Goal: Task Accomplishment & Management: Manage account settings

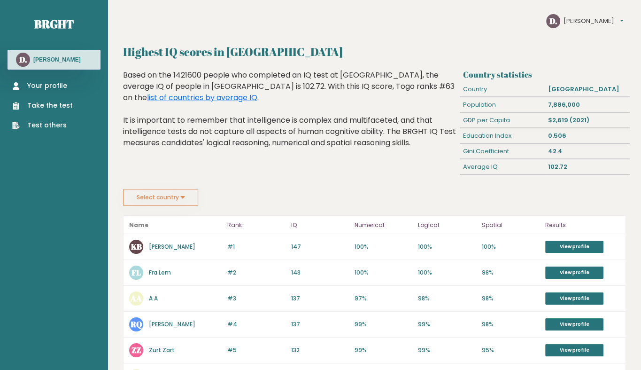
click at [586, 20] on button "[PERSON_NAME]" at bounding box center [594, 20] width 60 height 9
click at [580, 31] on link "Settings" at bounding box center [587, 34] width 46 height 9
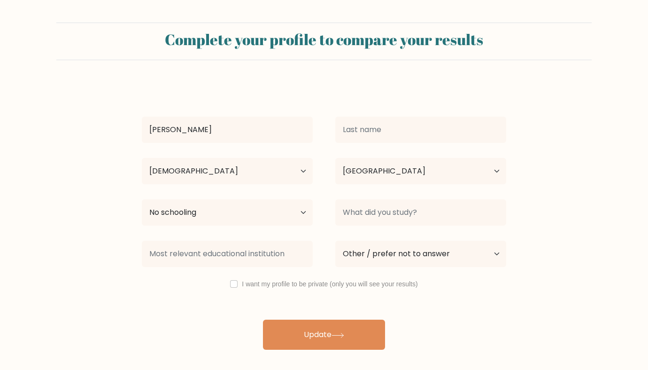
select select "18_24"
select select "TG"
select select "no_schooling"
select select "other"
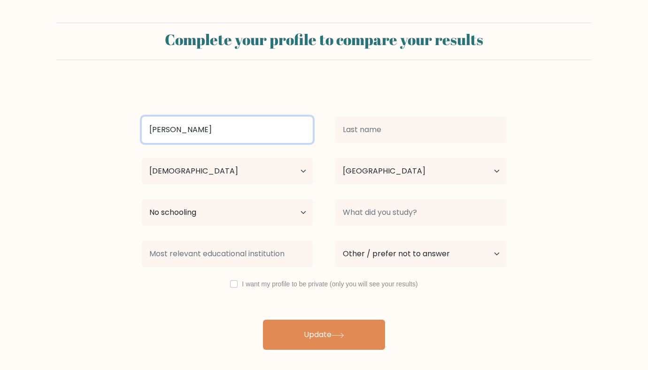
click at [261, 135] on input "Damelio" at bounding box center [227, 129] width 171 height 26
type input "Fra"
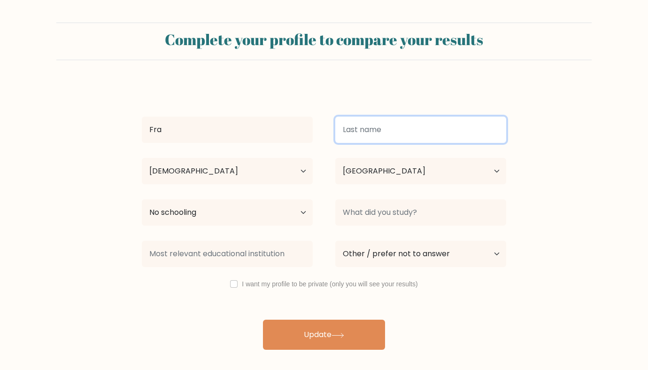
click at [366, 134] on input at bounding box center [420, 129] width 171 height 26
type input "Lem"
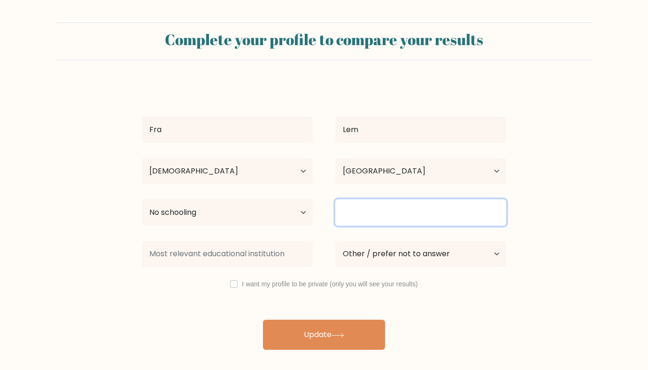
click at [356, 207] on input at bounding box center [420, 212] width 171 height 26
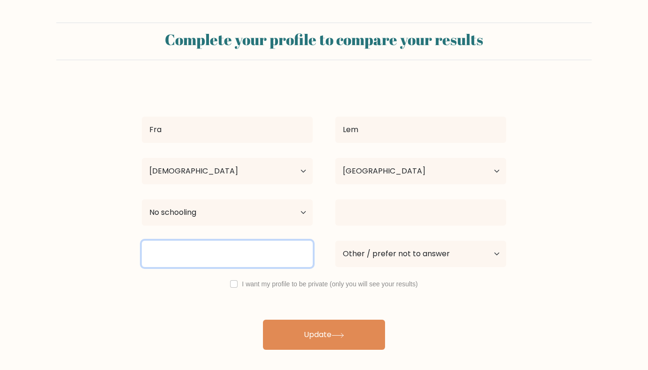
click at [273, 251] on input at bounding box center [227, 253] width 171 height 26
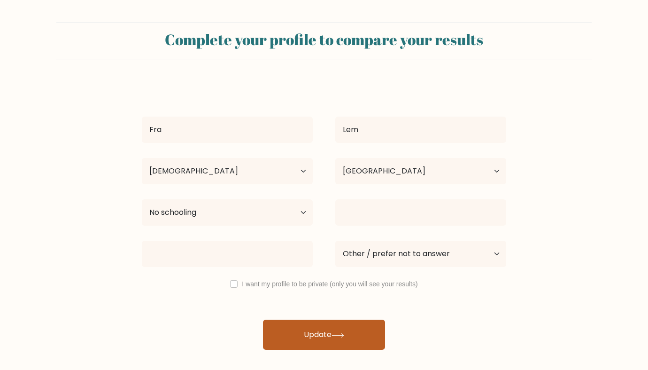
click at [284, 334] on button "Update" at bounding box center [324, 334] width 122 height 30
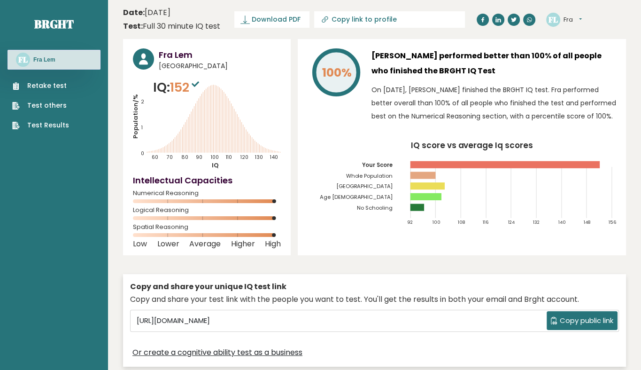
click at [385, 186] on tspan "[GEOGRAPHIC_DATA]" at bounding box center [364, 187] width 57 height 8
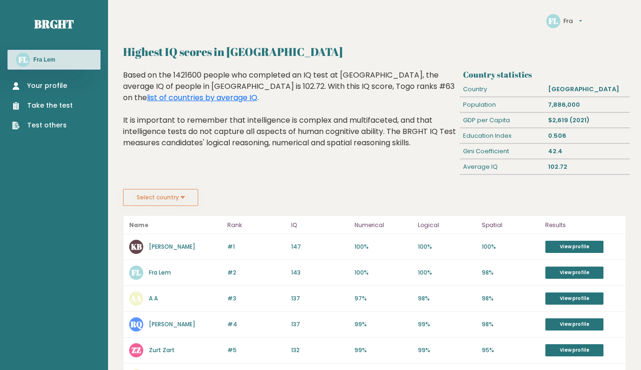
click at [163, 272] on link "Fra Lem" at bounding box center [160, 272] width 22 height 8
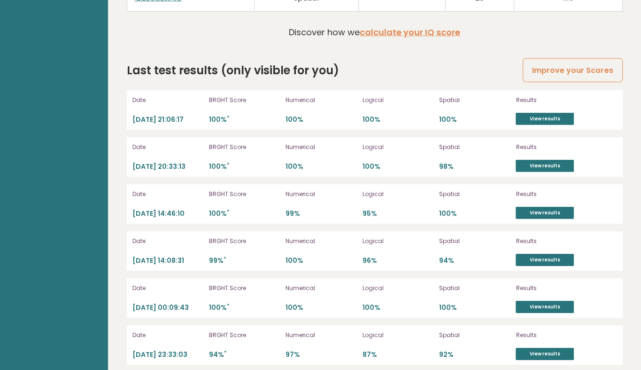
scroll to position [2575, 0]
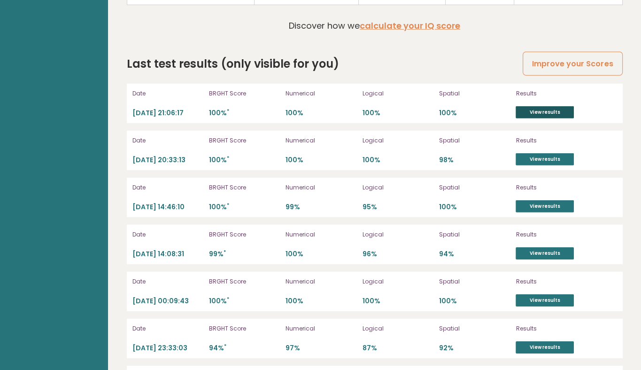
click at [541, 109] on link "View results" at bounding box center [545, 112] width 58 height 12
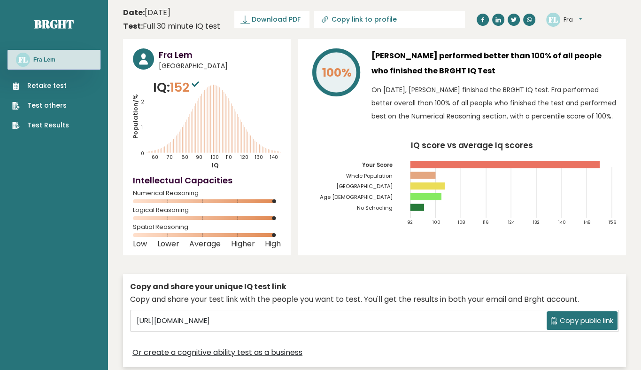
click at [60, 90] on link "Retake test" at bounding box center [40, 86] width 57 height 10
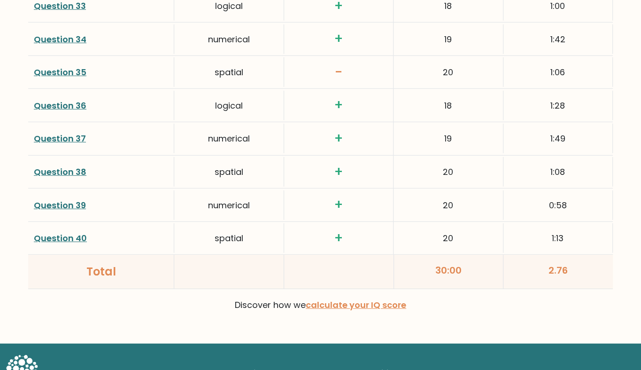
scroll to position [2459, 0]
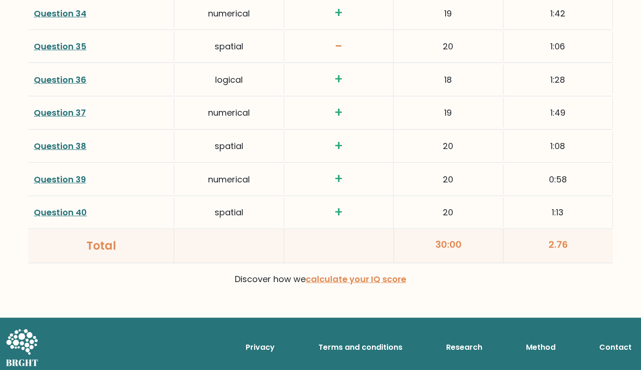
click at [65, 40] on link "Question 35" at bounding box center [60, 46] width 53 height 12
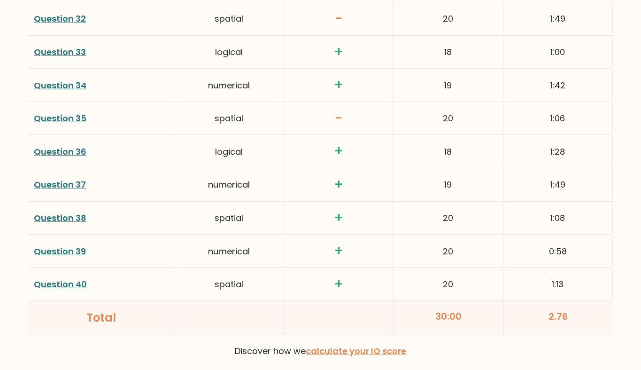
scroll to position [2200, 0]
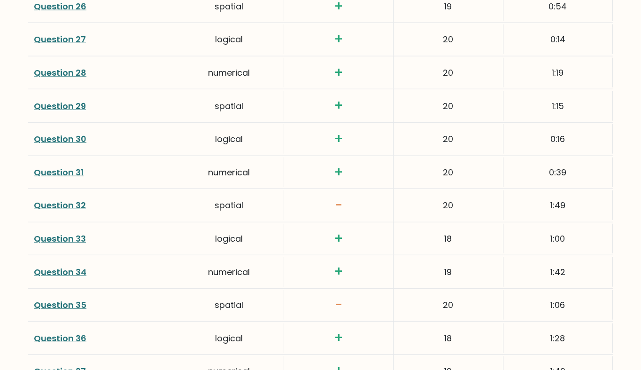
click at [68, 200] on link "Question 32" at bounding box center [60, 205] width 52 height 12
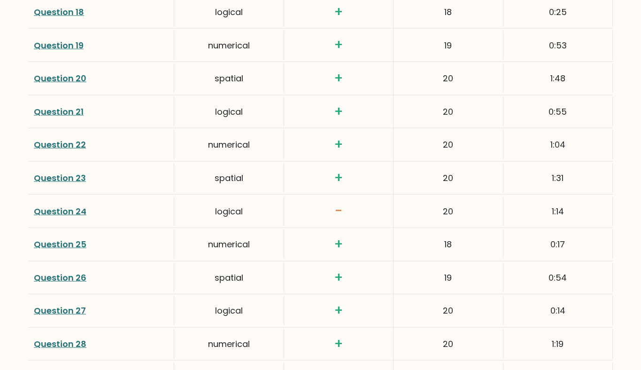
scroll to position [1929, 0]
click at [70, 206] on link "Question 24" at bounding box center [60, 212] width 53 height 12
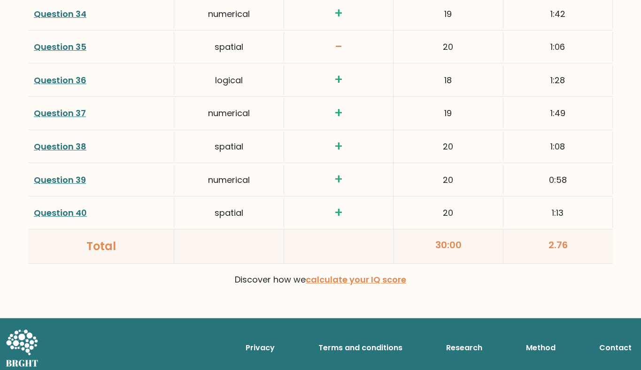
scroll to position [2459, 0]
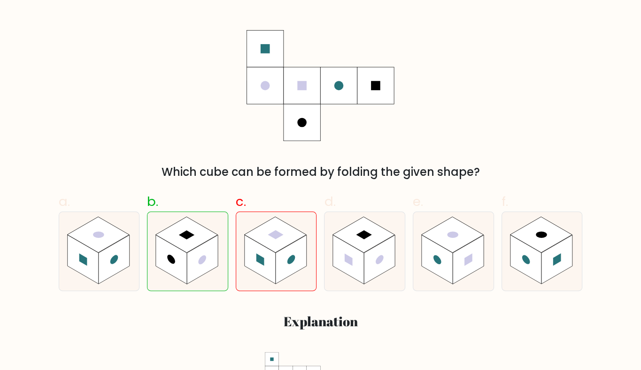
scroll to position [167, 0]
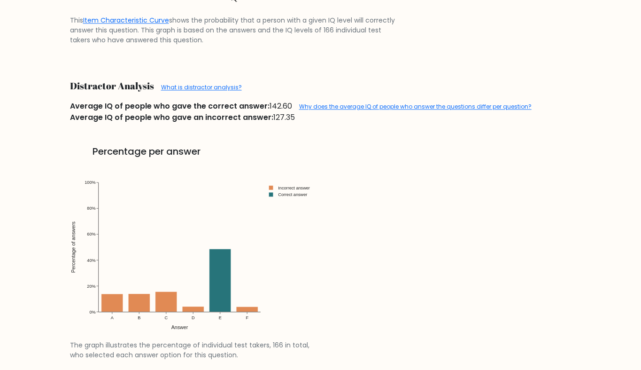
scroll to position [1124, 0]
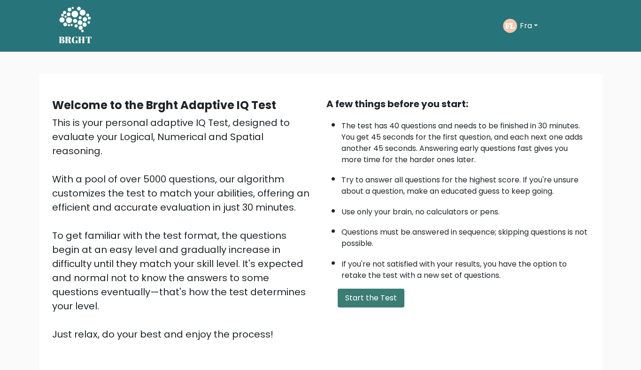
click at [375, 295] on button "Start the Test" at bounding box center [371, 297] width 67 height 19
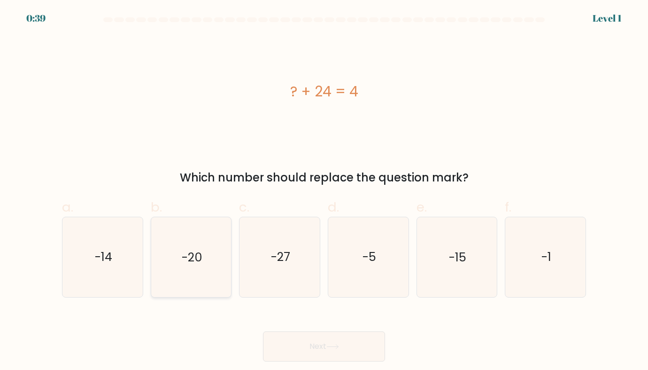
click at [186, 239] on icon "-20" at bounding box center [190, 256] width 79 height 79
click at [324, 191] on input "b. -20" at bounding box center [324, 188] width 0 height 6
radio input "true"
click at [263, 331] on button "Next" at bounding box center [324, 346] width 122 height 30
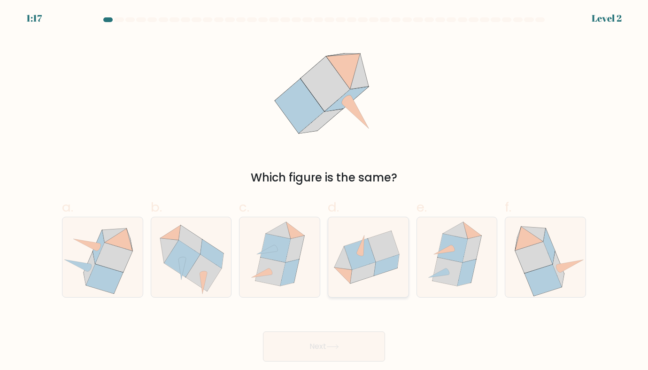
click at [368, 253] on icon at bounding box center [359, 253] width 31 height 31
click at [325, 191] on input "d." at bounding box center [324, 188] width 0 height 6
radio input "true"
click at [263, 331] on button "Next" at bounding box center [324, 346] width 122 height 30
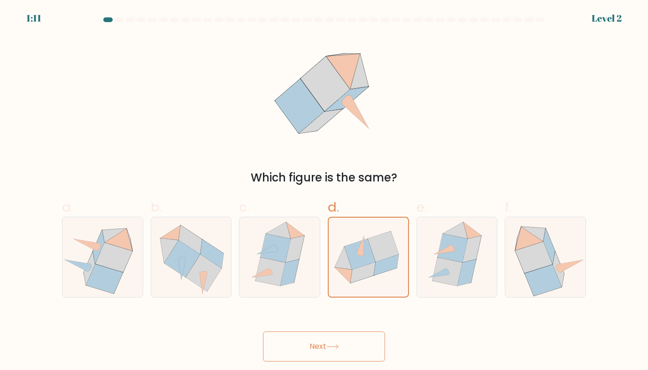
click at [298, 355] on button "Next" at bounding box center [324, 346] width 122 height 30
click at [299, 352] on button "Next" at bounding box center [324, 346] width 122 height 30
click at [263, 331] on button "Next" at bounding box center [324, 346] width 122 height 30
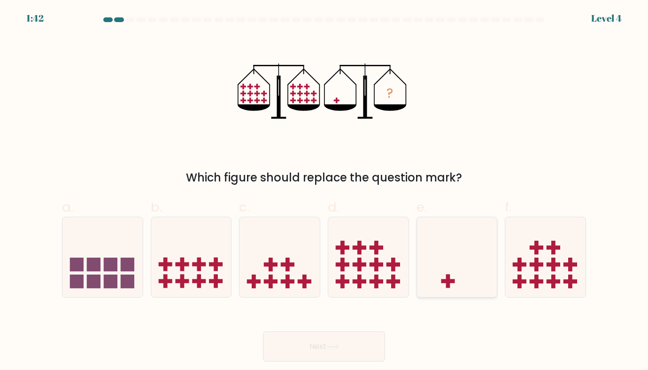
click at [449, 250] on icon at bounding box center [457, 257] width 80 height 66
click at [325, 191] on input "e." at bounding box center [324, 188] width 0 height 6
radio input "true"
click at [263, 331] on button "Next" at bounding box center [324, 346] width 122 height 30
click button "Next" at bounding box center [324, 346] width 122 height 30
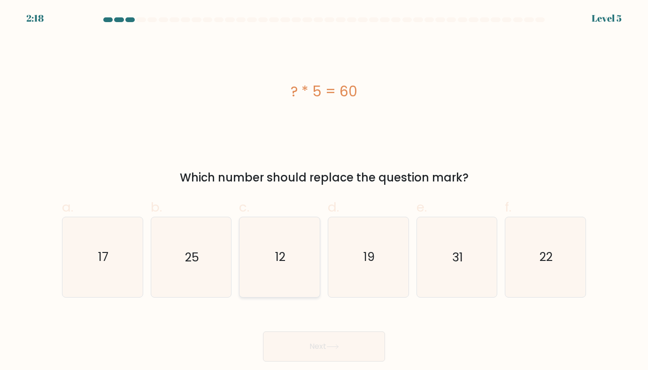
click at [298, 256] on icon "12" at bounding box center [279, 256] width 79 height 79
click at [324, 191] on input "c. 12" at bounding box center [324, 188] width 0 height 6
radio input "true"
click at [263, 331] on button "Next" at bounding box center [324, 346] width 122 height 30
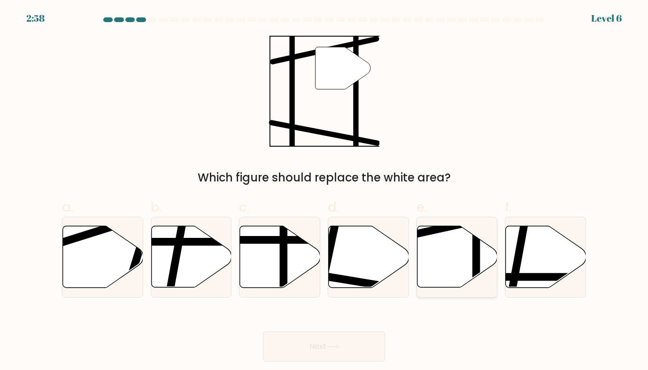
click at [460, 249] on icon at bounding box center [457, 257] width 80 height 62
click at [325, 191] on input "e." at bounding box center [324, 188] width 0 height 6
radio input "true"
click at [263, 331] on button "Next" at bounding box center [324, 346] width 122 height 30
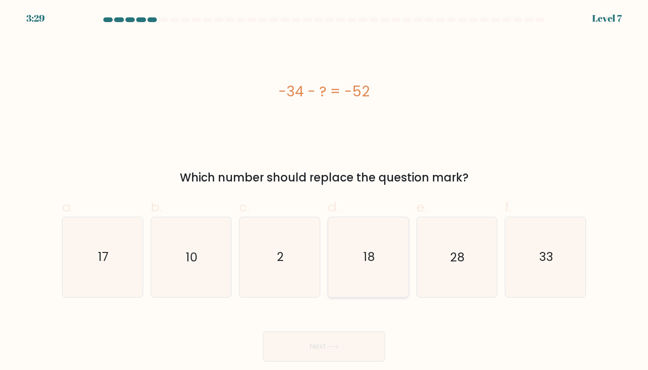
click at [364, 229] on icon "18" at bounding box center [368, 256] width 79 height 79
click at [325, 191] on input "d. 18" at bounding box center [324, 188] width 0 height 6
radio input "true"
click at [263, 331] on button "Next" at bounding box center [324, 346] width 122 height 30
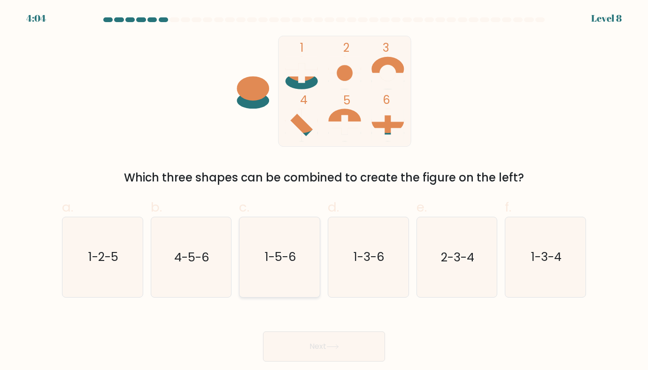
click at [301, 250] on icon "1-5-6" at bounding box center [279, 256] width 79 height 79
click at [324, 191] on input "c. 1-5-6" at bounding box center [324, 188] width 0 height 6
radio input "true"
click at [263, 331] on button "Next" at bounding box center [324, 346] width 122 height 30
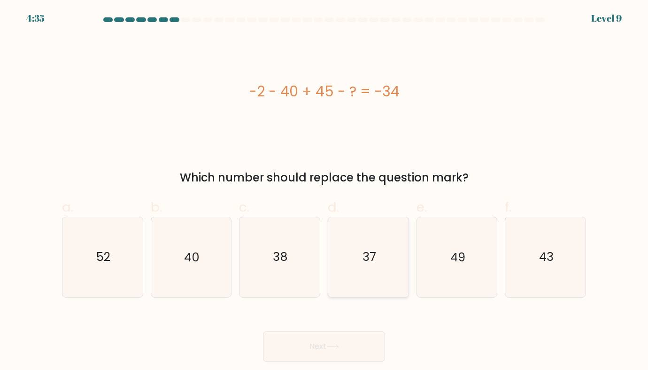
click at [368, 274] on icon "37" at bounding box center [368, 256] width 79 height 79
click at [325, 191] on input "d. 37" at bounding box center [324, 188] width 0 height 6
radio input "true"
click at [263, 331] on button "Next" at bounding box center [324, 346] width 122 height 30
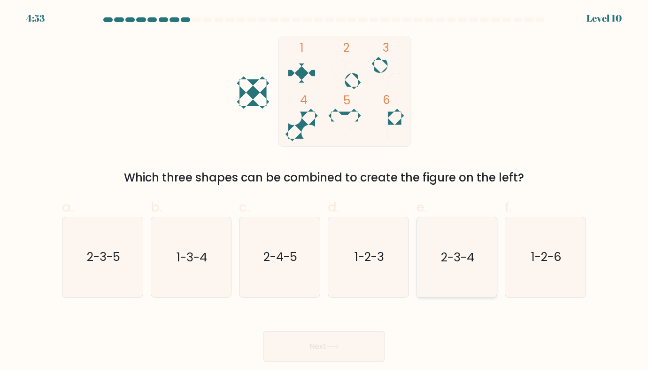
click at [441, 263] on text "2-3-4" at bounding box center [457, 256] width 33 height 17
click at [325, 191] on input "e. 2-3-4" at bounding box center [324, 188] width 0 height 6
radio input "true"
click at [263, 331] on button "Next" at bounding box center [324, 346] width 122 height 30
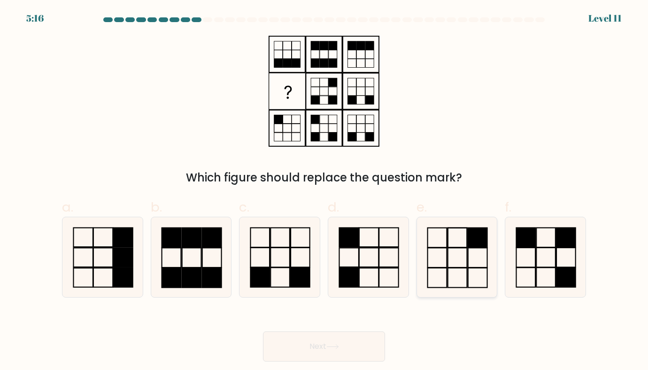
click at [440, 254] on icon at bounding box center [456, 256] width 79 height 79
click at [325, 191] on input "e." at bounding box center [324, 188] width 0 height 6
radio input "true"
click at [263, 331] on button "Next" at bounding box center [324, 346] width 122 height 30
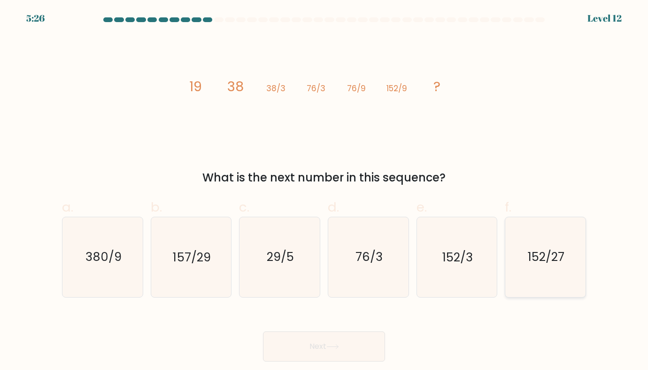
click at [552, 261] on text "152/27" at bounding box center [546, 256] width 37 height 17
click at [325, 191] on input "f. 152/27" at bounding box center [324, 188] width 0 height 6
radio input "true"
click at [263, 331] on button "Next" at bounding box center [324, 346] width 122 height 30
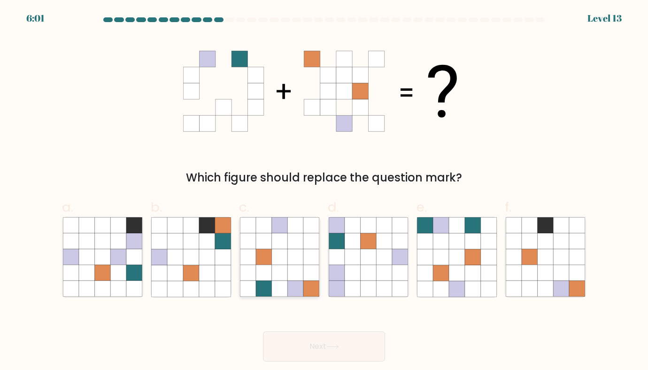
click at [294, 250] on icon at bounding box center [295, 257] width 16 height 16
click at [324, 191] on input "c." at bounding box center [324, 188] width 0 height 6
radio input "true"
click at [263, 331] on button "Next" at bounding box center [324, 346] width 122 height 30
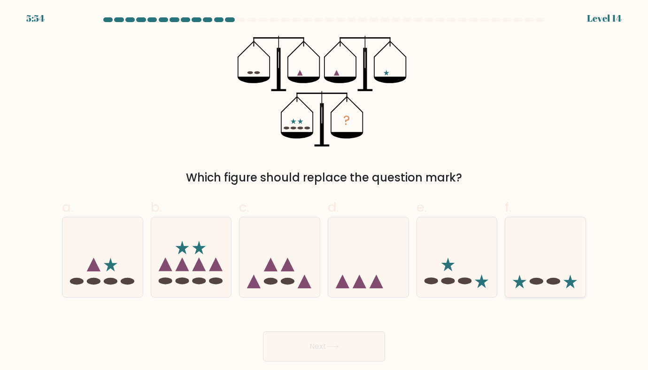
click at [559, 265] on icon at bounding box center [545, 257] width 80 height 66
click at [325, 191] on input "f." at bounding box center [324, 188] width 0 height 6
radio input "true"
click at [263, 331] on button "Next" at bounding box center [324, 346] width 122 height 30
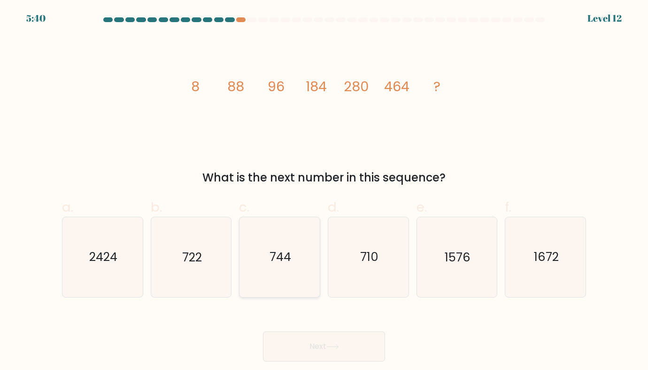
click at [245, 250] on icon "744" at bounding box center [279, 256] width 79 height 79
click at [324, 191] on input "c. 744" at bounding box center [324, 188] width 0 height 6
radio input "true"
click at [263, 331] on button "Next" at bounding box center [324, 346] width 122 height 30
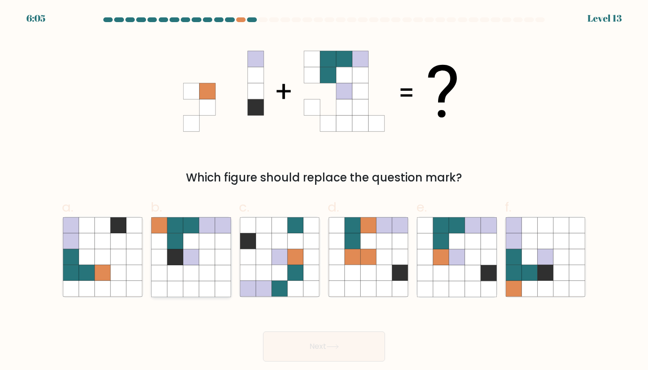
click at [189, 268] on icon at bounding box center [191, 273] width 16 height 16
click at [324, 191] on input "b." at bounding box center [324, 188] width 0 height 6
radio input "true"
click at [451, 248] on icon at bounding box center [457, 241] width 16 height 16
click at [325, 191] on input "e." at bounding box center [324, 188] width 0 height 6
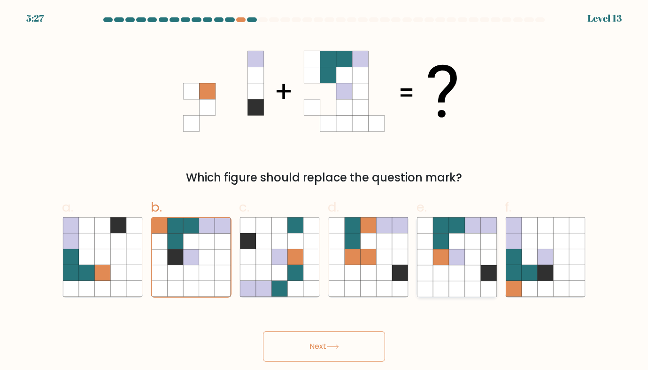
radio input "true"
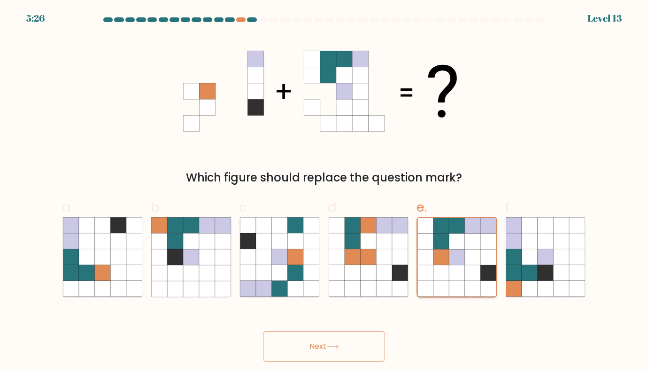
click at [263, 331] on button "Next" at bounding box center [324, 346] width 122 height 30
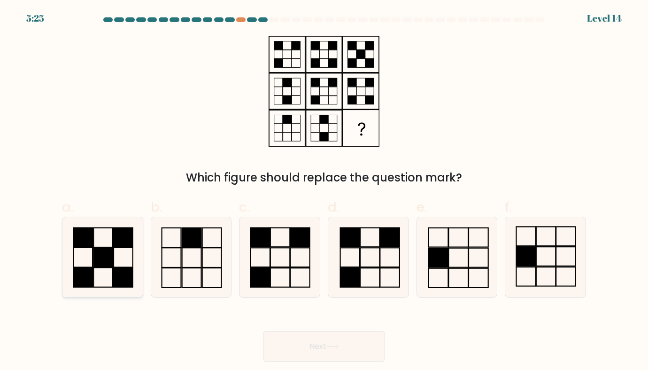
click at [113, 265] on rect at bounding box center [102, 258] width 19 height 20
click at [324, 191] on input "a." at bounding box center [324, 188] width 0 height 6
radio input "true"
click at [263, 331] on button "Next" at bounding box center [324, 346] width 122 height 30
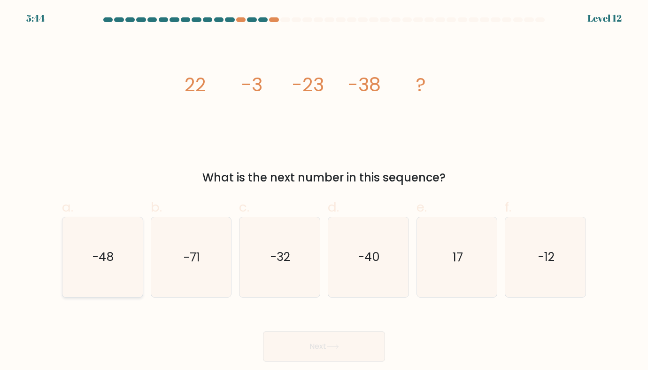
click at [83, 221] on icon "-48" at bounding box center [102, 256] width 79 height 79
click at [324, 191] on input "a. -48" at bounding box center [324, 188] width 0 height 6
radio input "true"
click at [263, 331] on button "Next" at bounding box center [324, 346] width 122 height 30
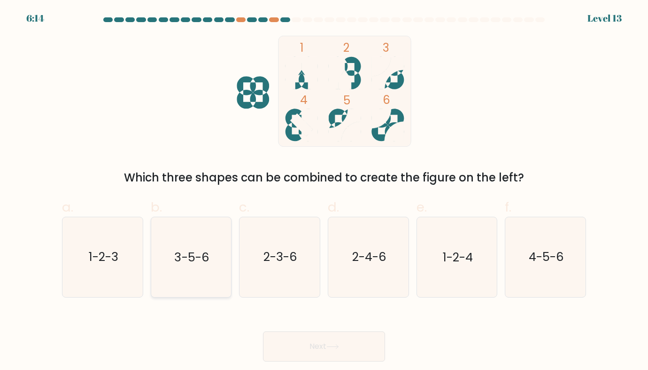
click at [167, 270] on icon "3-5-6" at bounding box center [190, 256] width 79 height 79
click at [324, 191] on input "b. 3-5-6" at bounding box center [324, 188] width 0 height 6
radio input "true"
click at [263, 331] on button "Next" at bounding box center [324, 346] width 122 height 30
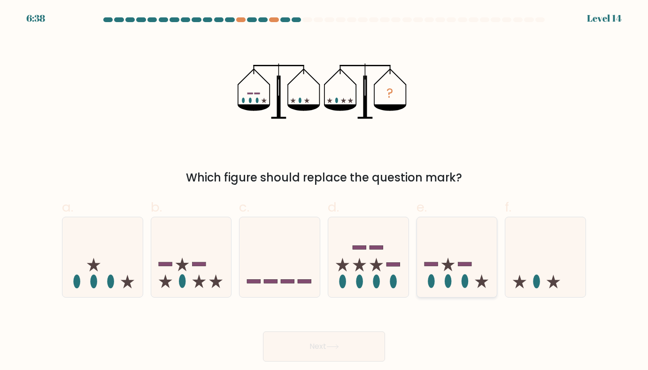
click at [454, 247] on icon at bounding box center [457, 257] width 80 height 66
click at [325, 191] on input "e." at bounding box center [324, 188] width 0 height 6
radio input "true"
click at [263, 331] on button "Next" at bounding box center [324, 346] width 122 height 30
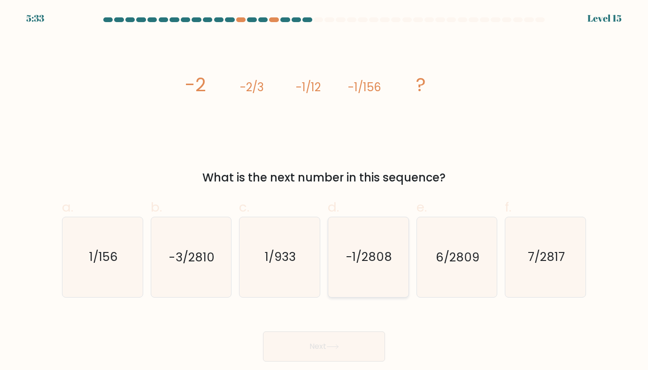
click at [359, 256] on text "-1/2808" at bounding box center [369, 256] width 46 height 17
click at [325, 191] on input "d. -1/2808" at bounding box center [324, 188] width 0 height 6
radio input "true"
click at [263, 331] on button "Next" at bounding box center [324, 346] width 122 height 30
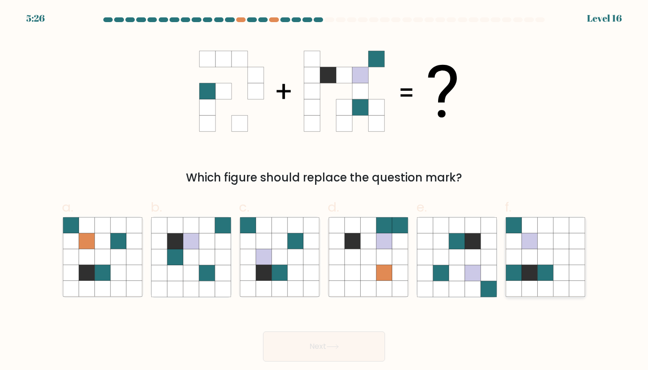
click at [536, 265] on icon at bounding box center [530, 273] width 16 height 16
click at [325, 191] on input "f." at bounding box center [324, 188] width 0 height 6
radio input "true"
click at [263, 331] on button "Next" at bounding box center [324, 346] width 122 height 30
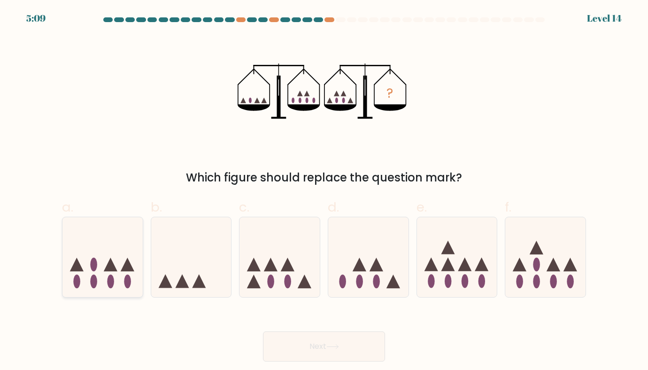
click at [122, 282] on icon at bounding box center [102, 257] width 80 height 66
click at [324, 191] on input "a." at bounding box center [324, 188] width 0 height 6
radio input "true"
click at [263, 331] on button "Next" at bounding box center [324, 346] width 122 height 30
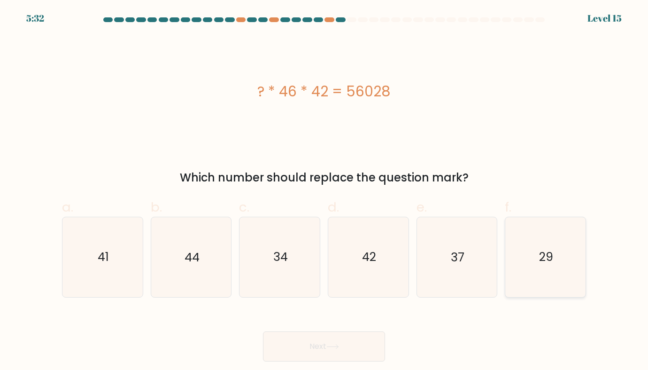
click at [560, 271] on icon "29" at bounding box center [545, 256] width 79 height 79
click at [325, 191] on input "f. 29" at bounding box center [324, 188] width 0 height 6
radio input "true"
click at [263, 331] on button "Next" at bounding box center [324, 346] width 122 height 30
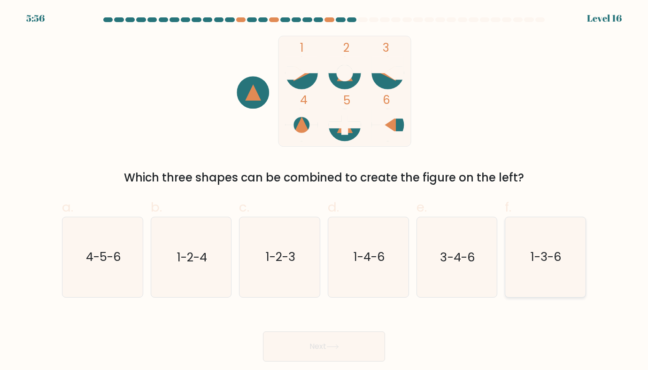
click at [549, 272] on icon "1-3-6" at bounding box center [545, 256] width 79 height 79
click at [325, 191] on input "f. 1-3-6" at bounding box center [324, 188] width 0 height 6
radio input "true"
click at [263, 331] on button "Next" at bounding box center [324, 346] width 122 height 30
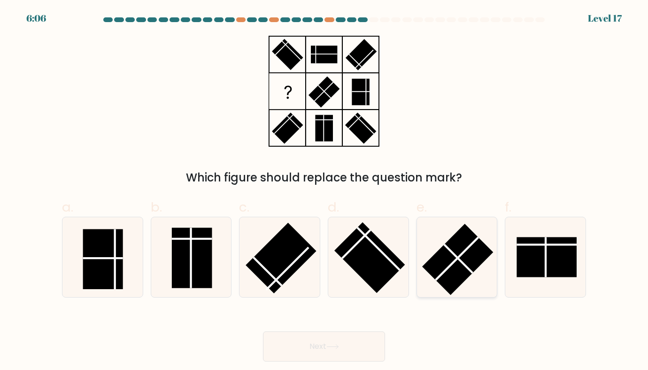
click at [434, 248] on icon at bounding box center [456, 256] width 79 height 79
click at [325, 191] on input "e." at bounding box center [324, 188] width 0 height 6
radio input "true"
click at [561, 251] on rect at bounding box center [547, 257] width 60 height 40
click at [325, 191] on input "f." at bounding box center [324, 188] width 0 height 6
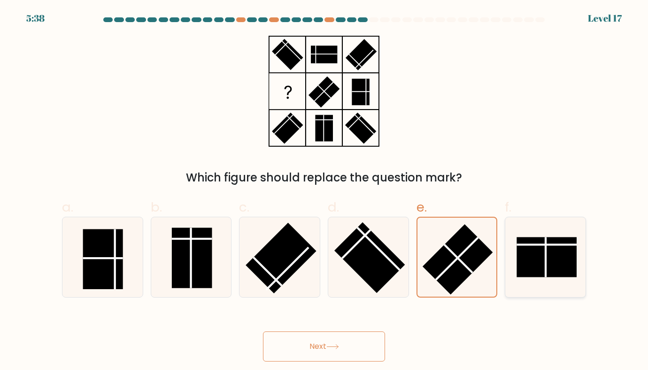
radio input "true"
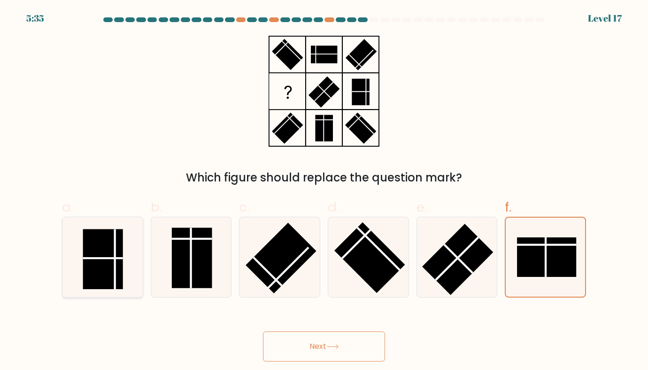
click at [91, 264] on rect at bounding box center [103, 259] width 40 height 60
click at [324, 191] on input "a." at bounding box center [324, 188] width 0 height 6
radio input "true"
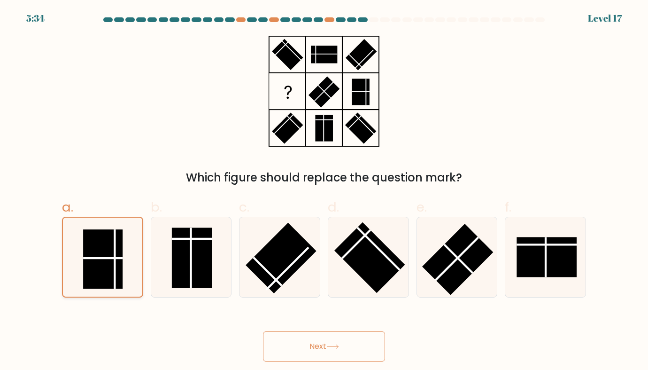
click at [263, 331] on button "Next" at bounding box center [324, 346] width 122 height 30
click at [290, 340] on button "Next" at bounding box center [324, 346] width 122 height 30
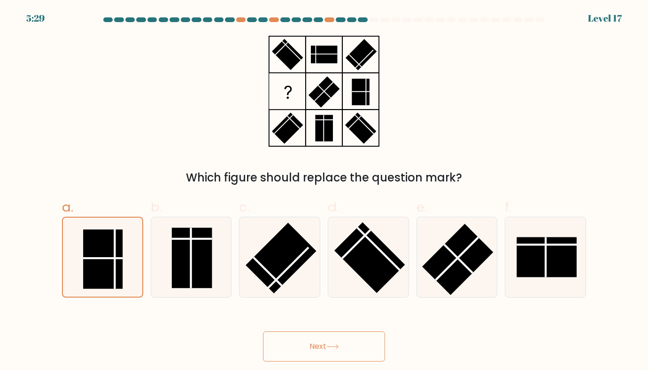
click at [290, 340] on button "Next" at bounding box center [324, 346] width 122 height 30
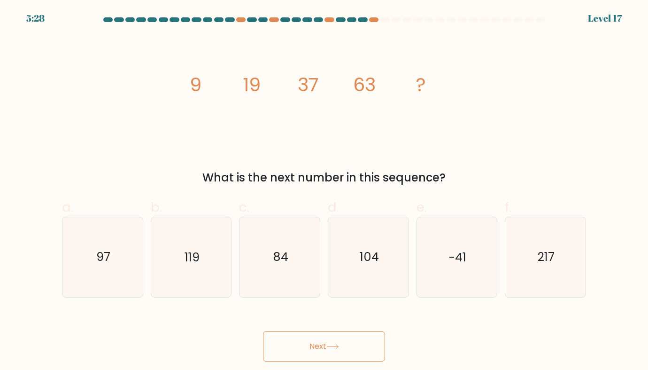
click at [290, 340] on button "Next" at bounding box center [324, 346] width 122 height 30
click at [365, 145] on icon "image/svg+xml 9 19 37 63 ?" at bounding box center [324, 91] width 282 height 111
click at [357, 123] on icon "image/svg+xml 9 19 37 63 ?" at bounding box center [324, 91] width 282 height 111
click at [88, 263] on icon "97" at bounding box center [102, 256] width 79 height 79
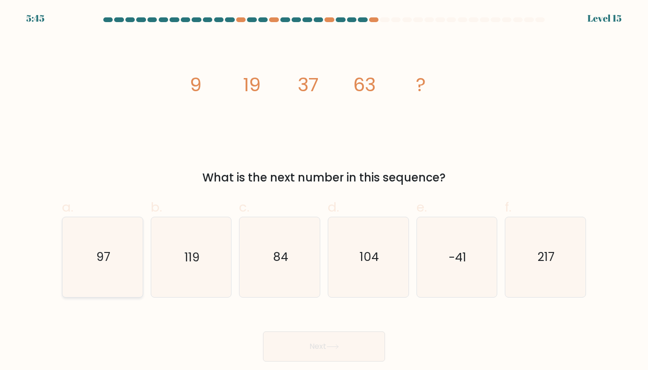
click at [324, 191] on input "a. 97" at bounding box center [324, 188] width 0 height 6
radio input "true"
click at [263, 331] on button "Next" at bounding box center [324, 346] width 122 height 30
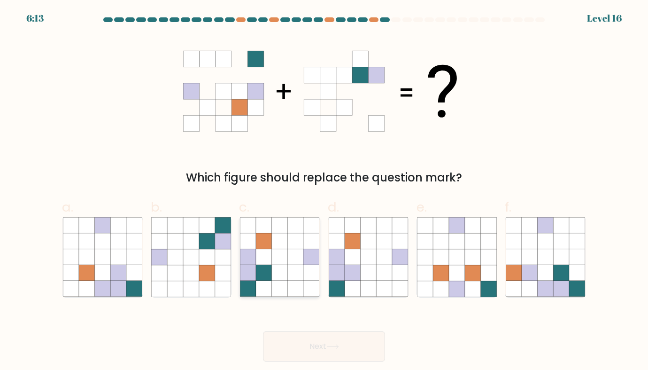
click at [294, 256] on icon at bounding box center [295, 257] width 16 height 16
click at [324, 191] on input "c." at bounding box center [324, 188] width 0 height 6
radio input "true"
click at [263, 331] on button "Next" at bounding box center [324, 346] width 122 height 30
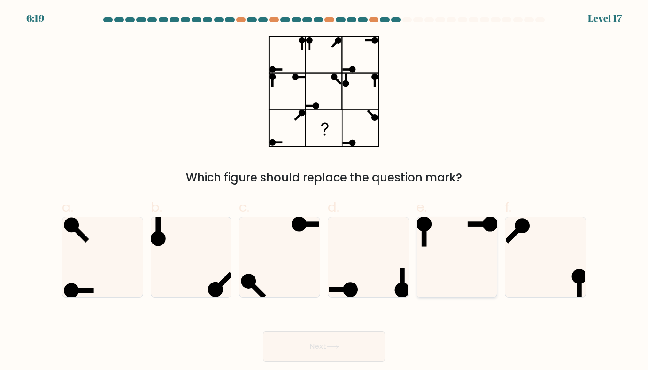
click at [457, 256] on icon at bounding box center [456, 256] width 79 height 79
click at [325, 191] on input "e." at bounding box center [324, 188] width 0 height 6
radio input "true"
click at [263, 331] on button "Next" at bounding box center [324, 346] width 122 height 30
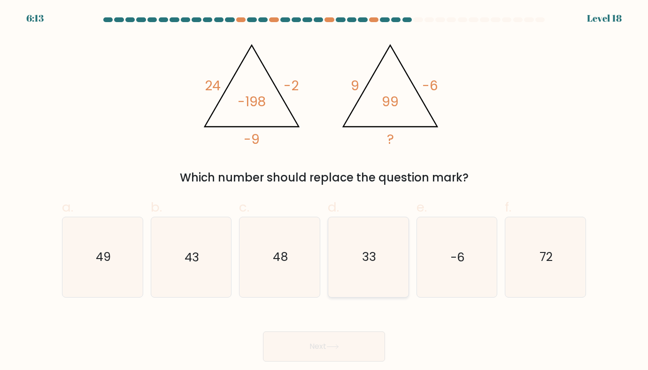
click at [370, 240] on icon "33" at bounding box center [368, 256] width 79 height 79
click at [325, 191] on input "d. 33" at bounding box center [324, 188] width 0 height 6
radio input "true"
click at [263, 331] on button "Next" at bounding box center [324, 346] width 122 height 30
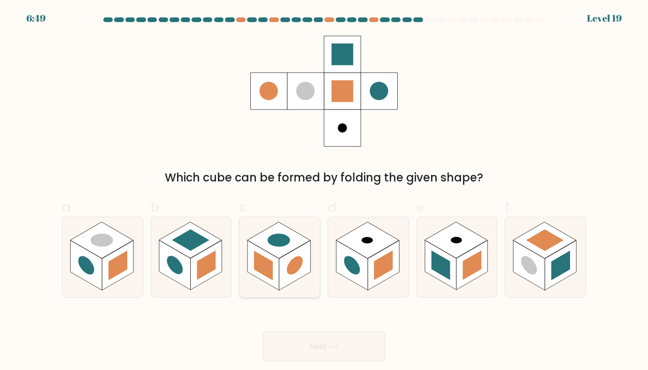
click at [308, 279] on icon at bounding box center [280, 256] width 80 height 79
click at [324, 191] on input "c." at bounding box center [324, 188] width 0 height 6
radio input "true"
click at [183, 279] on rect at bounding box center [174, 265] width 31 height 50
click at [324, 191] on input "b." at bounding box center [324, 188] width 0 height 6
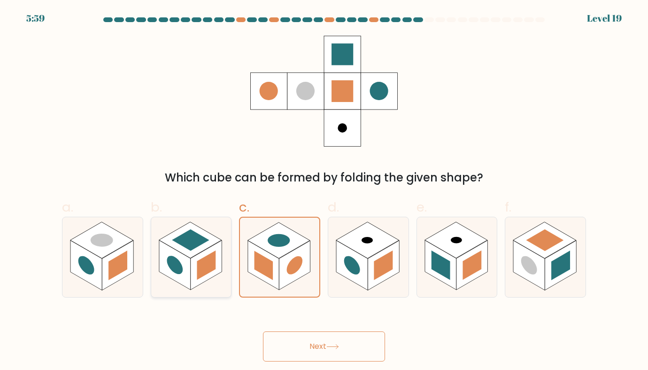
radio input "true"
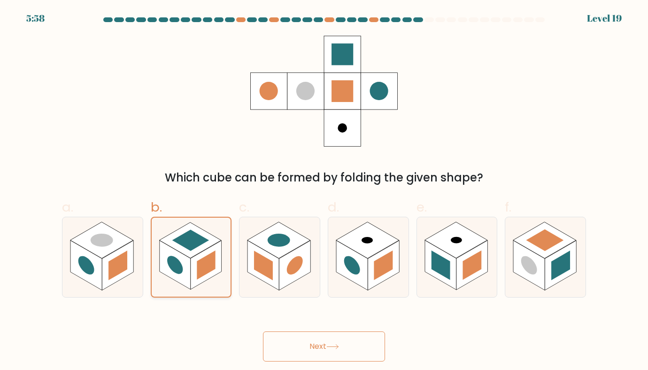
click at [263, 331] on button "Next" at bounding box center [324, 346] width 122 height 30
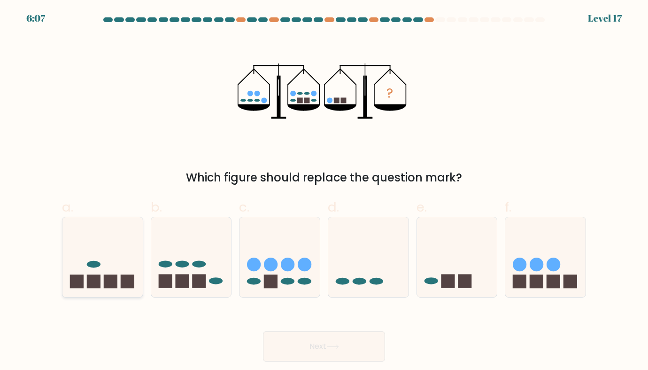
click at [77, 242] on icon at bounding box center [102, 257] width 80 height 66
click at [324, 191] on input "a." at bounding box center [324, 188] width 0 height 6
radio input "true"
click at [263, 331] on button "Next" at bounding box center [324, 346] width 122 height 30
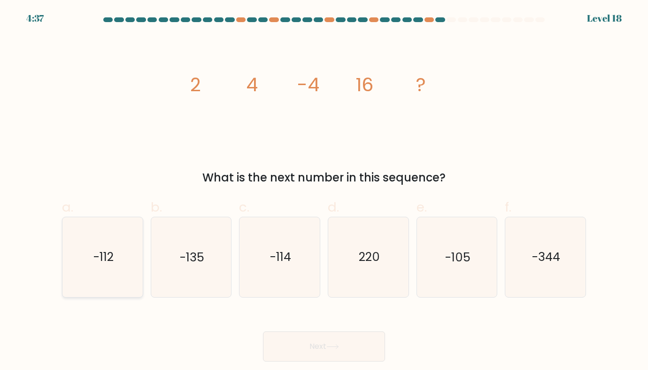
click at [69, 248] on icon "-112" at bounding box center [102, 256] width 79 height 79
click at [324, 191] on input "a. -112" at bounding box center [324, 188] width 0 height 6
radio input "true"
click at [263, 331] on button "Next" at bounding box center [324, 346] width 122 height 30
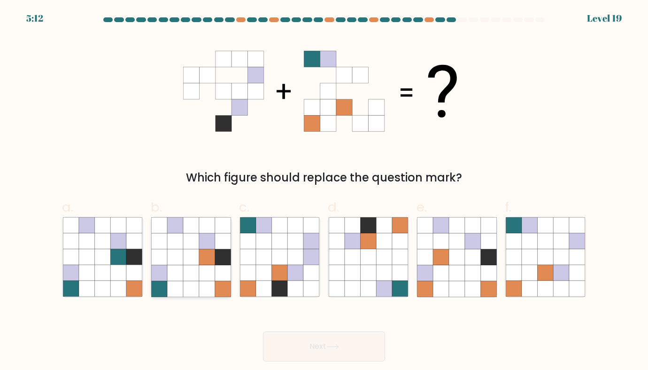
click at [229, 270] on icon at bounding box center [223, 273] width 16 height 16
click at [324, 191] on input "b." at bounding box center [324, 188] width 0 height 6
radio input "true"
click at [263, 331] on button "Next" at bounding box center [324, 346] width 122 height 30
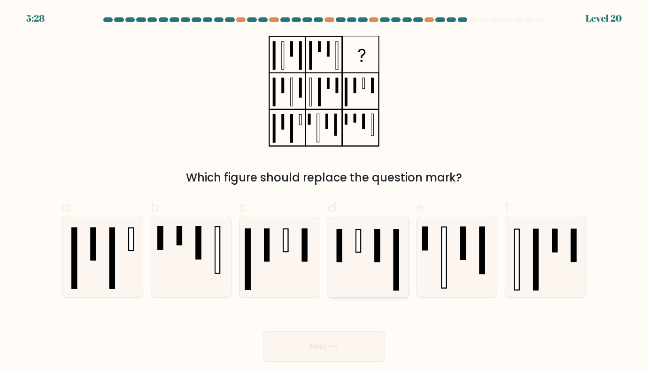
click at [379, 261] on rect at bounding box center [377, 246] width 5 height 32
click at [325, 191] on input "d." at bounding box center [324, 188] width 0 height 6
radio input "true"
click at [263, 331] on button "Next" at bounding box center [324, 346] width 122 height 30
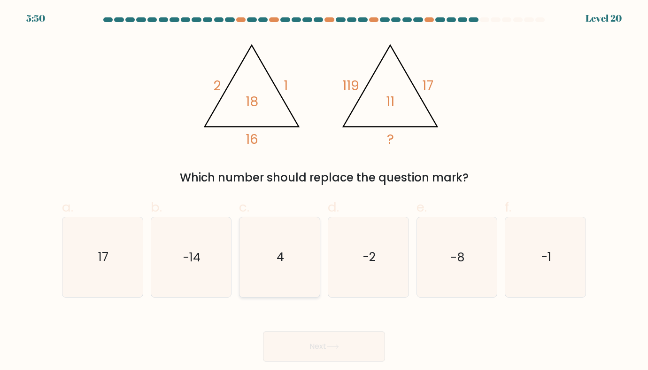
click at [278, 239] on icon "4" at bounding box center [279, 256] width 79 height 79
click at [324, 191] on input "c. 4" at bounding box center [324, 188] width 0 height 6
radio input "true"
click at [263, 331] on button "Next" at bounding box center [324, 346] width 122 height 30
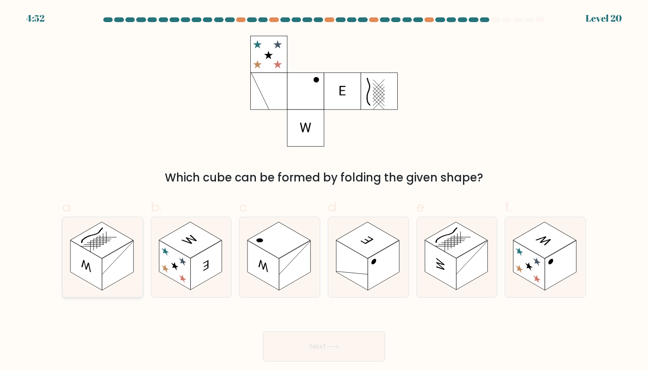
click at [103, 263] on rect at bounding box center [117, 265] width 31 height 50
click at [324, 191] on input "a." at bounding box center [324, 188] width 0 height 6
radio input "true"
click at [263, 331] on button "Next" at bounding box center [324, 346] width 122 height 30
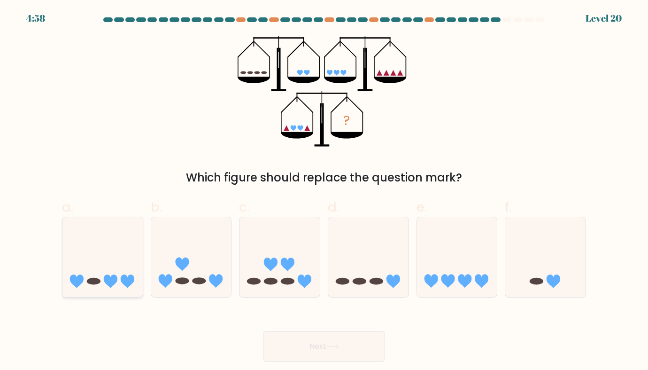
click at [118, 249] on icon at bounding box center [102, 257] width 80 height 66
click at [324, 191] on input "a." at bounding box center [324, 188] width 0 height 6
radio input "true"
click at [263, 331] on button "Next" at bounding box center [324, 346] width 122 height 30
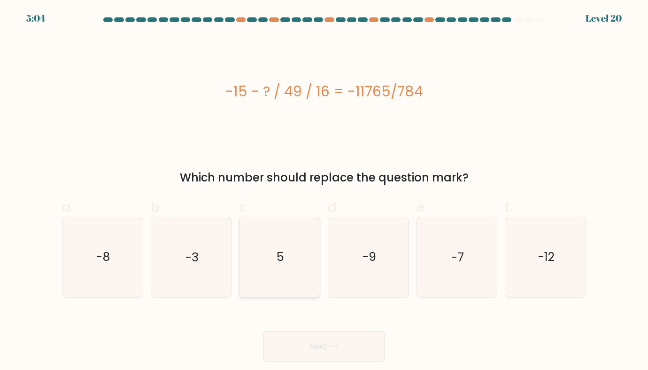
click at [258, 252] on icon "5" at bounding box center [279, 256] width 79 height 79
click at [324, 191] on input "c. 5" at bounding box center [324, 188] width 0 height 6
radio input "true"
click at [263, 331] on button "Next" at bounding box center [324, 346] width 122 height 30
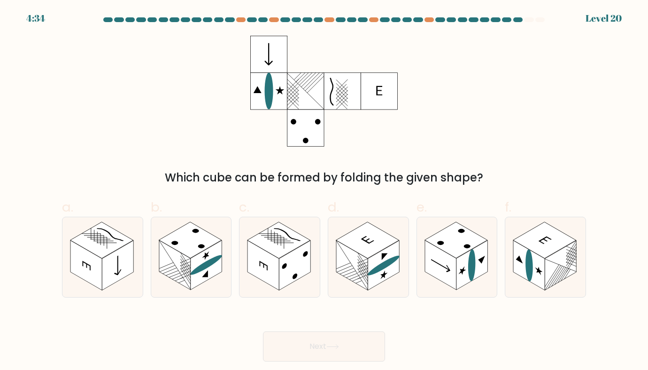
drag, startPoint x: 360, startPoint y: 274, endPoint x: 379, endPoint y: 301, distance: 32.6
click at [360, 274] on g at bounding box center [352, 265] width 32 height 50
click at [325, 191] on input "d." at bounding box center [324, 188] width 0 height 6
radio input "true"
click at [284, 285] on rect at bounding box center [294, 265] width 31 height 50
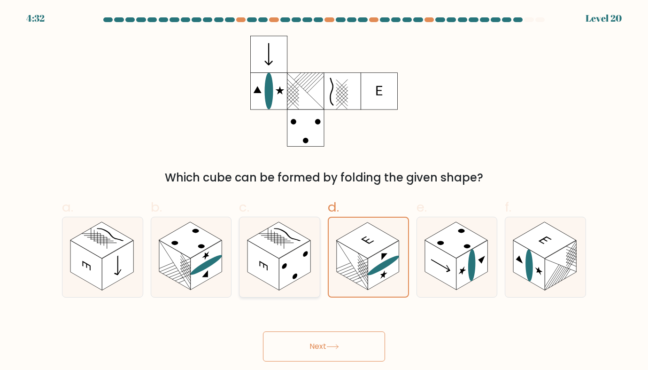
click at [324, 191] on input "c." at bounding box center [324, 188] width 0 height 6
radio input "true"
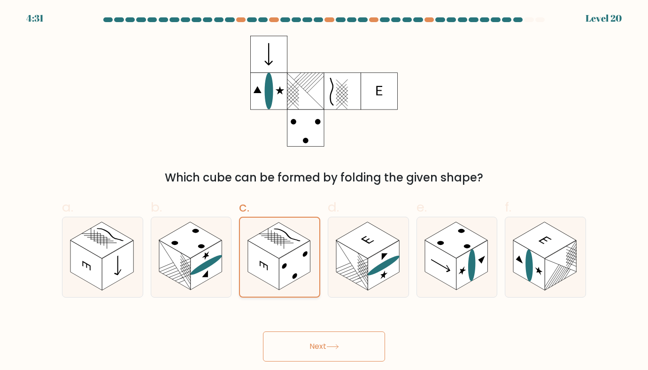
click at [263, 331] on button "Next" at bounding box center [324, 346] width 122 height 30
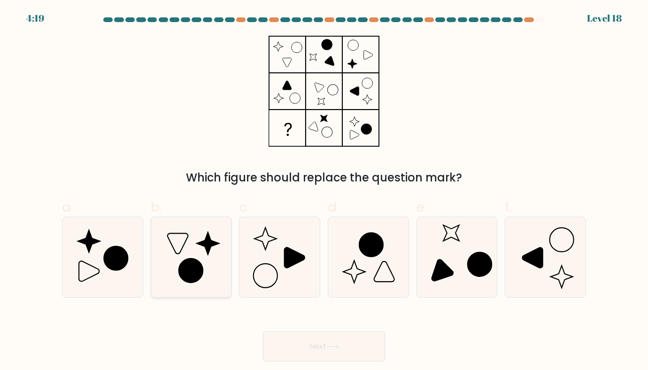
click at [215, 270] on icon at bounding box center [190, 256] width 79 height 79
click at [324, 191] on input "b." at bounding box center [324, 188] width 0 height 6
radio input "true"
click at [263, 331] on button "Next" at bounding box center [324, 346] width 122 height 30
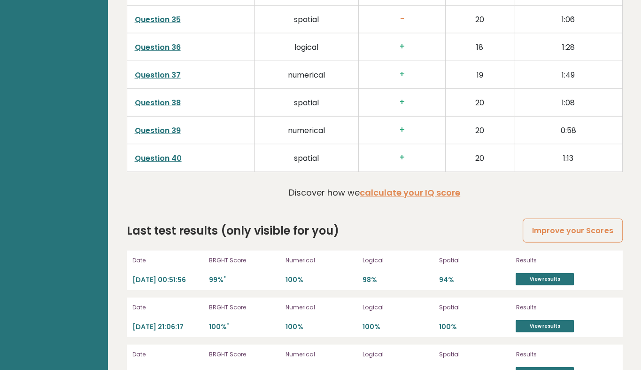
scroll to position [2411, 0]
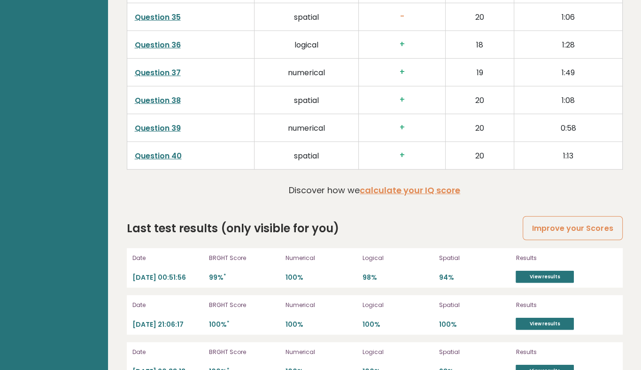
click at [530, 265] on div "Results View results" at bounding box center [565, 268] width 99 height 30
click at [528, 271] on link "View results" at bounding box center [545, 277] width 58 height 12
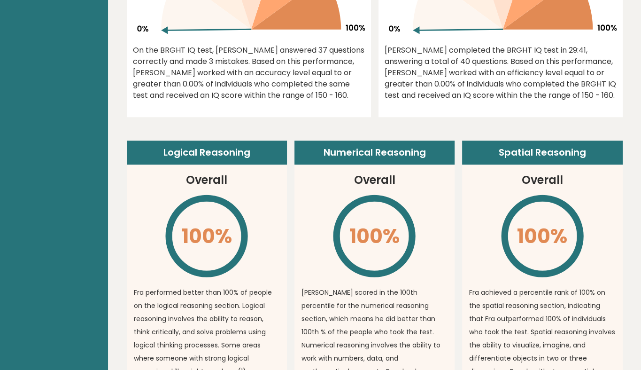
scroll to position [0, 0]
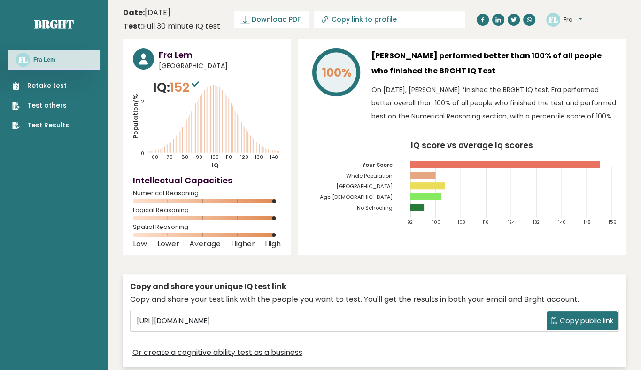
click at [387, 183] on tspan "Togo" at bounding box center [364, 187] width 57 height 8
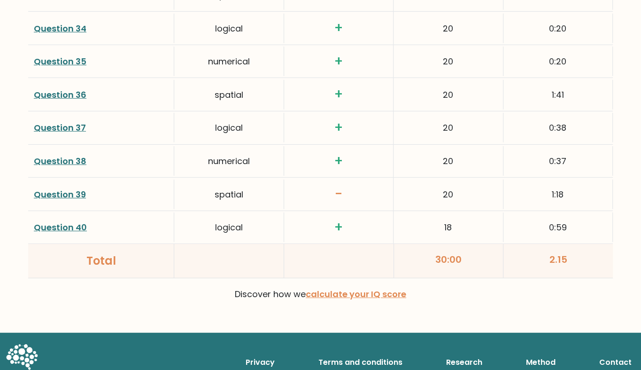
scroll to position [2459, 0]
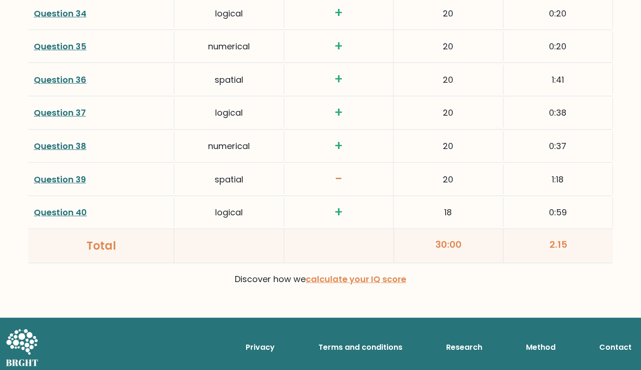
click at [60, 176] on link "Question 39" at bounding box center [60, 179] width 52 height 12
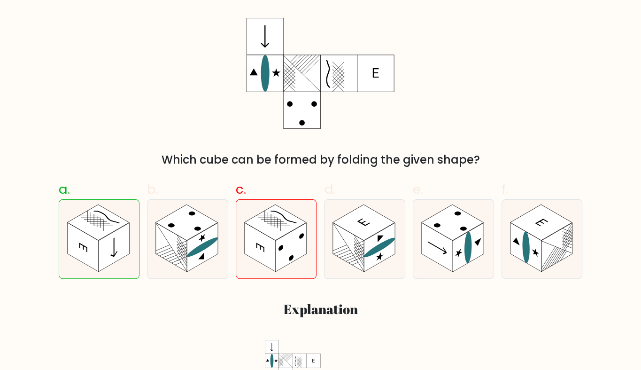
scroll to position [169, 0]
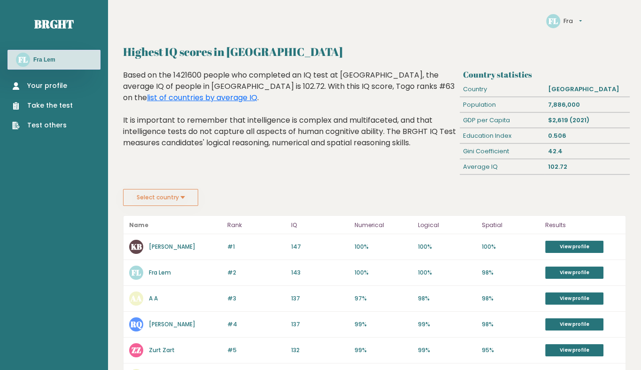
click at [44, 101] on link "Take the test" at bounding box center [42, 106] width 61 height 10
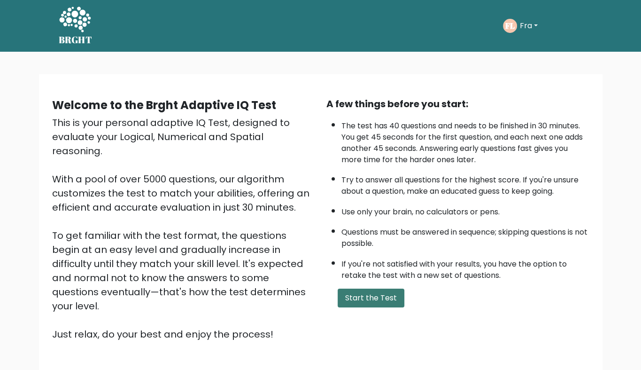
click at [370, 288] on button "Start the Test" at bounding box center [371, 297] width 67 height 19
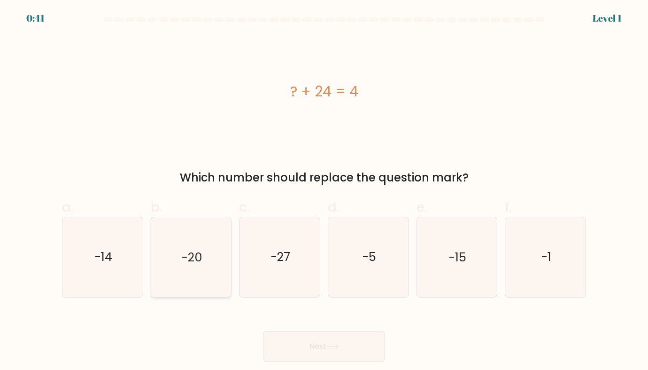
click at [203, 251] on icon "-20" at bounding box center [190, 256] width 79 height 79
click at [324, 191] on input "b. -20" at bounding box center [324, 188] width 0 height 6
radio input "true"
click at [263, 331] on button "Next" at bounding box center [324, 346] width 122 height 30
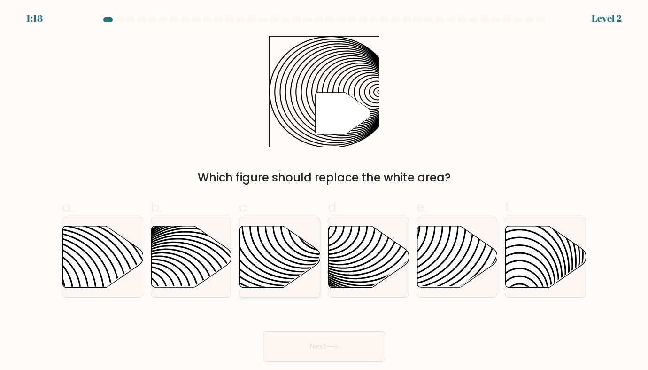
click at [284, 240] on icon at bounding box center [280, 257] width 80 height 62
click at [324, 191] on input "c." at bounding box center [324, 188] width 0 height 6
radio input "true"
click at [263, 331] on button "Next" at bounding box center [324, 346] width 122 height 30
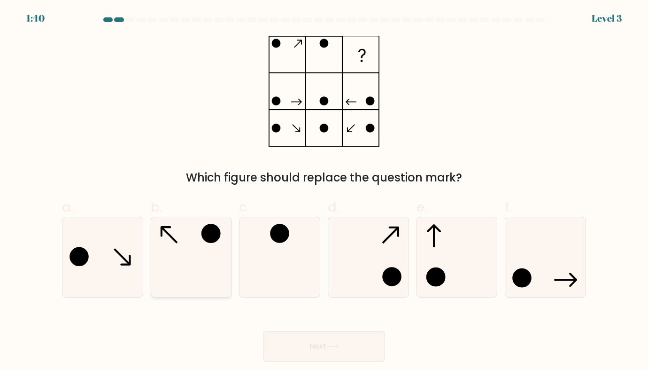
click at [222, 241] on icon at bounding box center [190, 256] width 79 height 79
click at [324, 191] on input "b." at bounding box center [324, 188] width 0 height 6
radio input "true"
click at [263, 331] on button "Next" at bounding box center [324, 346] width 122 height 30
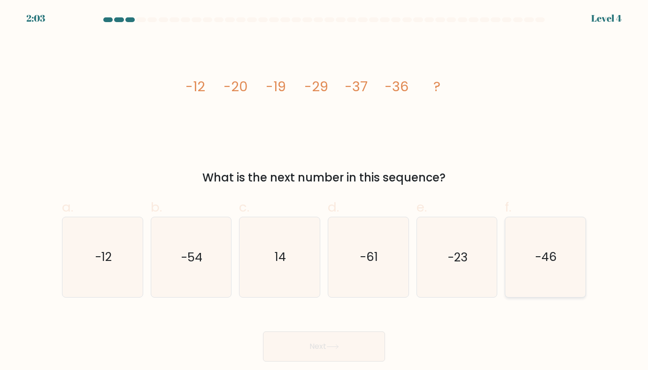
click at [533, 262] on icon "-46" at bounding box center [545, 256] width 79 height 79
click at [325, 191] on input "f. -46" at bounding box center [324, 188] width 0 height 6
radio input "true"
click at [263, 331] on button "Next" at bounding box center [324, 346] width 122 height 30
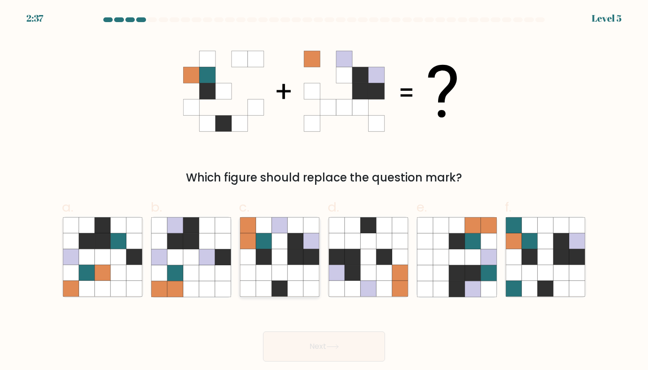
click at [300, 262] on icon at bounding box center [295, 257] width 16 height 16
click at [324, 191] on input "c." at bounding box center [324, 188] width 0 height 6
radio input "true"
click at [263, 331] on button "Next" at bounding box center [324, 346] width 122 height 30
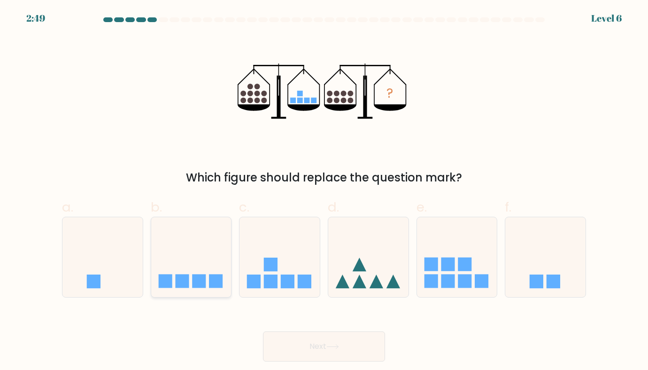
click at [220, 231] on icon at bounding box center [191, 257] width 80 height 66
click at [324, 191] on input "b." at bounding box center [324, 188] width 0 height 6
radio input "true"
click at [263, 331] on button "Next" at bounding box center [324, 346] width 122 height 30
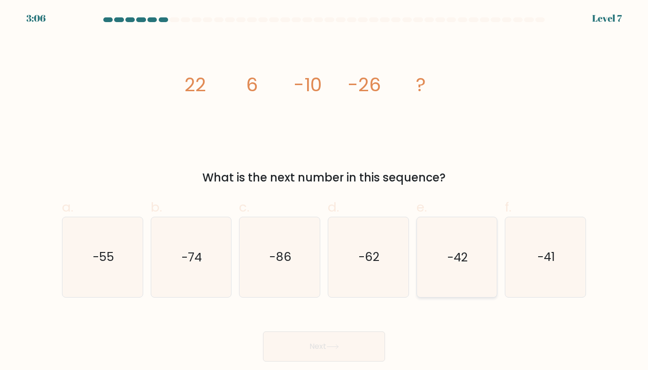
click at [465, 233] on icon "-42" at bounding box center [456, 256] width 79 height 79
click at [325, 191] on input "e. -42" at bounding box center [324, 188] width 0 height 6
radio input "true"
click at [263, 331] on button "Next" at bounding box center [324, 346] width 122 height 30
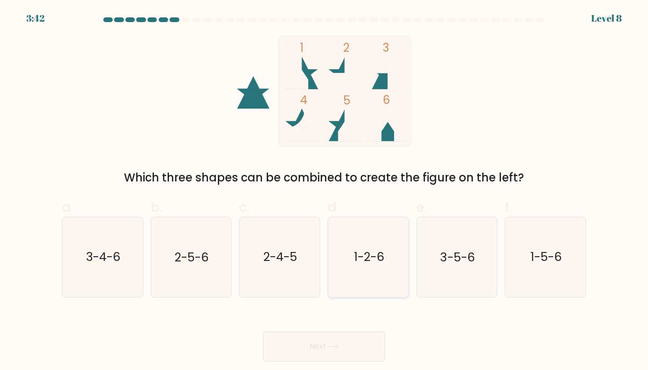
click at [366, 263] on text "1-2-6" at bounding box center [369, 256] width 31 height 17
click at [325, 191] on input "d. 1-2-6" at bounding box center [324, 188] width 0 height 6
radio input "true"
click at [545, 262] on text "1-5-6" at bounding box center [546, 256] width 31 height 17
click at [325, 191] on input "f. 1-5-6" at bounding box center [324, 188] width 0 height 6
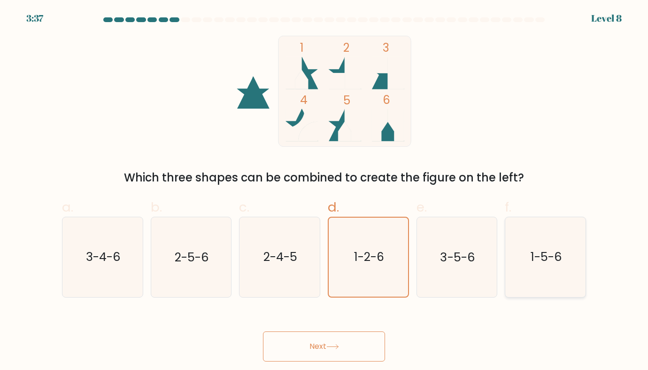
radio input "true"
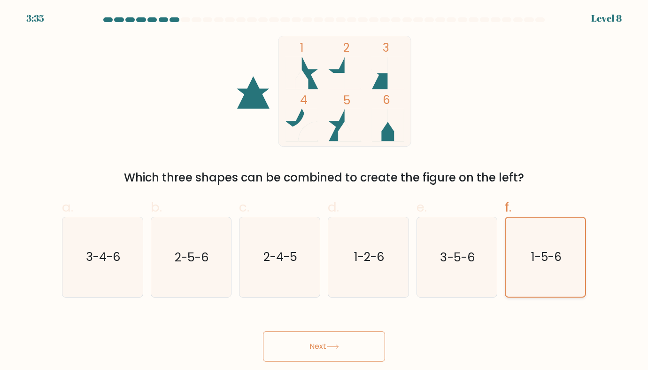
click at [263, 331] on button "Next" at bounding box center [324, 346] width 122 height 30
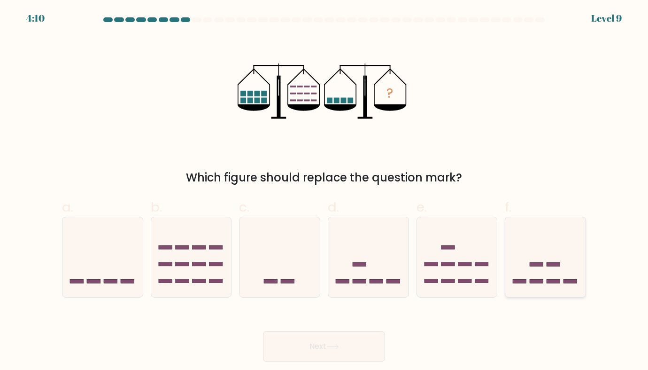
click at [547, 284] on icon at bounding box center [545, 257] width 80 height 66
click at [325, 191] on input "f." at bounding box center [324, 188] width 0 height 6
radio input "true"
click at [263, 331] on button "Next" at bounding box center [324, 346] width 122 height 30
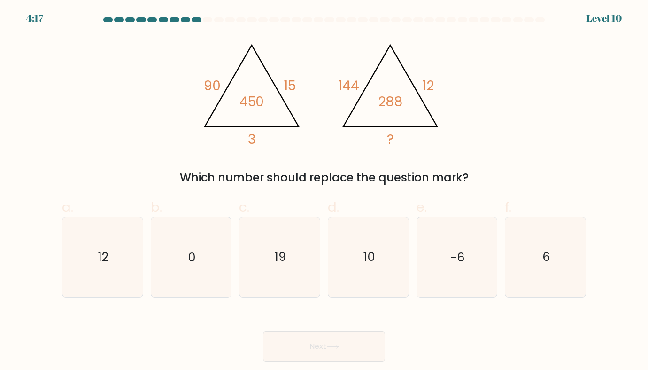
click at [589, 256] on div "f. 6" at bounding box center [545, 247] width 89 height 100
click at [557, 254] on icon "6" at bounding box center [545, 256] width 79 height 79
click at [325, 191] on input "f. 6" at bounding box center [324, 188] width 0 height 6
radio input "true"
click at [263, 331] on button "Next" at bounding box center [324, 346] width 122 height 30
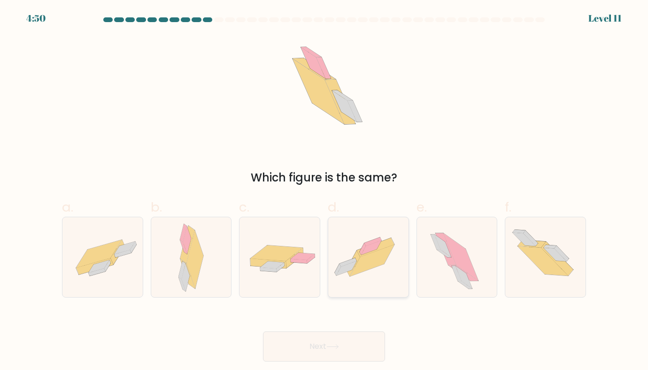
click at [381, 270] on icon at bounding box center [368, 257] width 80 height 60
click at [325, 191] on input "d." at bounding box center [324, 188] width 0 height 6
radio input "true"
click at [263, 331] on button "Next" at bounding box center [324, 346] width 122 height 30
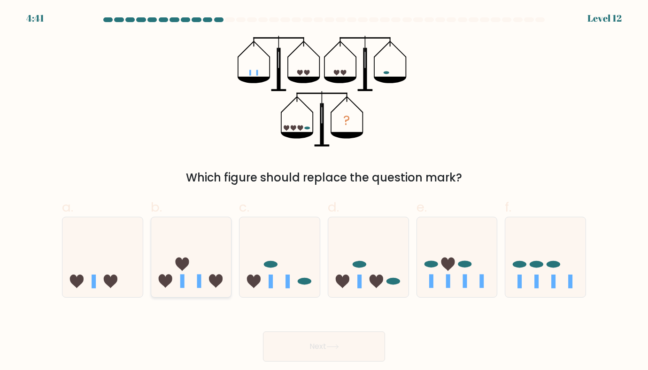
click at [200, 256] on icon at bounding box center [191, 257] width 80 height 66
click at [324, 191] on input "b." at bounding box center [324, 188] width 0 height 6
radio input "true"
click at [263, 331] on button "Next" at bounding box center [324, 346] width 122 height 30
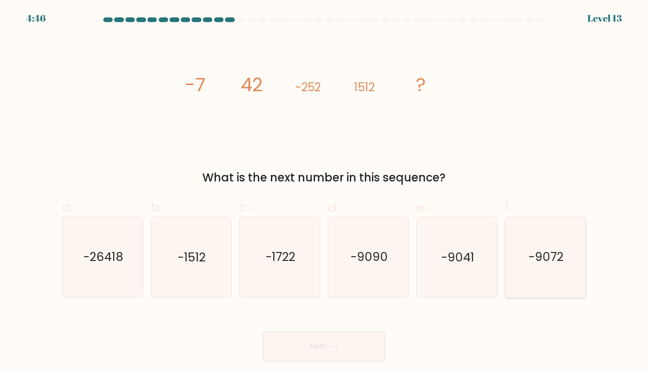
click at [558, 271] on icon "-9072" at bounding box center [545, 256] width 79 height 79
click at [325, 191] on input "f. -9072" at bounding box center [324, 188] width 0 height 6
radio input "true"
click at [263, 331] on button "Next" at bounding box center [324, 346] width 122 height 30
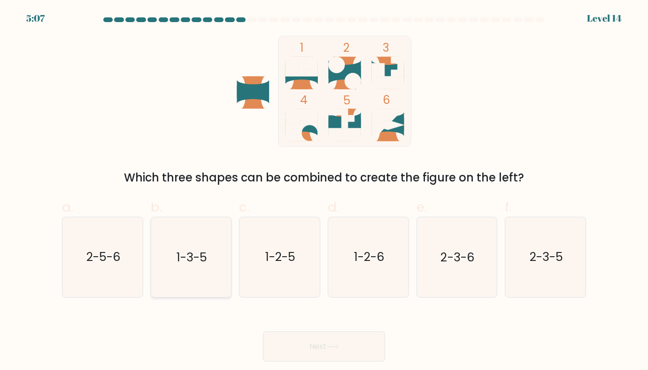
click at [204, 263] on text "1-3-5" at bounding box center [192, 256] width 31 height 17
click at [324, 191] on input "b. 1-3-5" at bounding box center [324, 188] width 0 height 6
radio input "true"
click at [263, 331] on button "Next" at bounding box center [324, 346] width 122 height 30
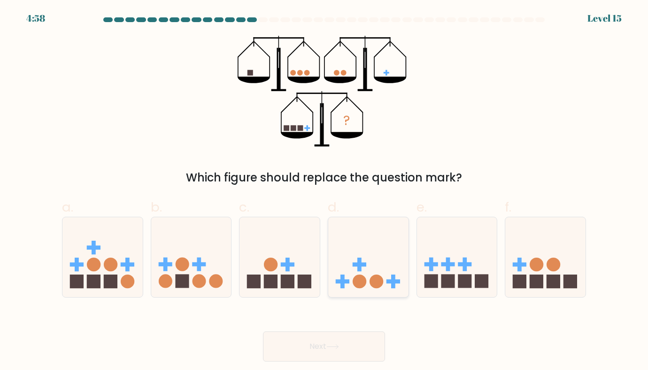
click at [395, 261] on icon at bounding box center [368, 257] width 80 height 66
click at [325, 191] on input "d." at bounding box center [324, 188] width 0 height 6
radio input "true"
click at [214, 264] on icon at bounding box center [191, 257] width 80 height 66
click at [324, 191] on input "b." at bounding box center [324, 188] width 0 height 6
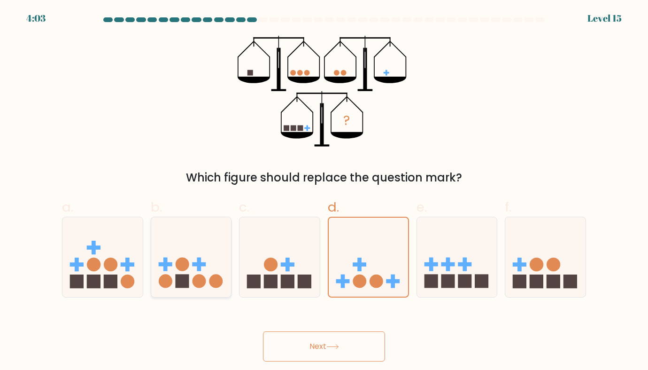
radio input "true"
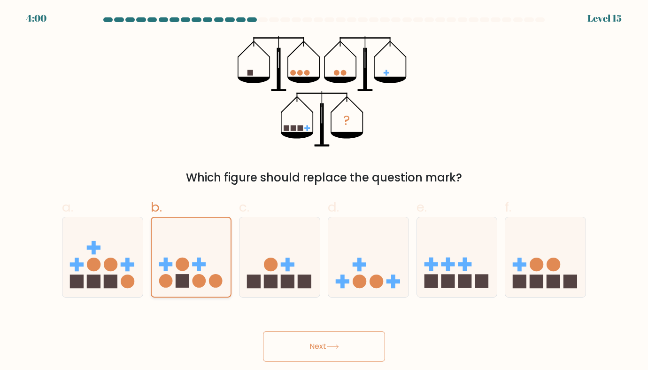
click at [263, 331] on button "Next" at bounding box center [324, 346] width 122 height 30
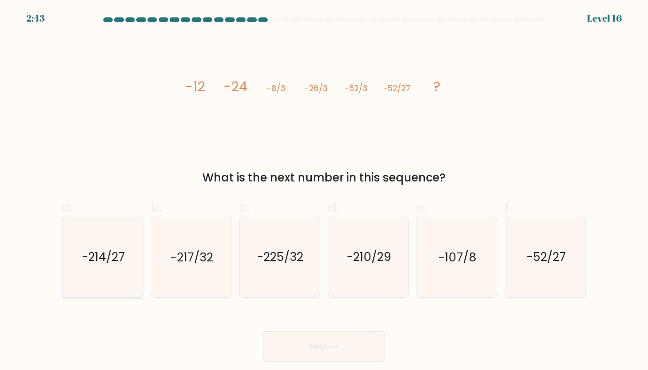
click at [102, 273] on icon "-214/27" at bounding box center [102, 256] width 79 height 79
click at [324, 191] on input "a. -214/27" at bounding box center [324, 188] width 0 height 6
radio input "true"
click at [263, 331] on button "Next" at bounding box center [324, 346] width 122 height 30
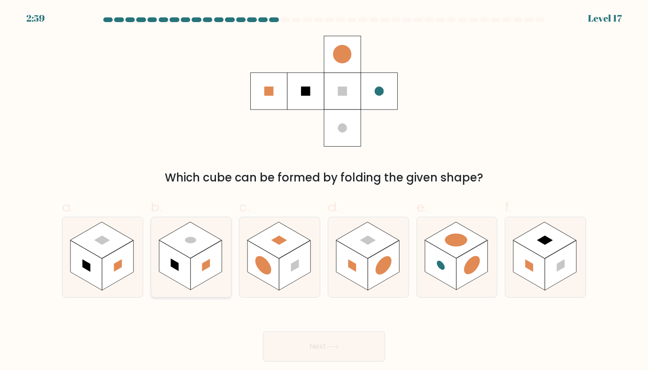
click at [225, 236] on icon at bounding box center [191, 256] width 80 height 79
click at [324, 191] on input "b." at bounding box center [324, 188] width 0 height 6
radio input "true"
click at [263, 331] on button "Next" at bounding box center [324, 346] width 122 height 30
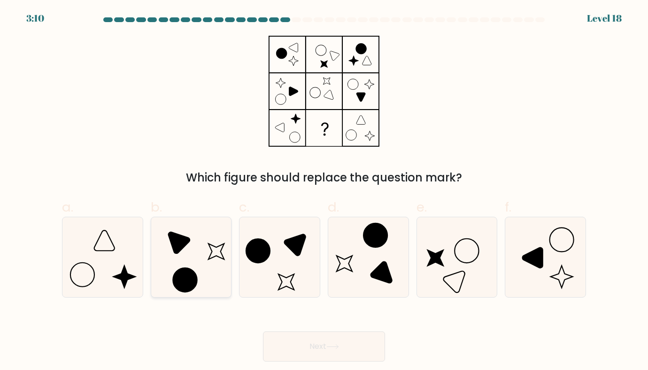
click at [219, 240] on icon at bounding box center [190, 256] width 79 height 79
click at [324, 191] on input "b." at bounding box center [324, 188] width 0 height 6
radio input "true"
click at [263, 331] on button "Next" at bounding box center [324, 346] width 122 height 30
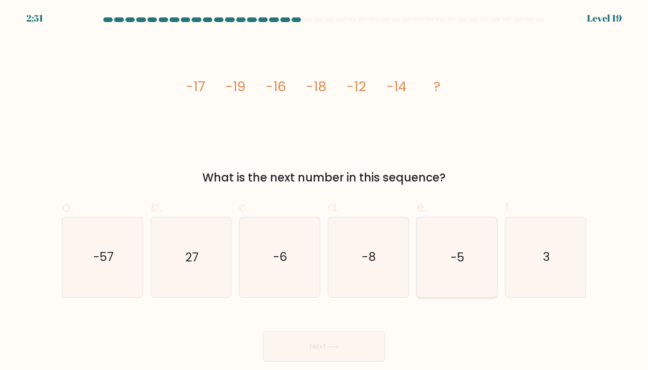
click at [440, 278] on icon "-5" at bounding box center [456, 256] width 79 height 79
click at [325, 191] on input "e. -5" at bounding box center [324, 188] width 0 height 6
radio input "true"
click at [263, 331] on button "Next" at bounding box center [324, 346] width 122 height 30
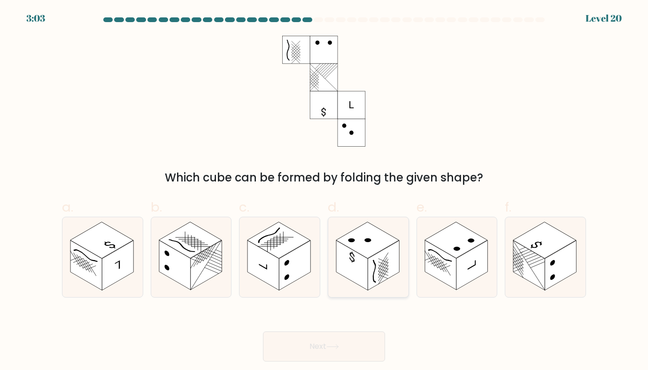
click at [393, 279] on icon at bounding box center [368, 256] width 80 height 79
click at [325, 191] on input "d." at bounding box center [324, 188] width 0 height 6
radio input "true"
click at [263, 331] on button "Next" at bounding box center [324, 346] width 122 height 30
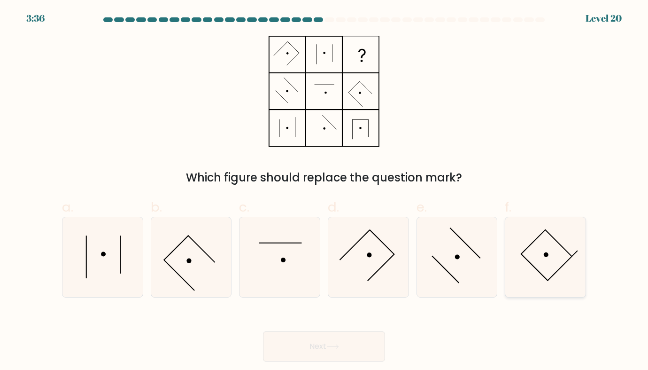
click at [540, 277] on icon at bounding box center [545, 256] width 79 height 79
click at [325, 191] on input "f." at bounding box center [324, 188] width 0 height 6
radio input "true"
click at [263, 331] on button "Next" at bounding box center [324, 346] width 122 height 30
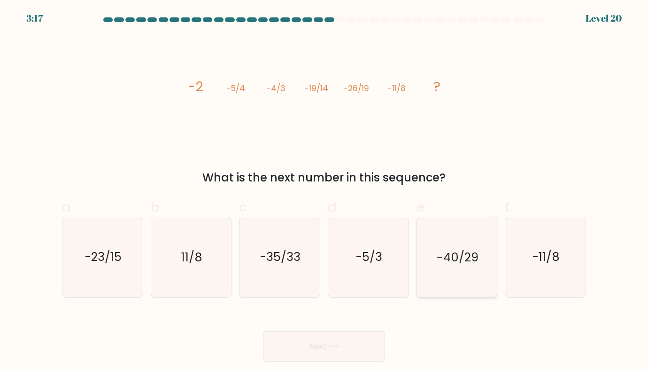
click at [472, 278] on icon "-40/29" at bounding box center [456, 256] width 79 height 79
click at [325, 191] on input "e. -40/29" at bounding box center [324, 188] width 0 height 6
radio input "true"
click at [263, 331] on button "Next" at bounding box center [324, 346] width 122 height 30
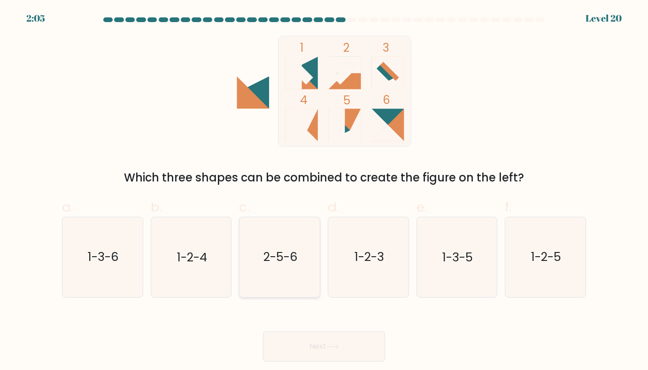
click at [296, 260] on text "2-5-6" at bounding box center [280, 256] width 34 height 17
click at [324, 191] on input "c. 2-5-6" at bounding box center [324, 188] width 0 height 6
radio input "true"
click at [263, 331] on button "Next" at bounding box center [324, 346] width 122 height 30
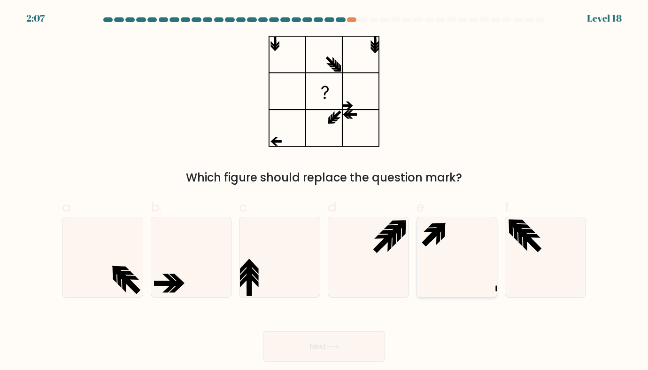
click at [441, 237] on icon at bounding box center [456, 256] width 79 height 79
click at [325, 191] on input "e." at bounding box center [324, 188] width 0 height 6
radio input "true"
click at [263, 331] on button "Next" at bounding box center [324, 346] width 122 height 30
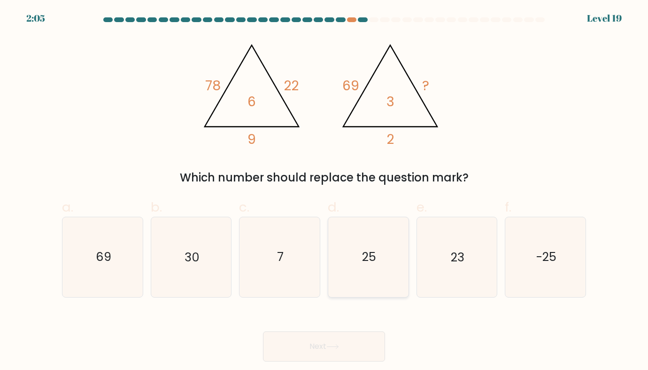
click at [393, 258] on icon "25" at bounding box center [368, 256] width 79 height 79
click at [325, 191] on input "d. 25" at bounding box center [324, 188] width 0 height 6
radio input "true"
click at [263, 331] on button "Next" at bounding box center [324, 346] width 122 height 30
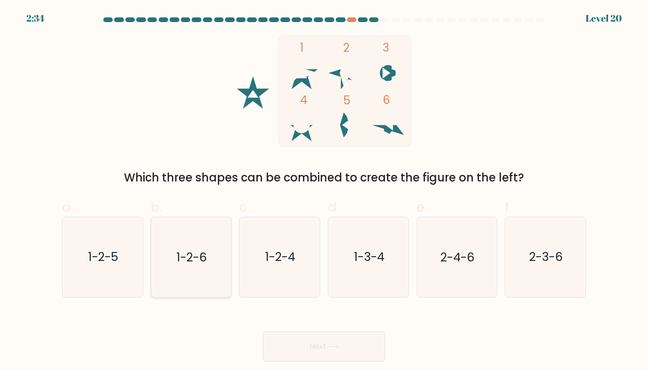
click at [212, 254] on icon "1-2-6" at bounding box center [190, 256] width 79 height 79
click at [324, 191] on input "b. 1-2-6" at bounding box center [324, 188] width 0 height 6
radio input "true"
click at [263, 331] on button "Next" at bounding box center [324, 346] width 122 height 30
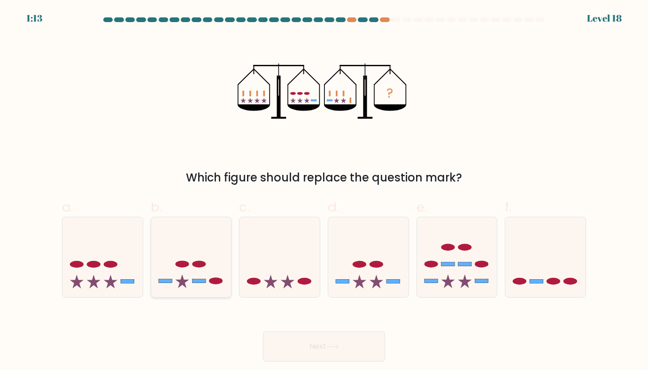
click at [214, 229] on icon at bounding box center [191, 257] width 80 height 66
click at [324, 191] on input "b." at bounding box center [324, 188] width 0 height 6
radio input "true"
click at [263, 331] on button "Next" at bounding box center [324, 346] width 122 height 30
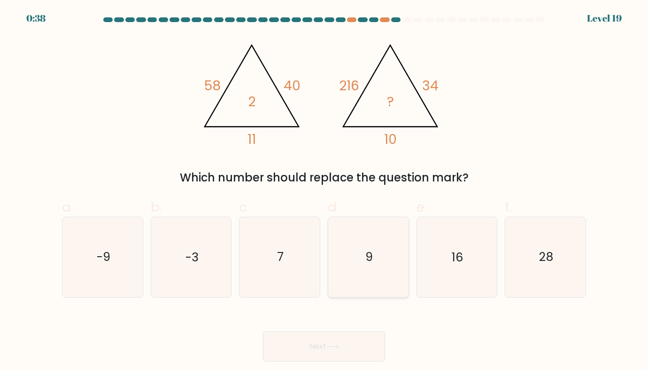
click at [396, 242] on icon "9" at bounding box center [368, 256] width 79 height 79
click at [325, 191] on input "d. 9" at bounding box center [324, 188] width 0 height 6
radio input "true"
click at [263, 331] on button "Next" at bounding box center [324, 346] width 122 height 30
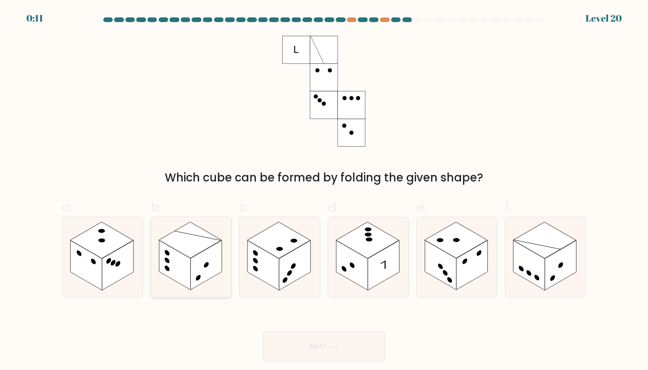
click at [204, 269] on rect at bounding box center [206, 265] width 31 height 50
click at [324, 191] on input "b." at bounding box center [324, 188] width 0 height 6
radio input "true"
click at [263, 331] on button "Next" at bounding box center [324, 346] width 122 height 30
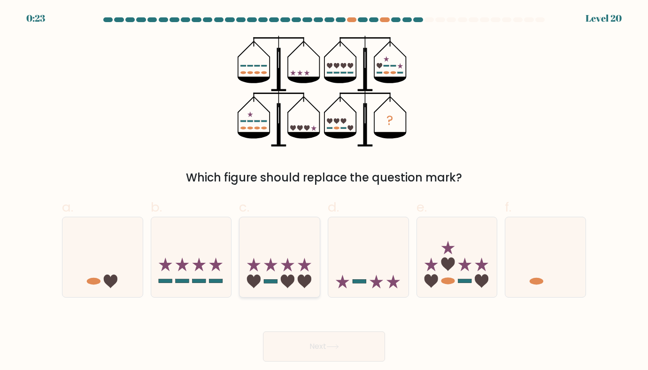
click at [289, 237] on icon at bounding box center [280, 257] width 80 height 66
click at [324, 191] on input "c." at bounding box center [324, 188] width 0 height 6
radio input "true"
click at [263, 331] on button "Next" at bounding box center [324, 346] width 122 height 30
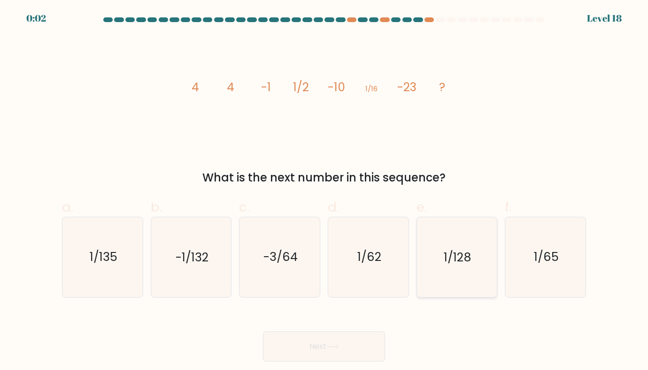
click at [449, 256] on text "1/128" at bounding box center [458, 256] width 28 height 17
click at [325, 191] on input "e. 1/128" at bounding box center [324, 188] width 0 height 6
radio input "true"
click at [198, 261] on text "-1/132" at bounding box center [192, 256] width 33 height 17
click at [324, 191] on input "b. -1/132" at bounding box center [324, 188] width 0 height 6
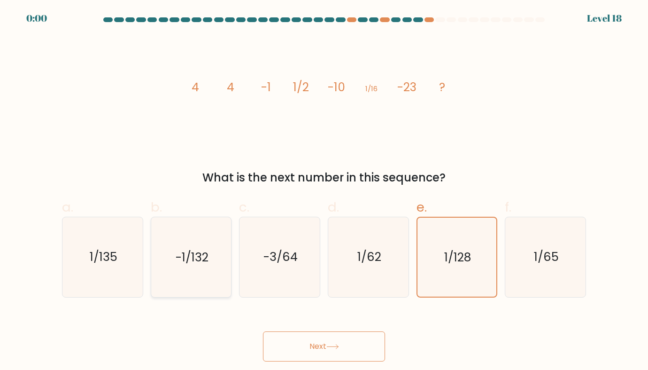
radio input "true"
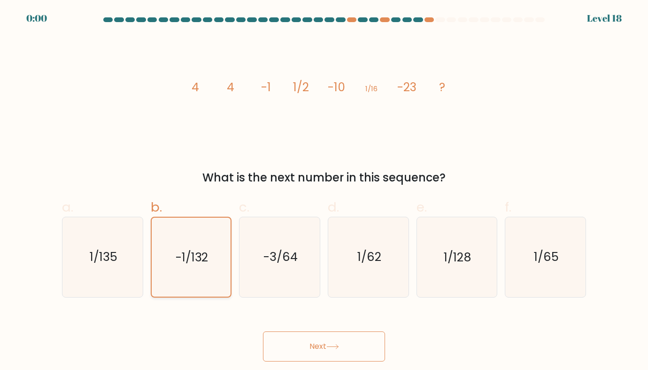
click at [263, 331] on button "Next" at bounding box center [324, 346] width 122 height 30
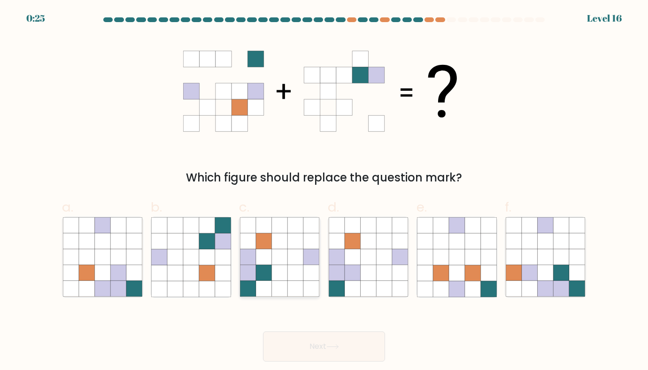
click at [285, 250] on icon at bounding box center [280, 257] width 16 height 16
click at [324, 191] on input "c." at bounding box center [324, 188] width 0 height 6
radio input "true"
click at [263, 331] on button "Next" at bounding box center [324, 346] width 122 height 30
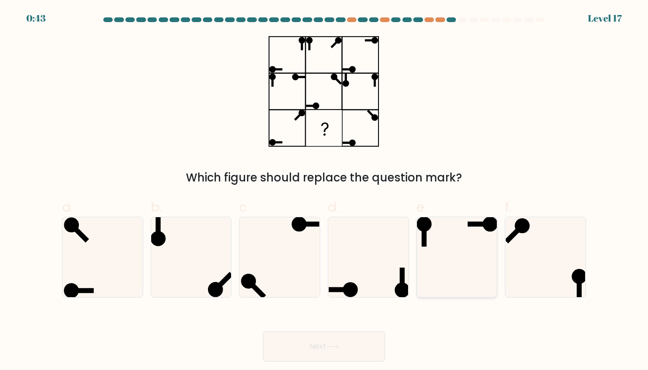
click at [479, 231] on icon at bounding box center [456, 256] width 79 height 79
click at [325, 191] on input "e." at bounding box center [324, 188] width 0 height 6
radio input "true"
click at [263, 331] on button "Next" at bounding box center [324, 346] width 122 height 30
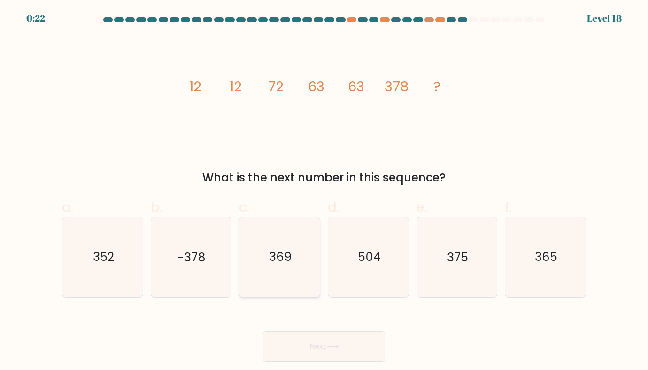
click at [303, 260] on icon "369" at bounding box center [279, 256] width 79 height 79
click at [324, 191] on input "c. 369" at bounding box center [324, 188] width 0 height 6
radio input "true"
click at [263, 331] on button "Next" at bounding box center [324, 346] width 122 height 30
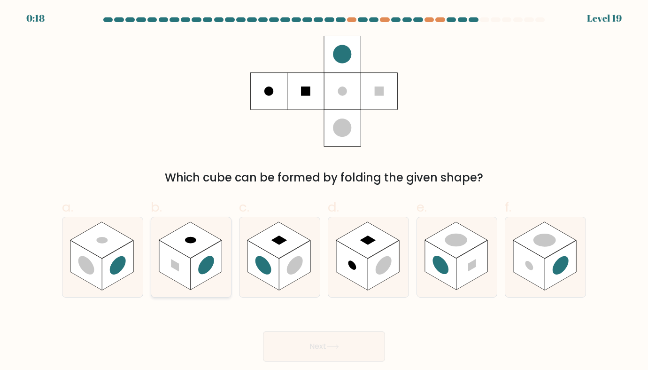
click at [205, 244] on rect at bounding box center [190, 240] width 63 height 36
click at [324, 191] on input "b." at bounding box center [324, 188] width 0 height 6
radio input "true"
click at [263, 331] on button "Next" at bounding box center [324, 346] width 122 height 30
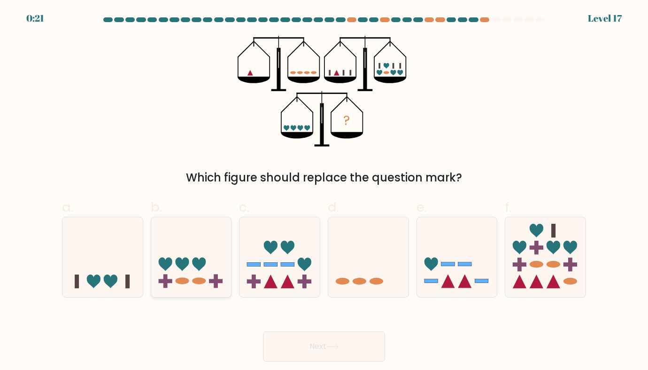
click at [192, 286] on icon at bounding box center [191, 257] width 80 height 66
click at [324, 191] on input "b." at bounding box center [324, 188] width 0 height 6
radio input "true"
click at [121, 271] on icon at bounding box center [102, 257] width 80 height 66
click at [324, 191] on input "a." at bounding box center [324, 188] width 0 height 6
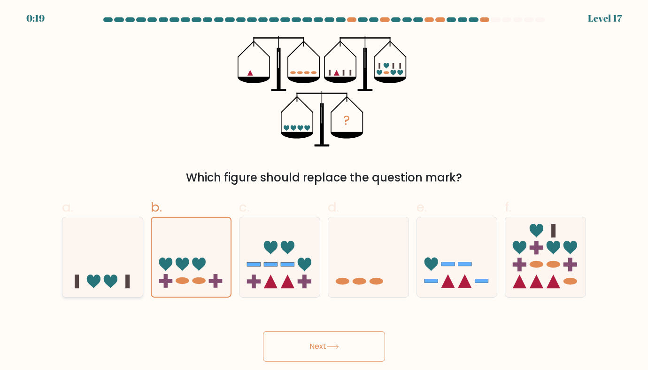
radio input "true"
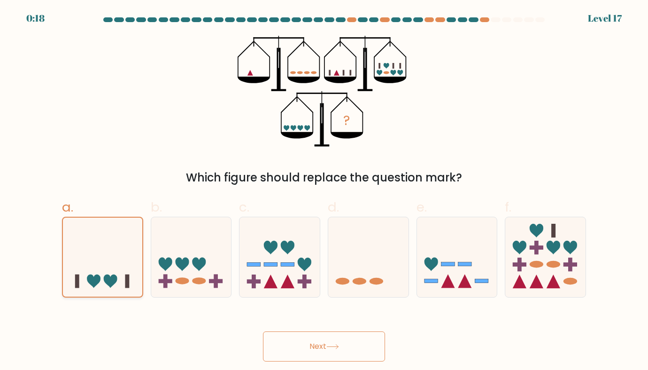
click at [263, 331] on button "Next" at bounding box center [324, 346] width 122 height 30
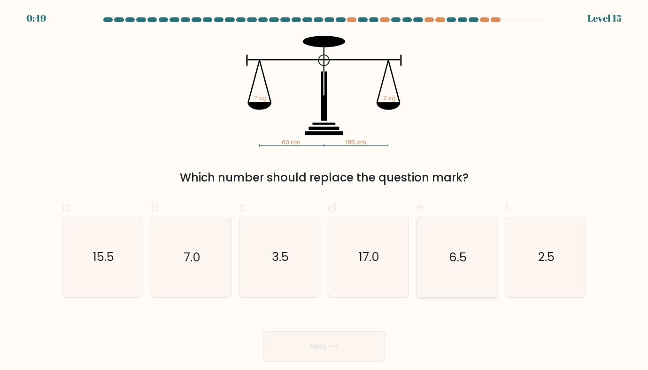
click at [465, 271] on icon "6.5" at bounding box center [456, 256] width 79 height 79
click at [325, 191] on input "e. 6.5" at bounding box center [324, 188] width 0 height 6
radio input "true"
click at [263, 331] on button "Next" at bounding box center [324, 346] width 122 height 30
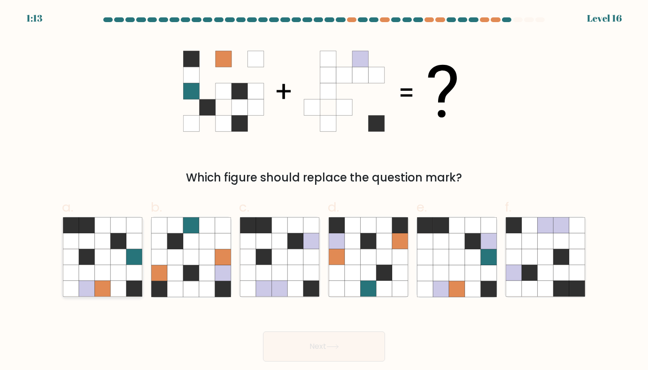
click at [111, 241] on icon at bounding box center [118, 241] width 16 height 16
click at [324, 191] on input "a." at bounding box center [324, 188] width 0 height 6
radio input "true"
click at [263, 331] on button "Next" at bounding box center [324, 346] width 122 height 30
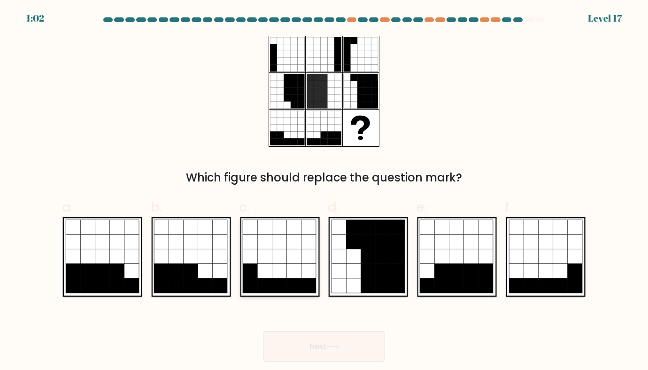
click at [285, 235] on icon at bounding box center [279, 241] width 15 height 15
click at [324, 191] on input "c." at bounding box center [324, 188] width 0 height 6
radio input "true"
click at [263, 331] on button "Next" at bounding box center [324, 346] width 122 height 30
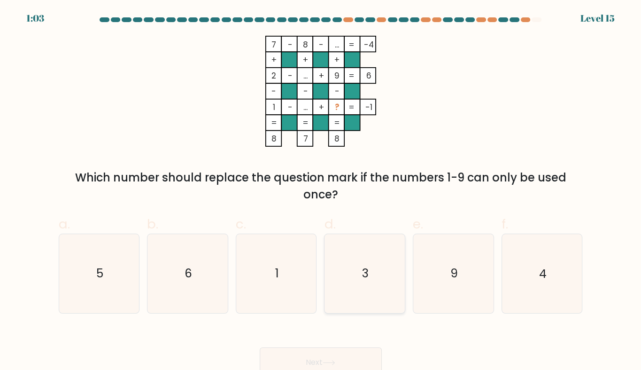
click at [370, 288] on icon "3" at bounding box center [364, 273] width 78 height 78
click at [321, 191] on input "d. 3" at bounding box center [321, 188] width 0 height 6
radio input "true"
click at [260, 347] on button "Next" at bounding box center [321, 362] width 122 height 30
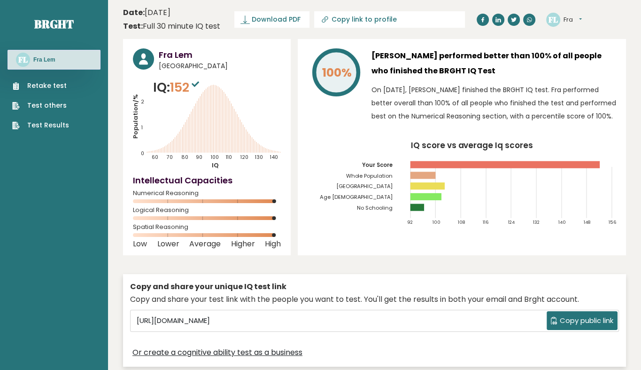
click at [387, 184] on tspan "[GEOGRAPHIC_DATA]" at bounding box center [364, 187] width 57 height 8
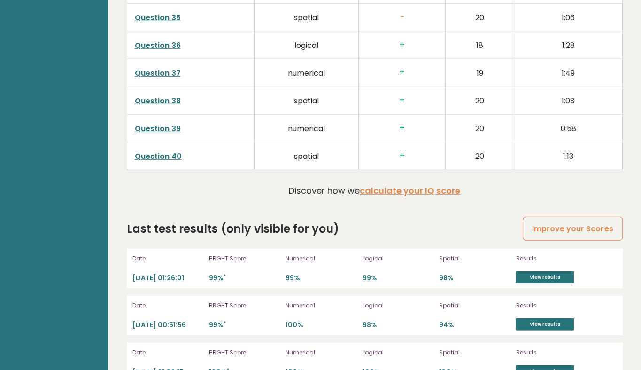
scroll to position [2418, 0]
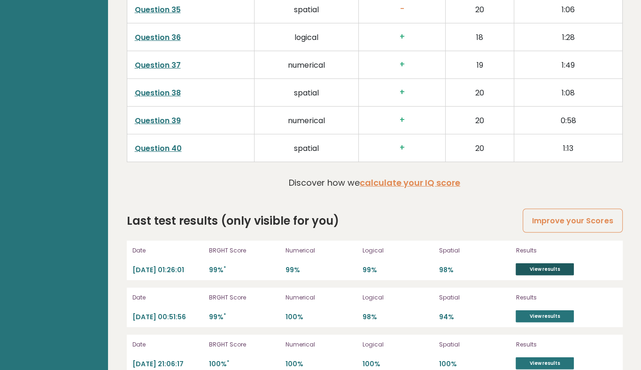
click at [537, 265] on link "View results" at bounding box center [545, 269] width 58 height 12
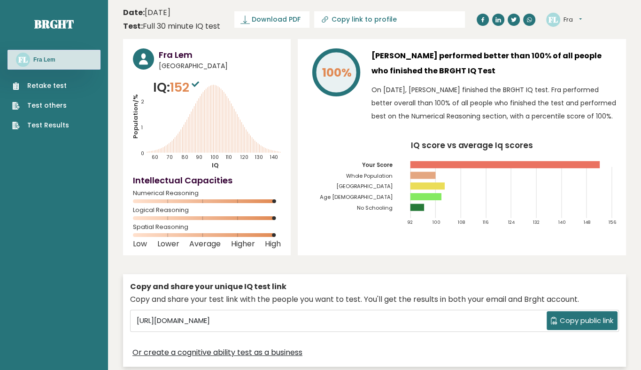
click at [54, 85] on link "Retake test" at bounding box center [40, 86] width 57 height 10
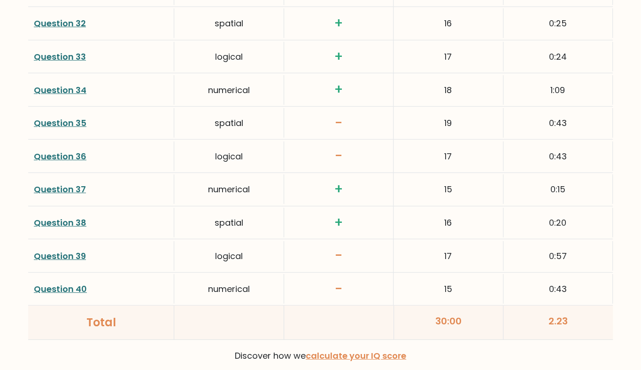
scroll to position [2383, 0]
click at [65, 116] on link "Question 35" at bounding box center [60, 122] width 53 height 12
click at [53, 252] on link "Question 39" at bounding box center [60, 255] width 52 height 12
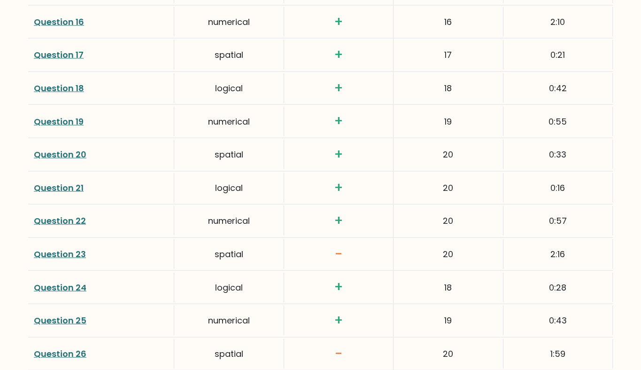
scroll to position [1811, 0]
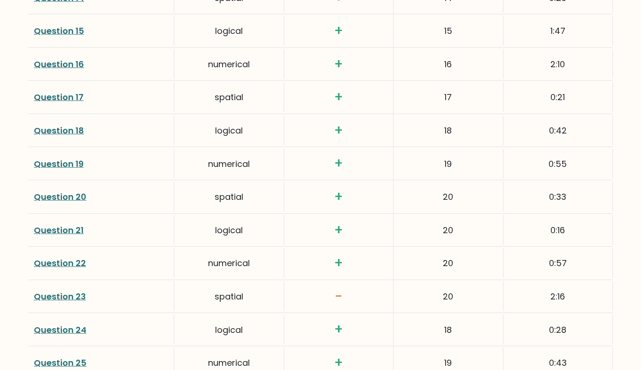
click at [54, 291] on link "Question 23" at bounding box center [60, 296] width 52 height 12
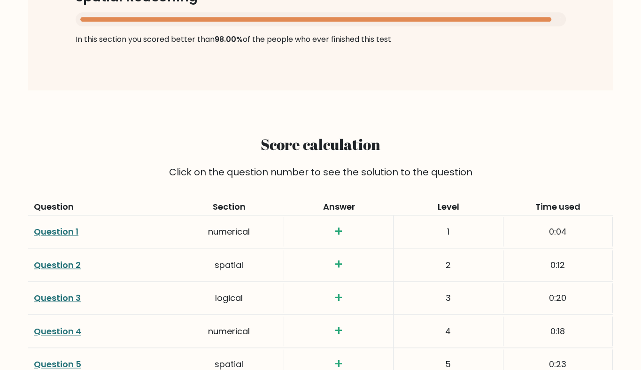
scroll to position [0, 0]
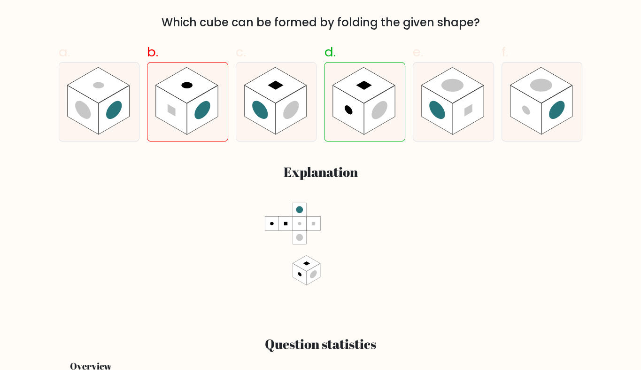
scroll to position [316, 0]
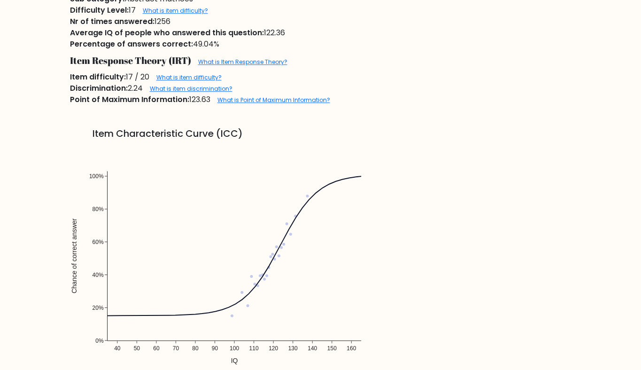
scroll to position [668, 0]
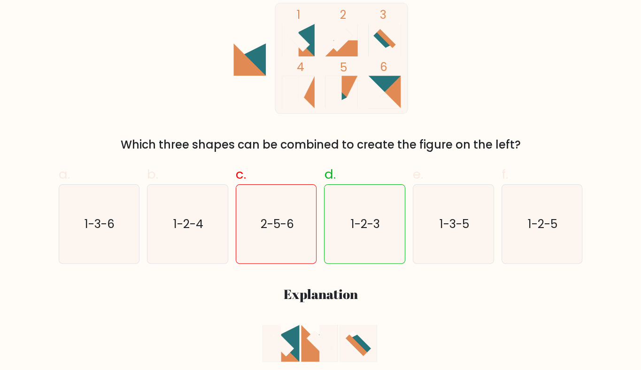
scroll to position [185, 0]
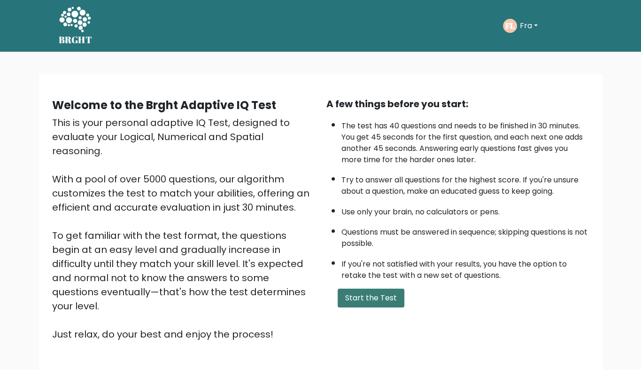
click at [382, 291] on button "Start the Test" at bounding box center [371, 297] width 67 height 19
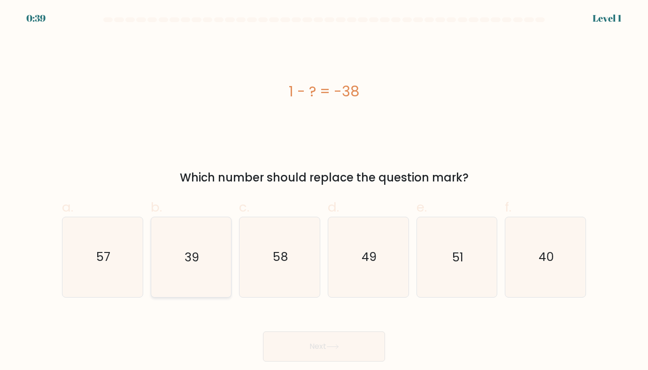
click at [204, 269] on icon "39" at bounding box center [190, 256] width 79 height 79
click at [324, 191] on input "b. 39" at bounding box center [324, 188] width 0 height 6
radio input "true"
click at [263, 331] on button "Next" at bounding box center [324, 346] width 122 height 30
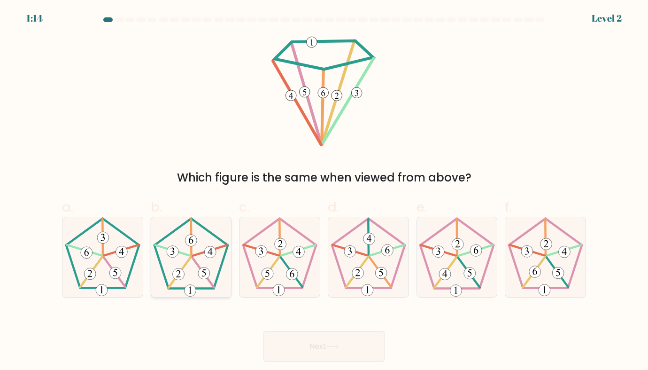
click at [201, 258] on icon at bounding box center [190, 256] width 79 height 79
click at [324, 191] on input "b." at bounding box center [324, 188] width 0 height 6
radio input "true"
click at [263, 331] on button "Next" at bounding box center [324, 346] width 122 height 30
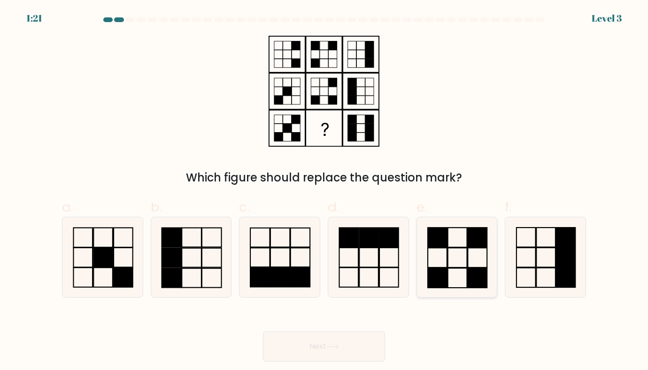
click at [420, 269] on icon at bounding box center [456, 256] width 79 height 79
click at [325, 191] on input "e." at bounding box center [324, 188] width 0 height 6
radio input "true"
click at [263, 331] on button "Next" at bounding box center [324, 346] width 122 height 30
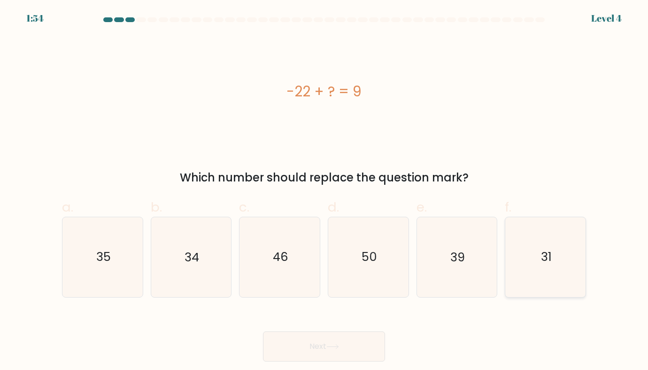
click at [518, 248] on icon "31" at bounding box center [545, 256] width 79 height 79
click at [325, 191] on input "f. 31" at bounding box center [324, 188] width 0 height 6
radio input "true"
click at [263, 331] on button "Next" at bounding box center [324, 346] width 122 height 30
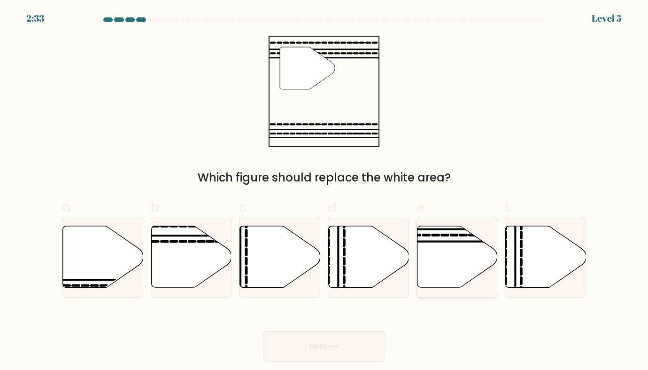
click at [453, 259] on icon at bounding box center [457, 257] width 80 height 62
click at [325, 191] on input "e." at bounding box center [324, 188] width 0 height 6
radio input "true"
click at [263, 331] on button "Next" at bounding box center [324, 346] width 122 height 30
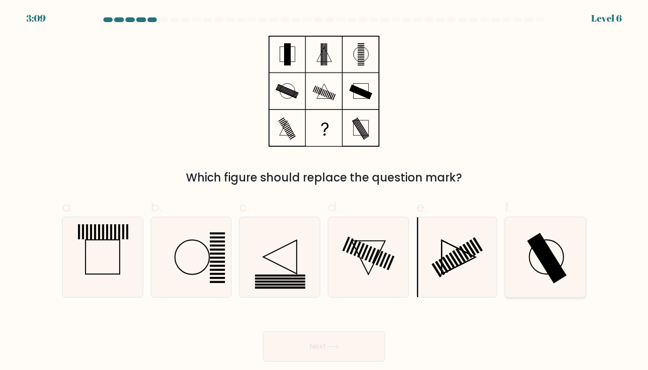
click at [552, 260] on rect at bounding box center [546, 258] width 39 height 51
click at [325, 191] on input "f." at bounding box center [324, 188] width 0 height 6
radio input "true"
click at [263, 331] on button "Next" at bounding box center [324, 346] width 122 height 30
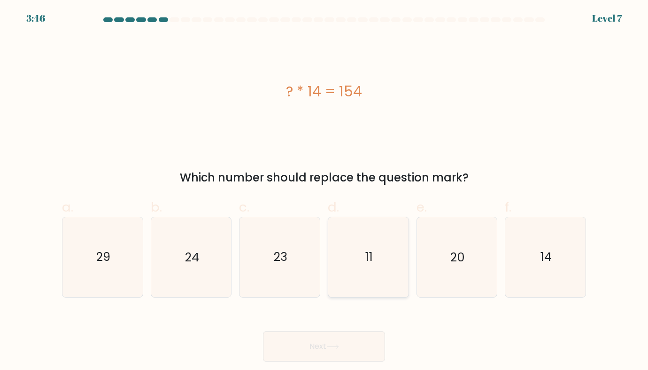
click at [380, 281] on icon "11" at bounding box center [368, 256] width 79 height 79
click at [325, 191] on input "d. 11" at bounding box center [324, 188] width 0 height 6
radio input "true"
click at [263, 331] on button "Next" at bounding box center [324, 346] width 122 height 30
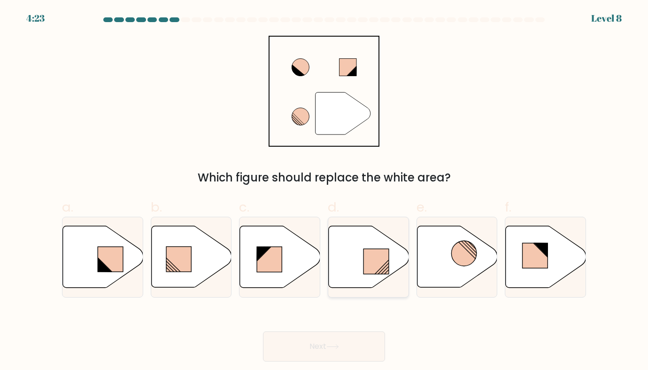
click at [379, 261] on rect at bounding box center [376, 260] width 25 height 25
click at [325, 191] on input "d." at bounding box center [324, 188] width 0 height 6
radio input "true"
click at [263, 331] on button "Next" at bounding box center [324, 346] width 122 height 30
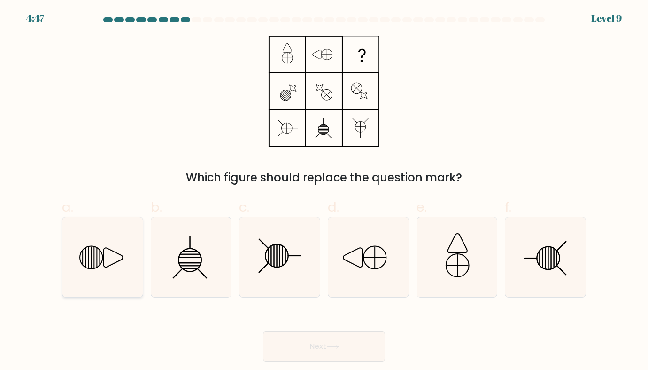
click at [119, 252] on icon at bounding box center [102, 256] width 79 height 79
click at [324, 191] on input "a." at bounding box center [324, 188] width 0 height 6
radio input "true"
click at [263, 331] on button "Next" at bounding box center [324, 346] width 122 height 30
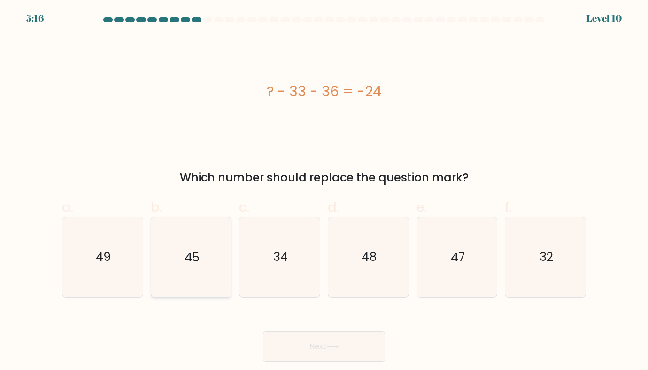
click at [164, 254] on icon "45" at bounding box center [190, 256] width 79 height 79
click at [324, 191] on input "b. 45" at bounding box center [324, 188] width 0 height 6
radio input "true"
click at [263, 331] on button "Next" at bounding box center [324, 346] width 122 height 30
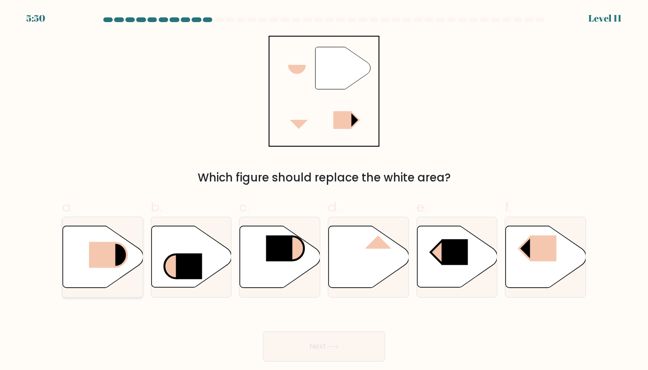
click at [115, 265] on rect at bounding box center [102, 255] width 26 height 26
click at [324, 191] on input "a." at bounding box center [324, 188] width 0 height 6
radio input "true"
click at [263, 331] on button "Next" at bounding box center [324, 346] width 122 height 30
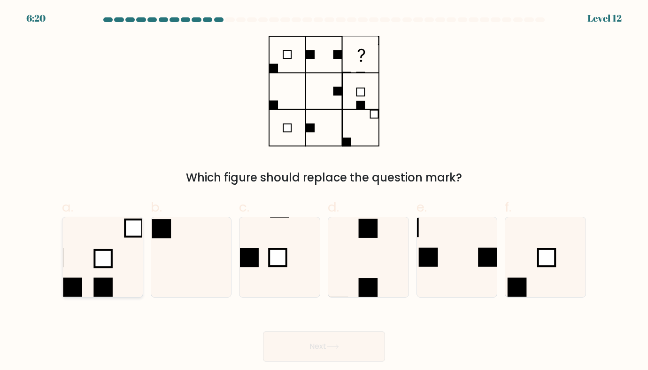
click at [124, 253] on icon at bounding box center [102, 256] width 79 height 79
click at [324, 191] on input "a." at bounding box center [324, 188] width 0 height 6
radio input "true"
click at [263, 331] on button "Next" at bounding box center [324, 346] width 122 height 30
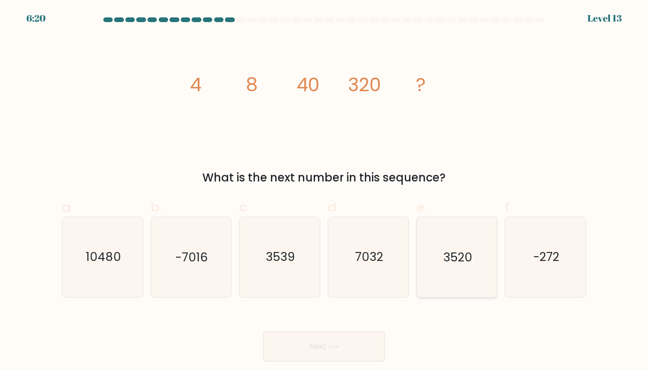
click at [462, 272] on icon "3520" at bounding box center [456, 256] width 79 height 79
click at [325, 191] on input "e. 3520" at bounding box center [324, 188] width 0 height 6
radio input "true"
click at [263, 331] on button "Next" at bounding box center [324, 346] width 122 height 30
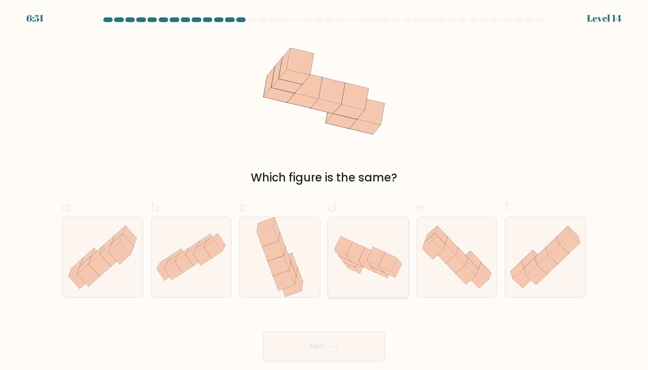
click at [370, 248] on icon at bounding box center [368, 257] width 80 height 52
click at [325, 191] on input "d." at bounding box center [324, 188] width 0 height 6
radio input "true"
click at [263, 331] on button "Next" at bounding box center [324, 346] width 122 height 30
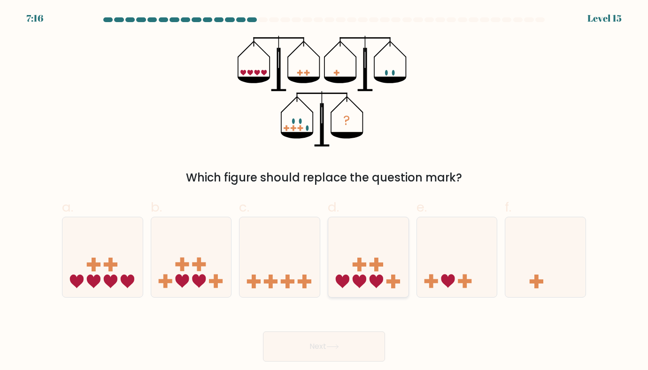
click at [381, 260] on icon at bounding box center [368, 257] width 80 height 66
click at [325, 191] on input "d." at bounding box center [324, 188] width 0 height 6
radio input "true"
click at [263, 331] on button "Next" at bounding box center [324, 346] width 122 height 30
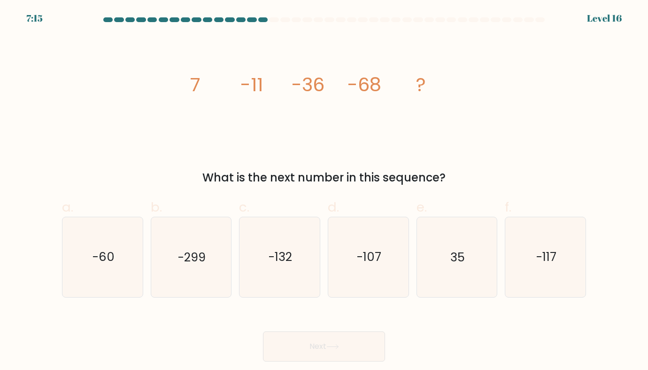
click at [381, 260] on text "-107" at bounding box center [369, 256] width 24 height 17
click at [325, 191] on input "d. -107" at bounding box center [324, 188] width 0 height 6
radio input "true"
click at [263, 331] on button "Next" at bounding box center [324, 346] width 122 height 30
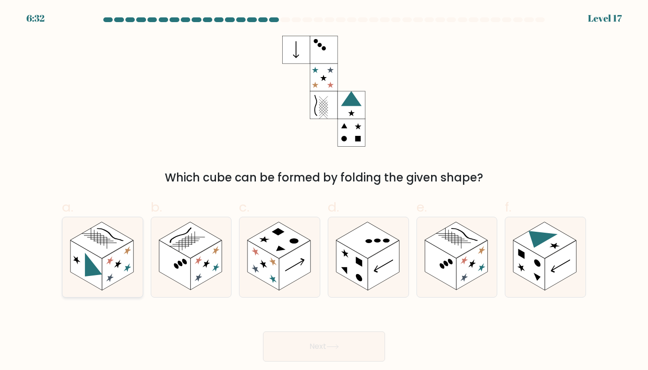
click at [127, 247] on rect at bounding box center [117, 265] width 31 height 50
click at [324, 191] on input "a." at bounding box center [324, 188] width 0 height 6
radio input "true"
click at [263, 331] on button "Next" at bounding box center [324, 346] width 122 height 30
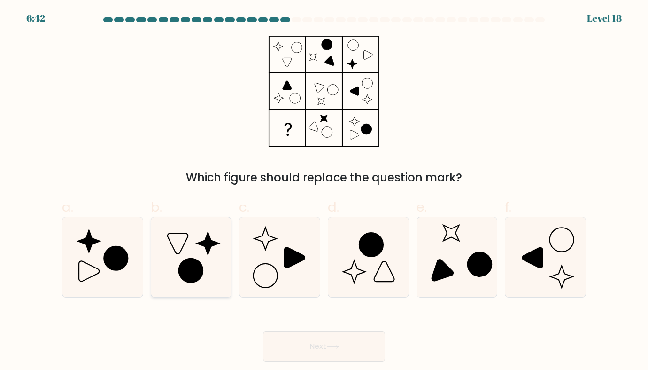
click at [187, 244] on icon at bounding box center [190, 256] width 79 height 79
click at [324, 191] on input "b." at bounding box center [324, 188] width 0 height 6
radio input "true"
click at [263, 331] on button "Next" at bounding box center [324, 346] width 122 height 30
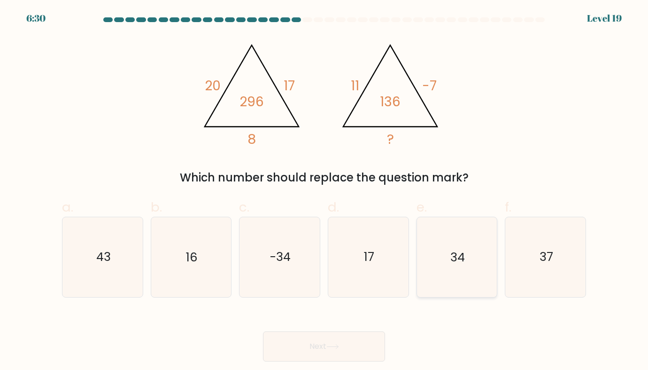
click at [458, 270] on icon "34" at bounding box center [456, 256] width 79 height 79
click at [325, 191] on input "e. 34" at bounding box center [324, 188] width 0 height 6
radio input "true"
click at [263, 331] on button "Next" at bounding box center [324, 346] width 122 height 30
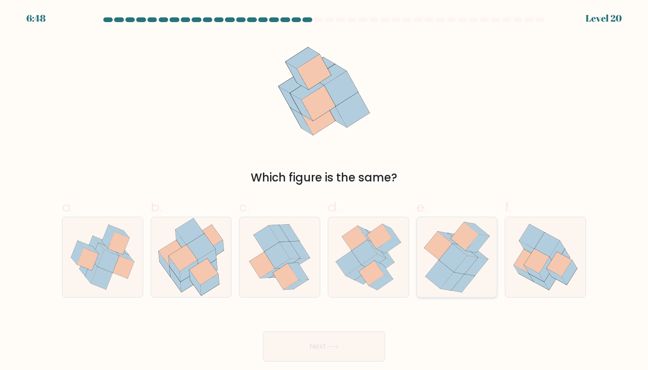
click at [472, 262] on icon at bounding box center [466, 265] width 24 height 18
click at [325, 191] on input "e." at bounding box center [324, 188] width 0 height 6
radio input "true"
click at [263, 331] on button "Next" at bounding box center [324, 346] width 122 height 30
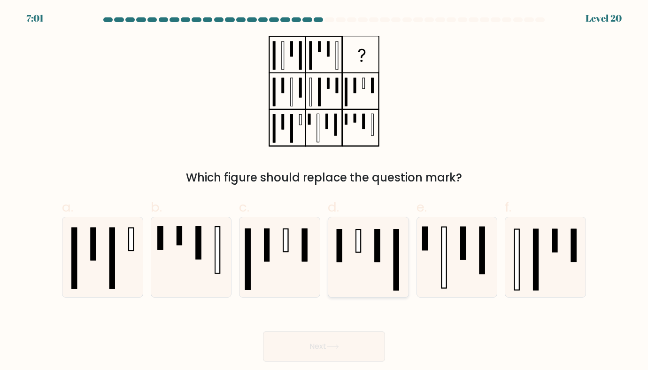
click at [378, 242] on rect at bounding box center [377, 246] width 5 height 32
click at [325, 191] on input "d." at bounding box center [324, 188] width 0 height 6
radio input "true"
click at [263, 331] on button "Next" at bounding box center [324, 346] width 122 height 30
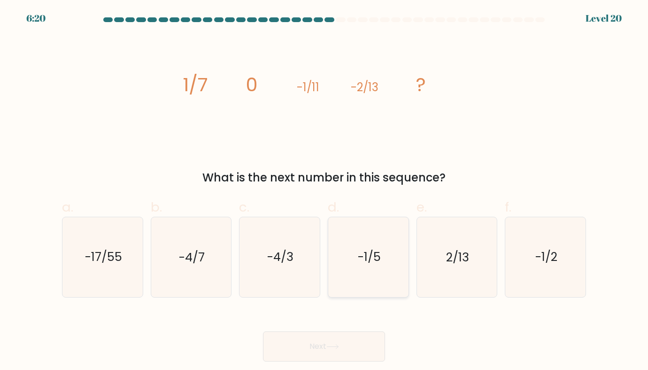
click at [355, 232] on icon "-1/5" at bounding box center [368, 256] width 79 height 79
click at [325, 191] on input "d. -1/5" at bounding box center [324, 188] width 0 height 6
radio input "true"
click at [263, 331] on button "Next" at bounding box center [324, 346] width 122 height 30
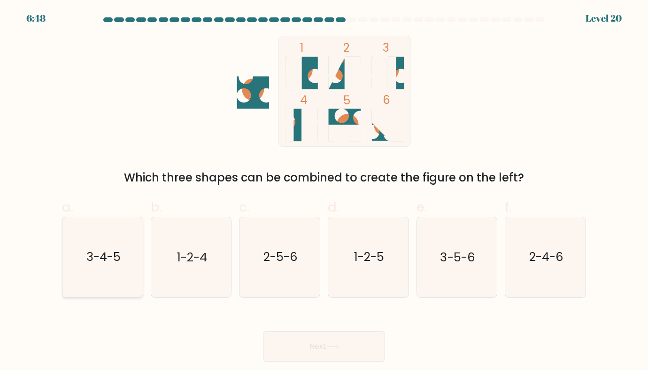
click at [133, 244] on icon "3-4-5" at bounding box center [102, 256] width 79 height 79
click at [324, 191] on input "a. 3-4-5" at bounding box center [324, 188] width 0 height 6
radio input "true"
click at [263, 331] on button "Next" at bounding box center [324, 346] width 122 height 30
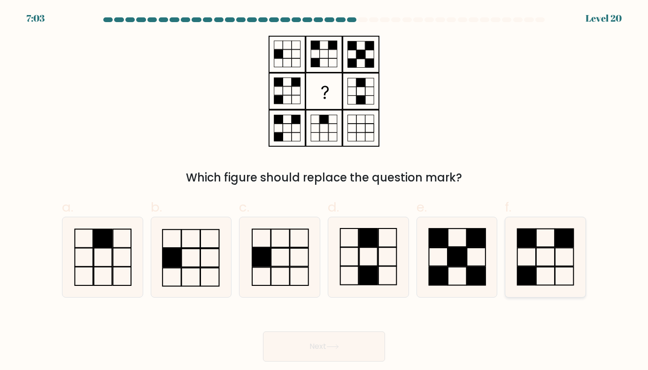
click at [547, 265] on icon at bounding box center [545, 256] width 79 height 79
click at [325, 191] on input "f." at bounding box center [324, 188] width 0 height 6
radio input "true"
click at [263, 331] on button "Next" at bounding box center [324, 346] width 122 height 30
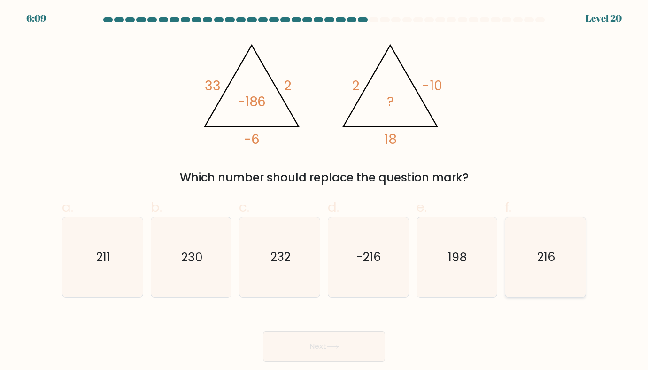
click at [553, 259] on text "216" at bounding box center [546, 256] width 18 height 17
click at [325, 191] on input "f. 216" at bounding box center [324, 188] width 0 height 6
radio input "true"
click at [263, 331] on button "Next" at bounding box center [324, 346] width 122 height 30
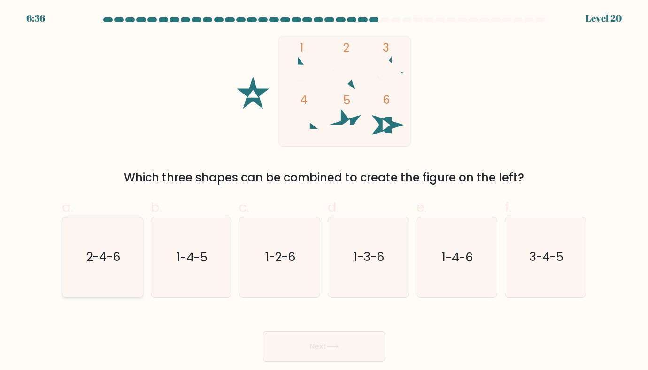
click at [118, 237] on icon "2-4-6" at bounding box center [102, 256] width 79 height 79
click at [324, 191] on input "a. 2-4-6" at bounding box center [324, 188] width 0 height 6
radio input "true"
click at [263, 331] on button "Next" at bounding box center [324, 346] width 122 height 30
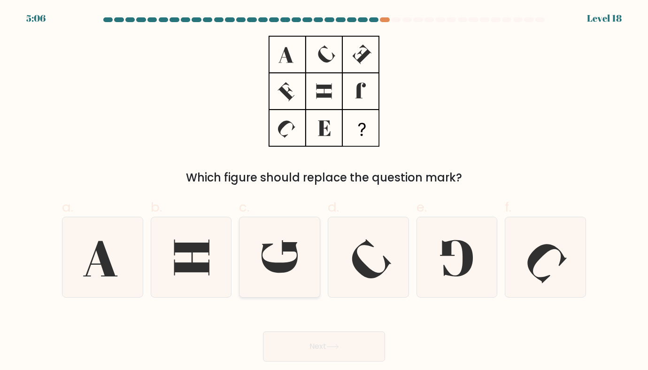
click at [293, 237] on icon at bounding box center [279, 256] width 79 height 79
click at [324, 191] on input "c." at bounding box center [324, 188] width 0 height 6
radio input "true"
click at [263, 331] on button "Next" at bounding box center [324, 346] width 122 height 30
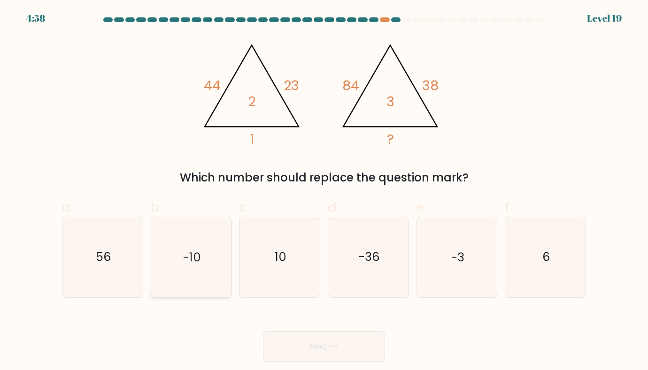
click at [209, 248] on icon "-10" at bounding box center [190, 256] width 79 height 79
click at [324, 191] on input "b. -10" at bounding box center [324, 188] width 0 height 6
radio input "true"
click at [263, 331] on button "Next" at bounding box center [324, 346] width 122 height 30
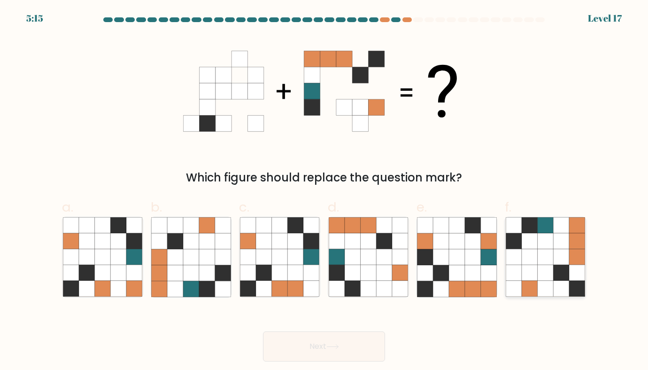
click at [535, 225] on icon at bounding box center [530, 225] width 16 height 16
click at [325, 191] on input "f." at bounding box center [324, 188] width 0 height 6
radio input "true"
click at [263, 331] on button "Next" at bounding box center [324, 346] width 122 height 30
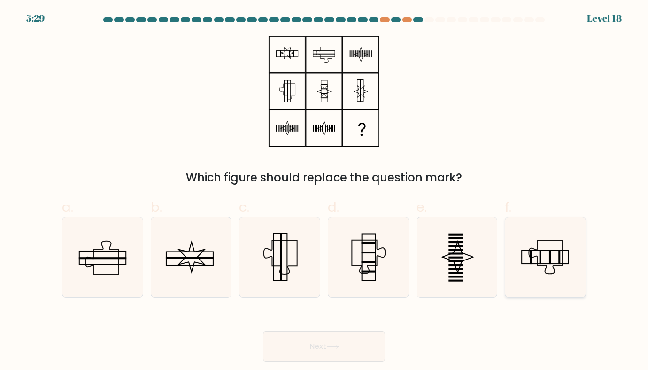
click at [541, 256] on rect at bounding box center [541, 257] width 2 height 14
click at [325, 191] on input "f." at bounding box center [324, 188] width 0 height 6
radio input "true"
click at [263, 331] on button "Next" at bounding box center [324, 346] width 122 height 30
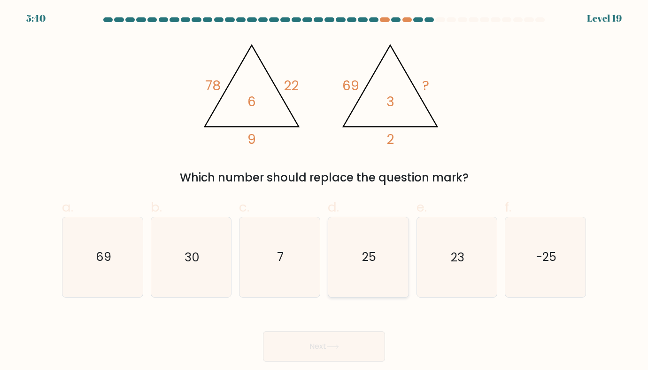
click at [395, 249] on icon "25" at bounding box center [368, 256] width 79 height 79
click at [325, 191] on input "d. 25" at bounding box center [324, 188] width 0 height 6
radio input "true"
click at [263, 331] on button "Next" at bounding box center [324, 346] width 122 height 30
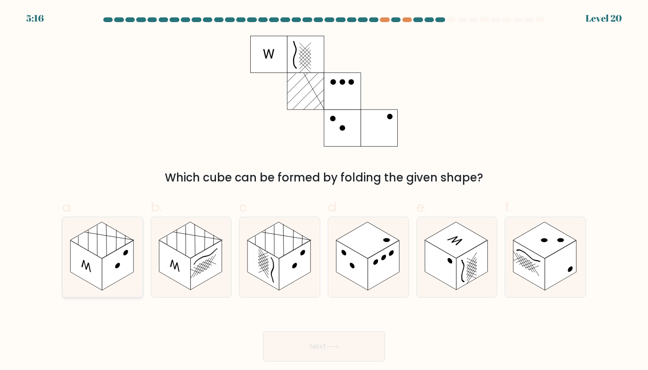
click at [109, 226] on rect at bounding box center [101, 240] width 63 height 36
click at [324, 191] on input "a." at bounding box center [324, 188] width 0 height 6
radio input "true"
click at [263, 331] on button "Next" at bounding box center [324, 346] width 122 height 30
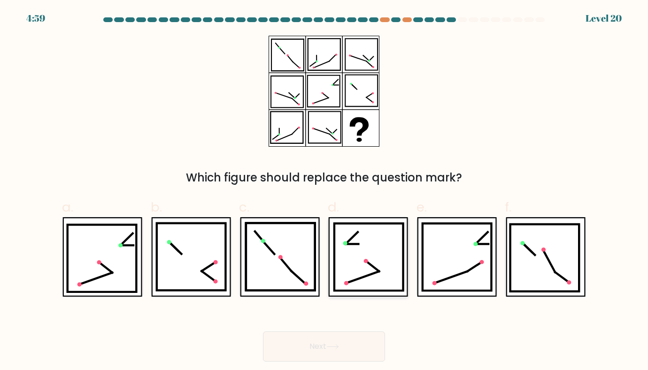
click at [384, 259] on icon at bounding box center [368, 257] width 69 height 67
click at [325, 191] on input "d." at bounding box center [324, 188] width 0 height 6
radio input "true"
click at [105, 250] on icon at bounding box center [102, 258] width 69 height 67
click at [324, 191] on input "a." at bounding box center [324, 188] width 0 height 6
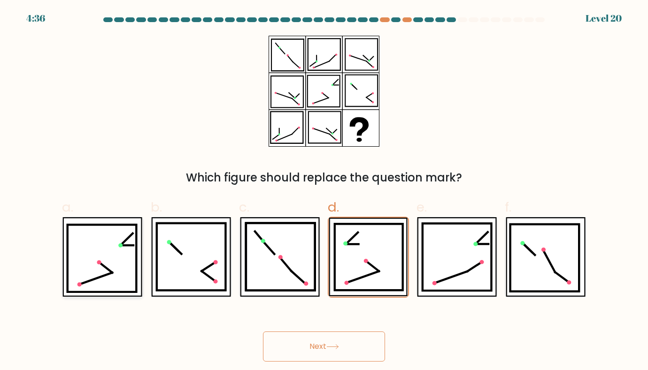
radio input "true"
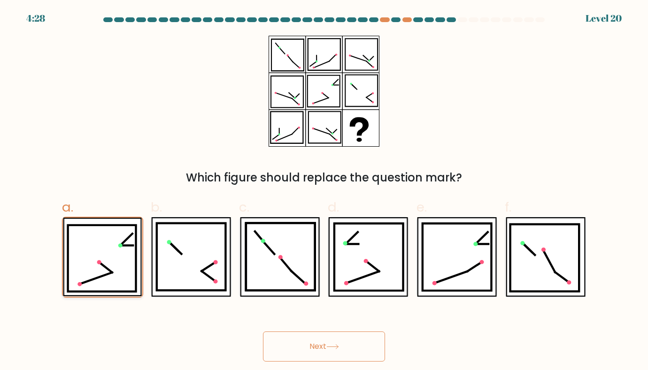
click at [105, 250] on icon at bounding box center [102, 258] width 68 height 66
click at [324, 191] on input "a." at bounding box center [324, 188] width 0 height 6
click at [263, 331] on button "Next" at bounding box center [324, 346] width 122 height 30
click at [318, 348] on button "Next" at bounding box center [324, 346] width 122 height 30
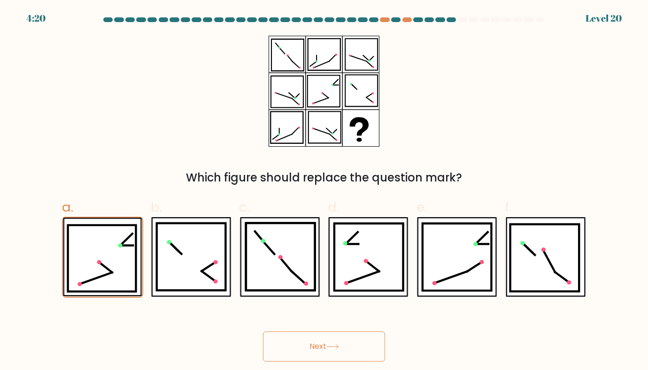
click at [263, 331] on button "Next" at bounding box center [324, 346] width 122 height 30
click at [303, 338] on button "Next" at bounding box center [324, 346] width 122 height 30
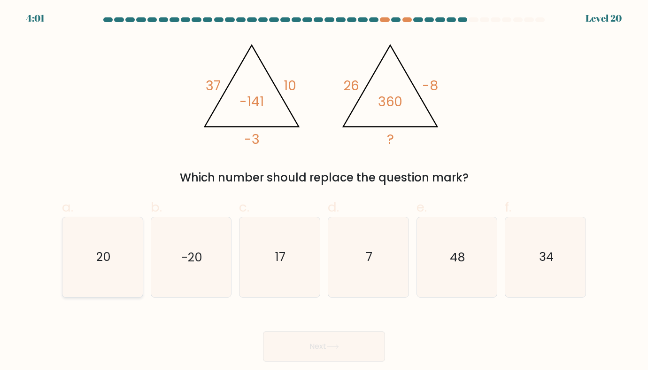
click at [124, 252] on icon "20" at bounding box center [102, 256] width 79 height 79
click at [324, 191] on input "a. 20" at bounding box center [324, 188] width 0 height 6
radio input "true"
click at [263, 331] on button "Next" at bounding box center [324, 346] width 122 height 30
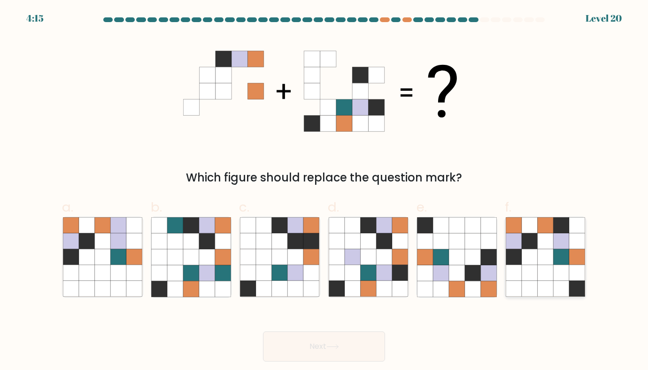
click at [534, 238] on icon at bounding box center [530, 241] width 16 height 16
click at [325, 191] on input "f." at bounding box center [324, 188] width 0 height 6
radio input "true"
click at [263, 331] on button "Next" at bounding box center [324, 346] width 122 height 30
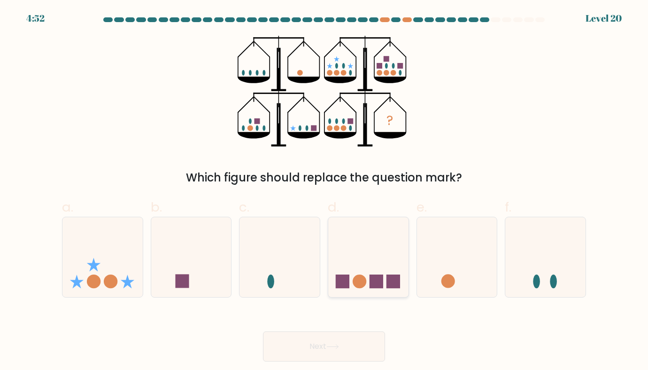
click at [387, 241] on icon at bounding box center [368, 257] width 80 height 66
click at [325, 191] on input "d." at bounding box center [324, 188] width 0 height 6
radio input "true"
click at [263, 331] on button "Next" at bounding box center [324, 346] width 122 height 30
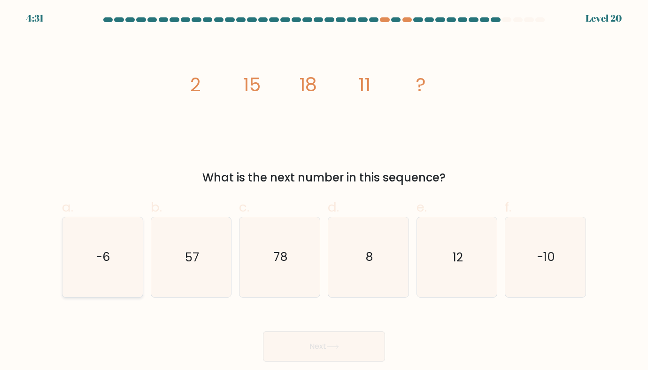
click at [76, 254] on icon "-6" at bounding box center [102, 256] width 79 height 79
click at [324, 191] on input "a. -6" at bounding box center [324, 188] width 0 height 6
radio input "true"
click at [263, 331] on button "Next" at bounding box center [324, 346] width 122 height 30
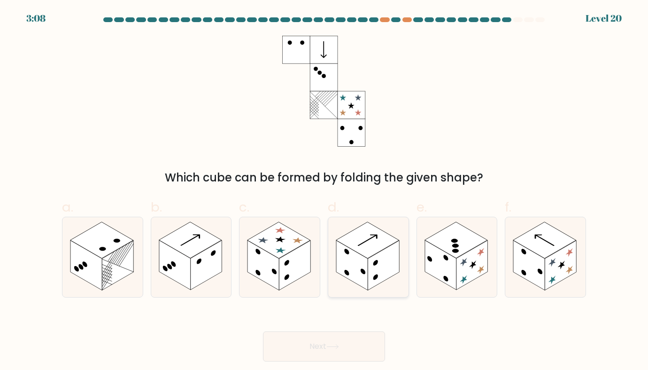
click at [380, 280] on rect at bounding box center [383, 265] width 31 height 50
click at [325, 191] on input "d." at bounding box center [324, 188] width 0 height 6
radio input "true"
click at [263, 331] on button "Next" at bounding box center [324, 346] width 122 height 30
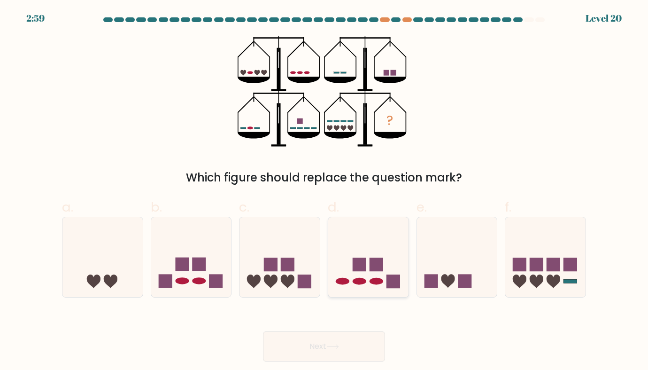
click at [387, 246] on icon at bounding box center [368, 257] width 80 height 66
click at [325, 191] on input "d." at bounding box center [324, 188] width 0 height 6
radio input "true"
click at [263, 331] on button "Next" at bounding box center [324, 346] width 122 height 30
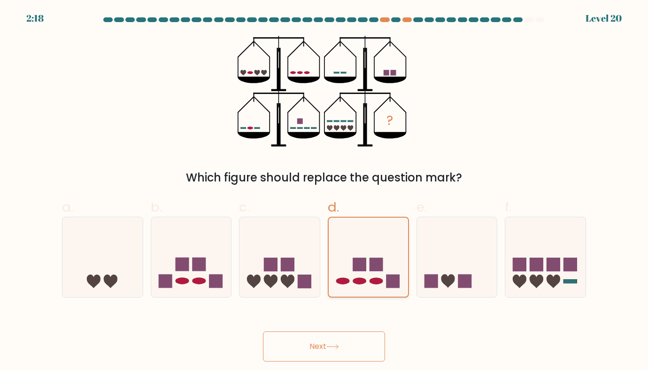
click at [263, 331] on button "Next" at bounding box center [324, 346] width 122 height 30
click at [338, 340] on button "Next" at bounding box center [324, 346] width 122 height 30
click at [263, 331] on button "Next" at bounding box center [324, 346] width 122 height 30
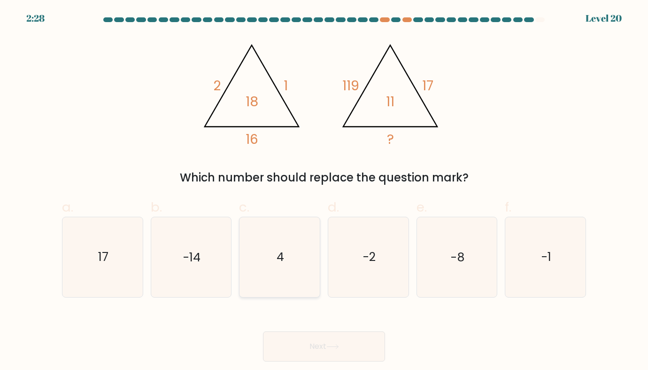
click at [285, 247] on icon "4" at bounding box center [279, 256] width 79 height 79
click at [324, 191] on input "c. 4" at bounding box center [324, 188] width 0 height 6
radio input "true"
click at [263, 331] on button "Next" at bounding box center [324, 346] width 122 height 30
click at [306, 348] on button "Next" at bounding box center [324, 346] width 122 height 30
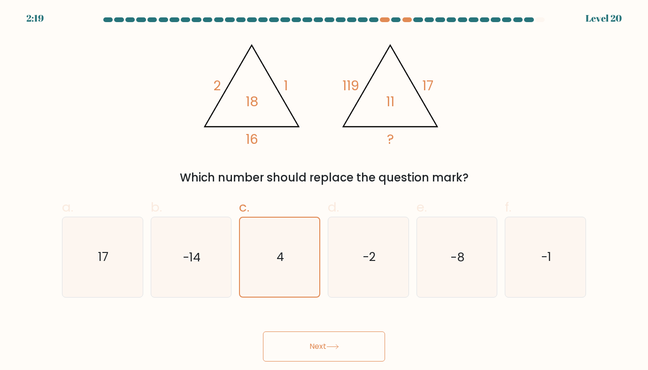
click at [263, 331] on button "Next" at bounding box center [324, 346] width 122 height 30
click at [306, 348] on button "Next" at bounding box center [324, 346] width 122 height 30
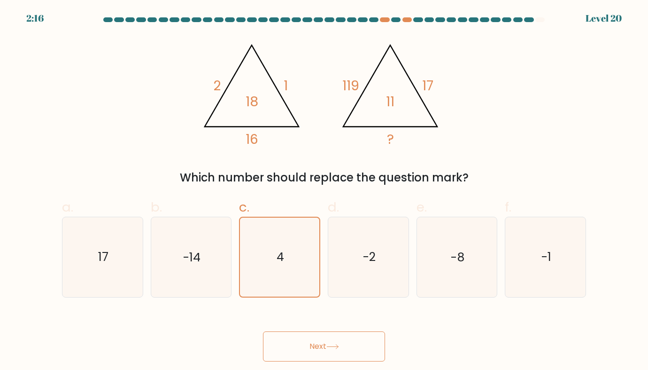
click at [306, 348] on button "Next" at bounding box center [324, 346] width 122 height 30
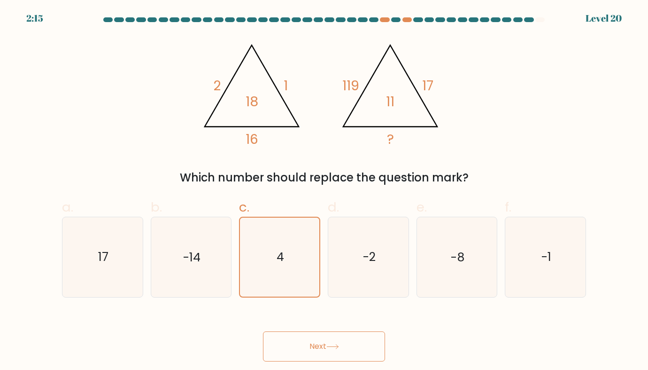
click at [306, 348] on button "Next" at bounding box center [324, 346] width 122 height 30
click at [263, 331] on button "Next" at bounding box center [324, 346] width 122 height 30
click at [294, 243] on icon "4" at bounding box center [279, 256] width 79 height 79
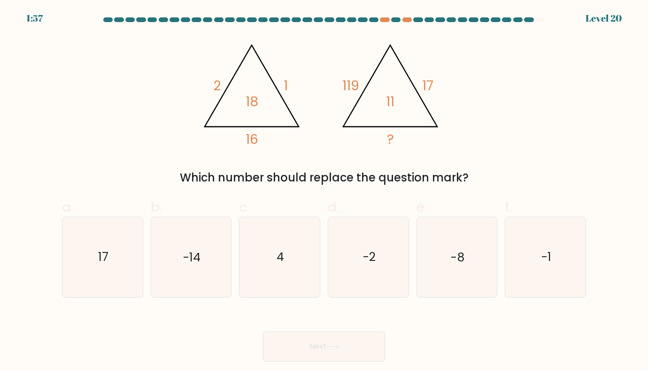
click at [324, 191] on input "c. 4" at bounding box center [324, 188] width 0 height 6
radio input "true"
click at [263, 331] on button "Next" at bounding box center [324, 346] width 122 height 30
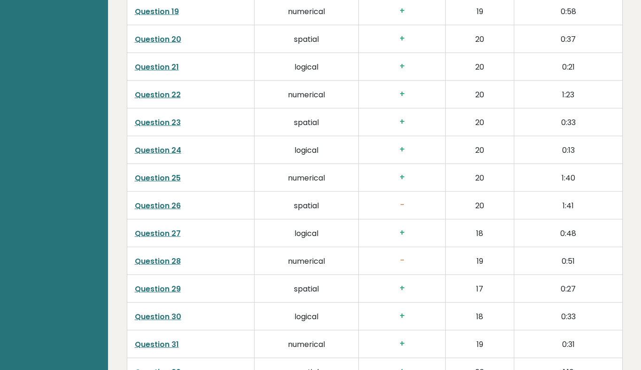
scroll to position [1980, 0]
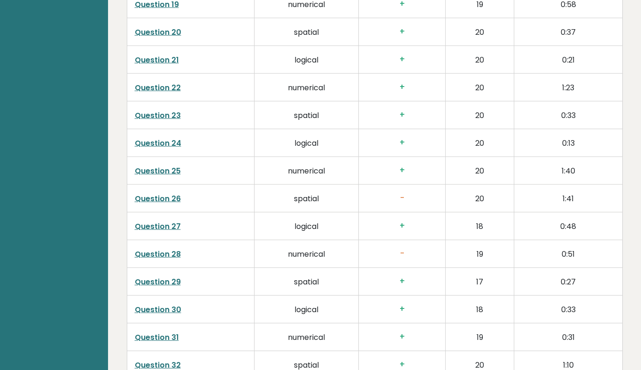
click at [168, 194] on link "Question 26" at bounding box center [158, 198] width 46 height 11
click at [164, 254] on link "Question 28" at bounding box center [158, 253] width 46 height 11
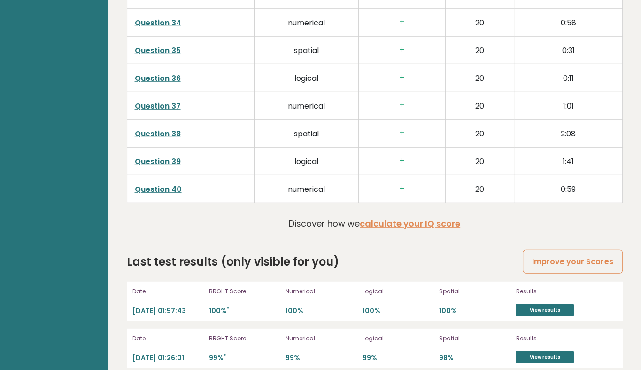
scroll to position [2403, 0]
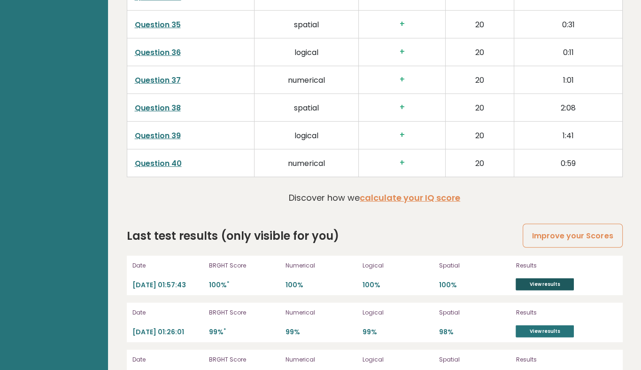
click at [550, 278] on link "View results" at bounding box center [545, 284] width 58 height 12
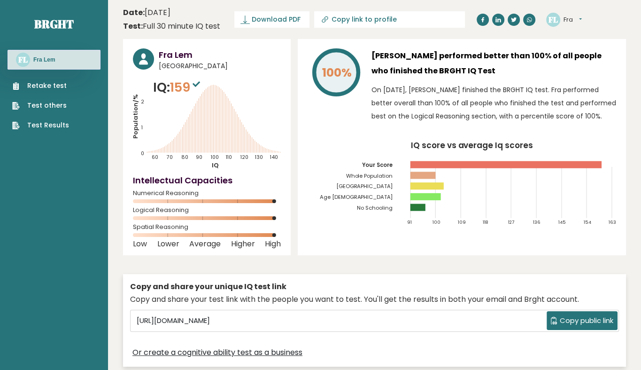
click at [574, 23] on button "Fra" at bounding box center [573, 19] width 18 height 9
click at [382, 183] on tspan "[GEOGRAPHIC_DATA]" at bounding box center [364, 187] width 57 height 8
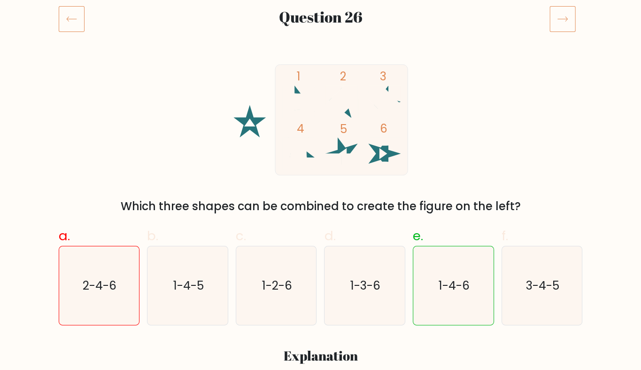
scroll to position [112, 0]
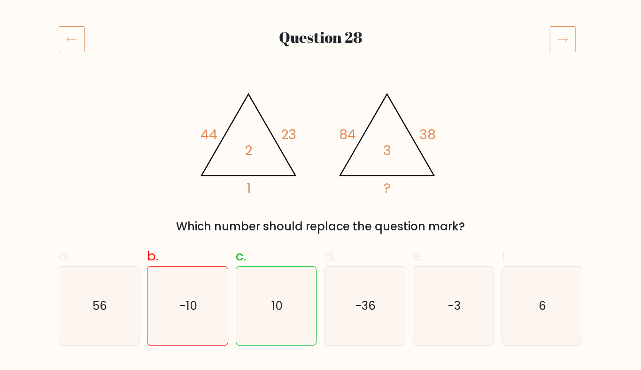
scroll to position [107, 0]
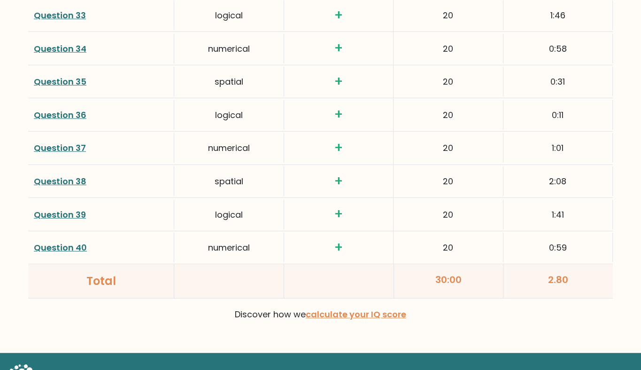
scroll to position [2459, 0]
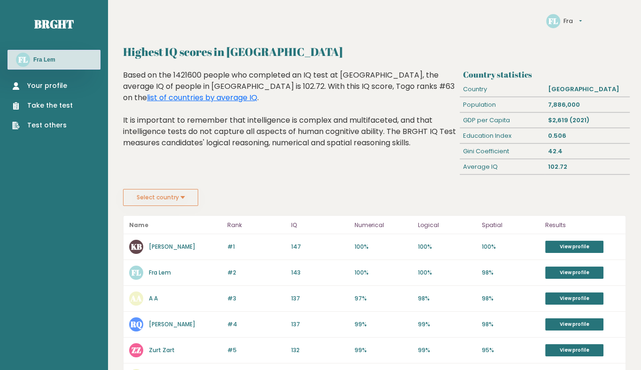
click at [574, 21] on button "Fra" at bounding box center [573, 20] width 18 height 9
click at [578, 30] on link "Settings" at bounding box center [587, 34] width 46 height 9
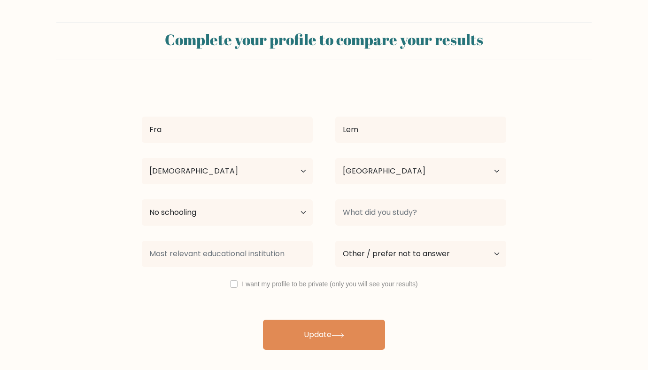
select select "18_24"
select select "TG"
select select "no_schooling"
select select "other"
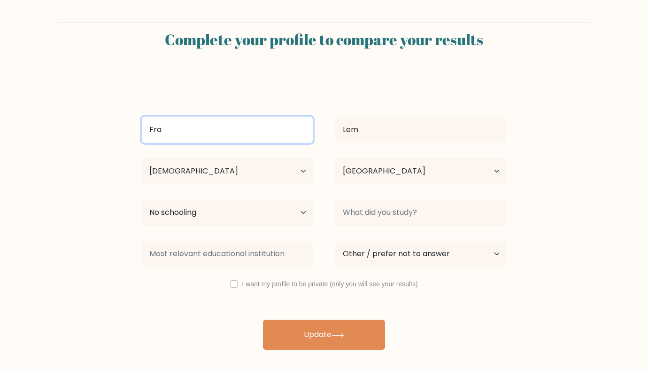
click at [257, 127] on input "Fra" at bounding box center [227, 129] width 171 height 26
type input "Melio"
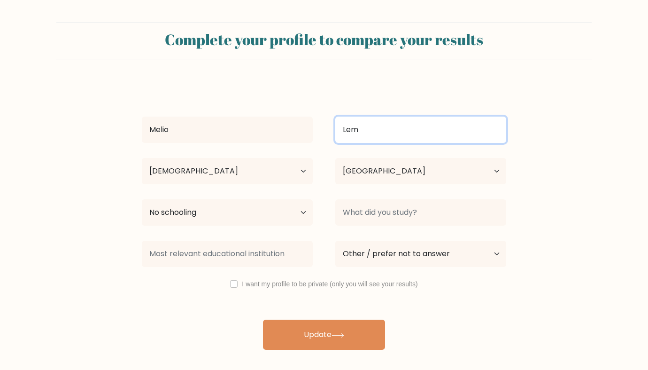
click at [344, 134] on input "Lem" at bounding box center [420, 129] width 171 height 26
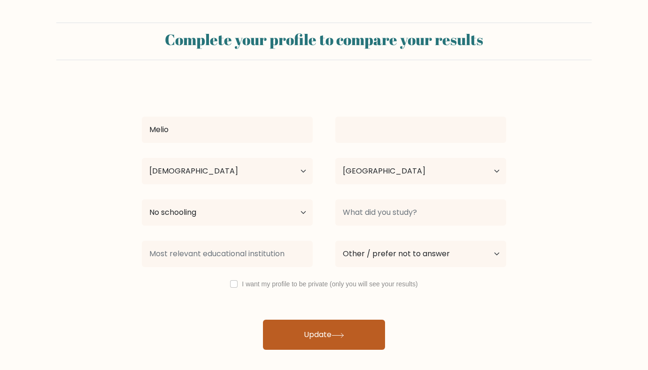
click at [292, 336] on button "Update" at bounding box center [324, 334] width 122 height 30
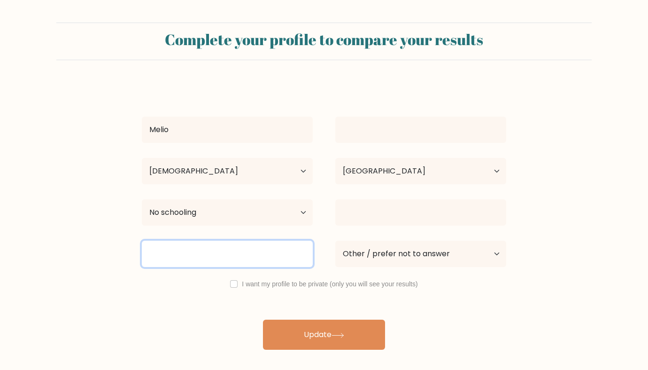
click at [273, 263] on input at bounding box center [227, 253] width 171 height 26
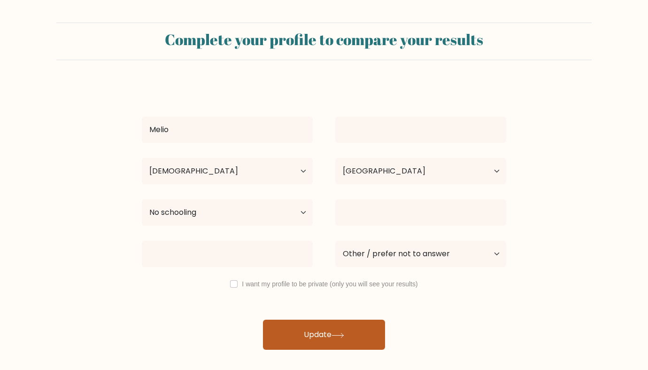
click at [299, 326] on button "Update" at bounding box center [324, 334] width 122 height 30
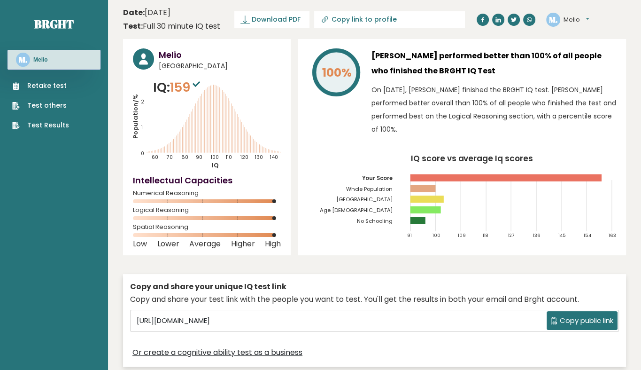
click at [383, 196] on tspan "[GEOGRAPHIC_DATA]" at bounding box center [364, 200] width 57 height 8
click at [199, 81] on sup at bounding box center [196, 83] width 12 height 13
click at [291, 132] on div "Melio [GEOGRAPHIC_DATA] IQ: 159 Population/% IQ 0 1 2 60 70 80 90 100 110 120 1…" at bounding box center [374, 205] width 503 height 332
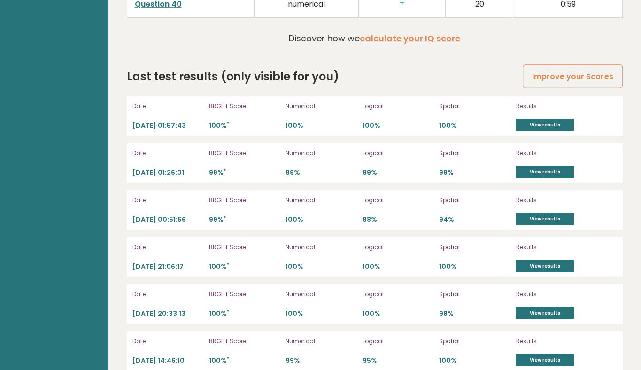
scroll to position [2547, 0]
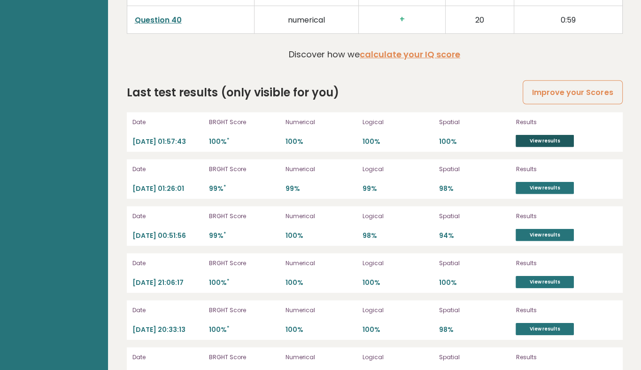
click at [538, 141] on link "View results" at bounding box center [545, 141] width 58 height 12
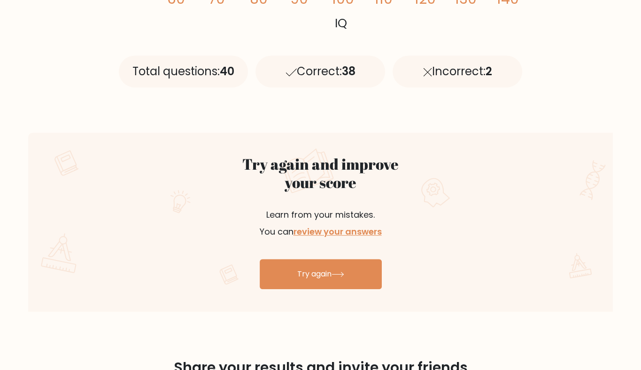
scroll to position [317, 0]
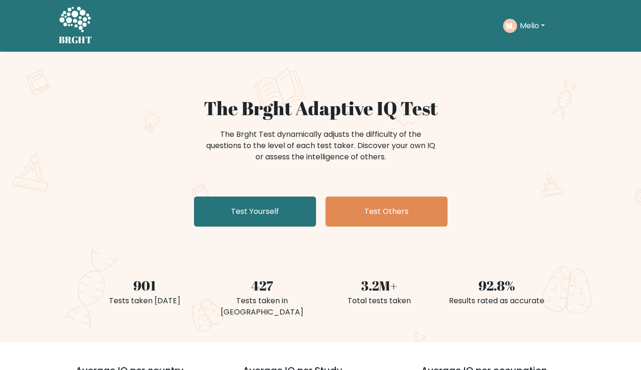
click at [535, 21] on button "Melio" at bounding box center [532, 26] width 31 height 12
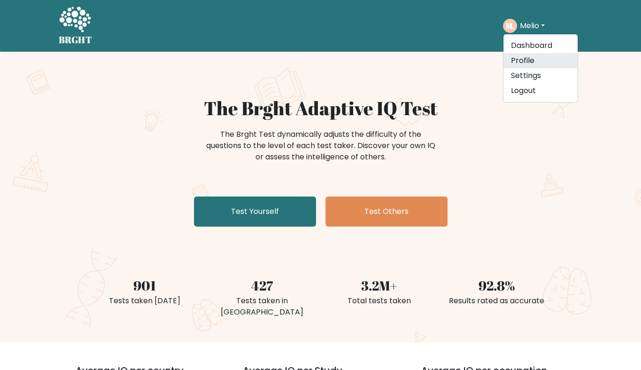
click at [518, 58] on link "Profile" at bounding box center [540, 60] width 74 height 15
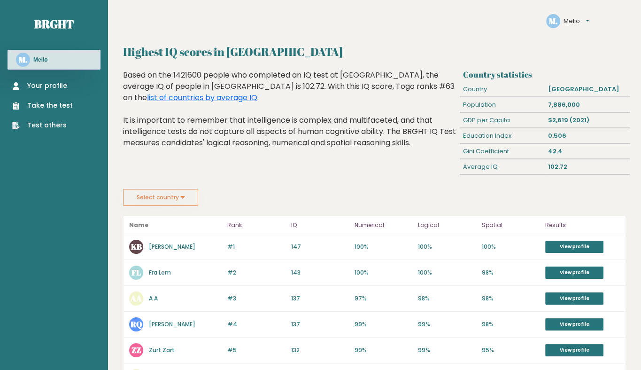
click at [153, 270] on link "Fra Lem" at bounding box center [160, 272] width 22 height 8
click at [276, 154] on div "Based on the 1421600 people who completed an IQ test at BRGHT, the average IQ o…" at bounding box center [289, 116] width 333 height 93
click at [588, 19] on button "Melio" at bounding box center [576, 20] width 25 height 9
click at [581, 32] on link "Settings" at bounding box center [587, 34] width 46 height 9
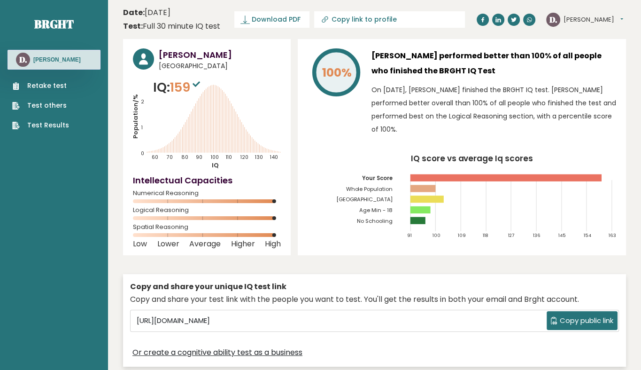
click at [385, 199] on tspan "[GEOGRAPHIC_DATA]" at bounding box center [364, 200] width 57 height 8
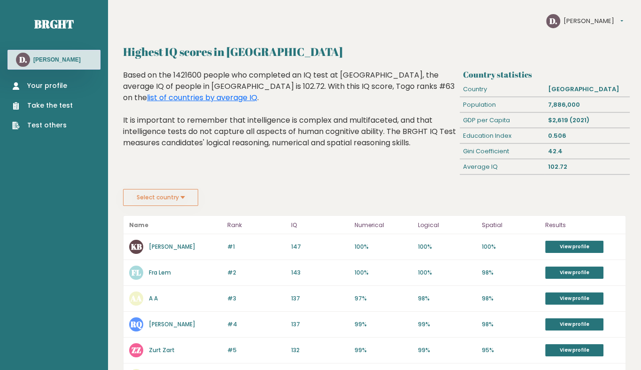
click at [577, 16] on button "Damelio" at bounding box center [594, 20] width 60 height 9
click at [575, 30] on link "Settings" at bounding box center [587, 34] width 46 height 9
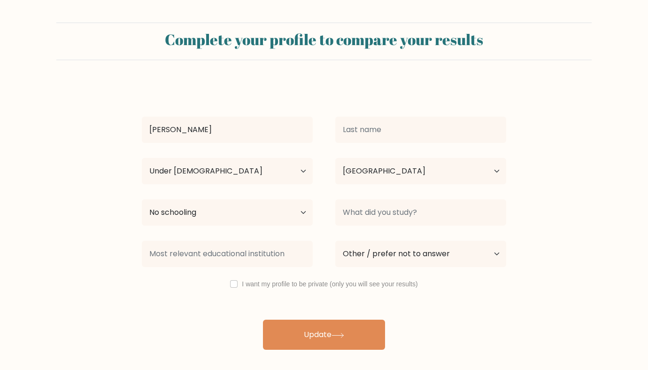
select select "min_18"
select select "TG"
select select "no_schooling"
select select "other"
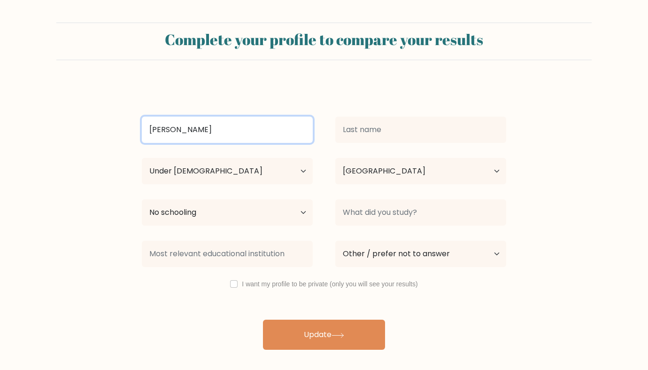
click at [250, 132] on input "[PERSON_NAME]" at bounding box center [227, 129] width 171 height 26
type input "Fra"
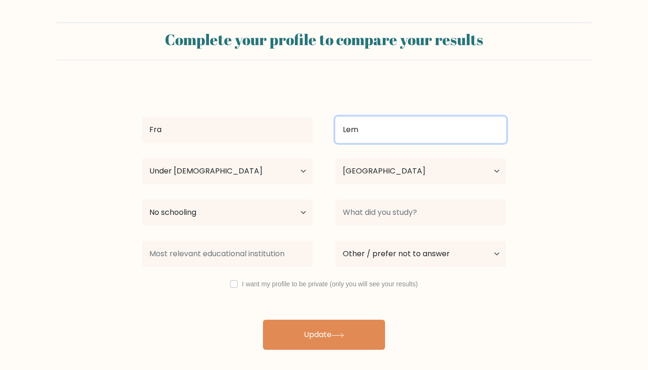
type input "Lem"
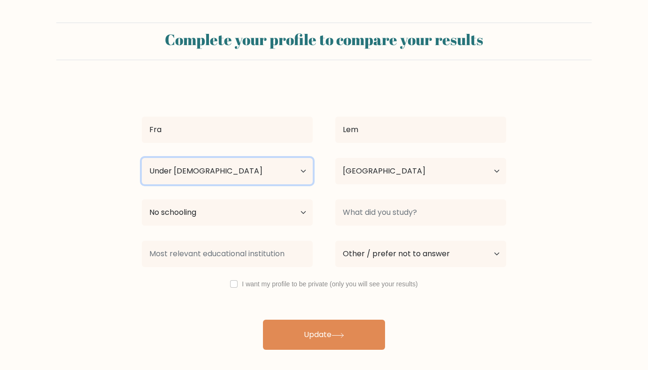
click at [259, 164] on select "Age Under 18 years old 18-24 years old 25-34 years old 35-44 years old 45-54 ye…" at bounding box center [227, 171] width 171 height 26
select select "18_24"
click at [142, 158] on select "Age Under 18 years old 18-24 years old 25-34 years old 35-44 years old 45-54 ye…" at bounding box center [227, 171] width 171 height 26
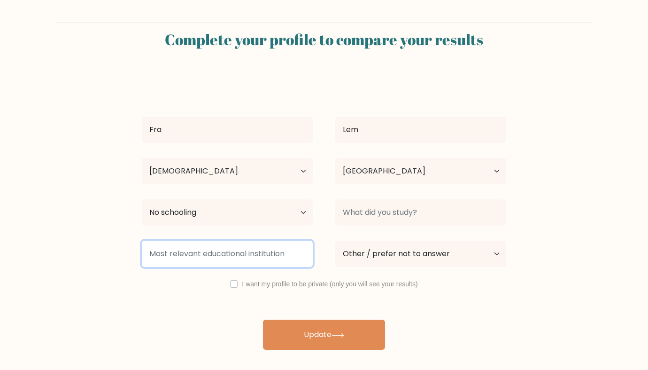
click at [233, 256] on input at bounding box center [227, 253] width 171 height 26
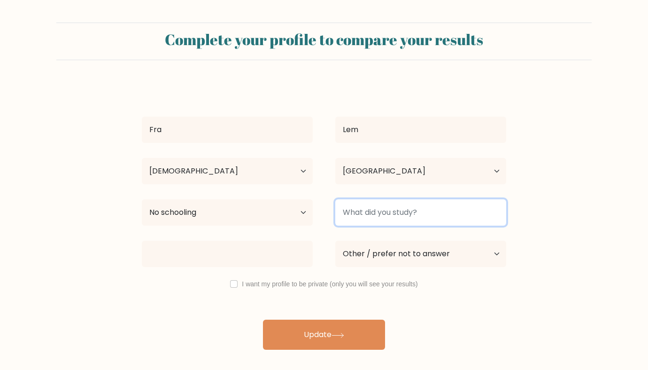
click at [354, 214] on input at bounding box center [420, 212] width 171 height 26
type input "b"
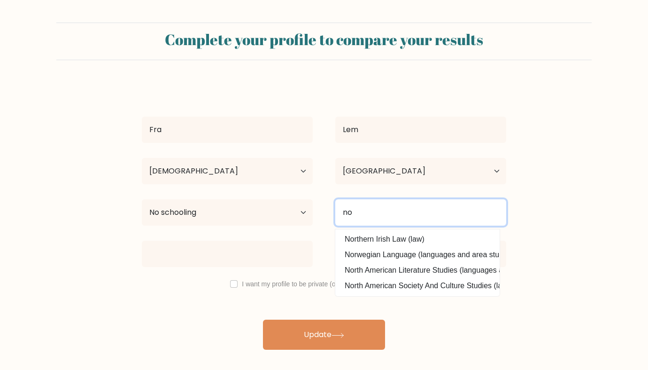
type input "no"
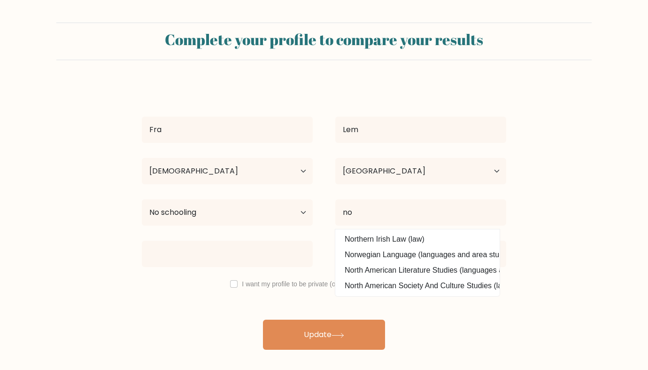
click at [554, 120] on form "Complete your profile to compare your results Fra Lem Age Under 18 years old 18…" at bounding box center [324, 186] width 648 height 327
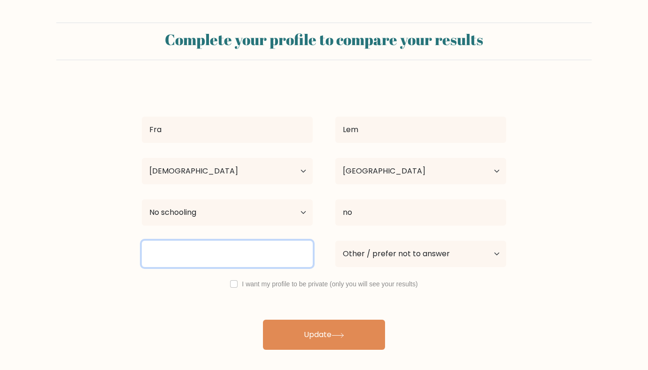
click at [263, 253] on input at bounding box center [227, 253] width 171 height 26
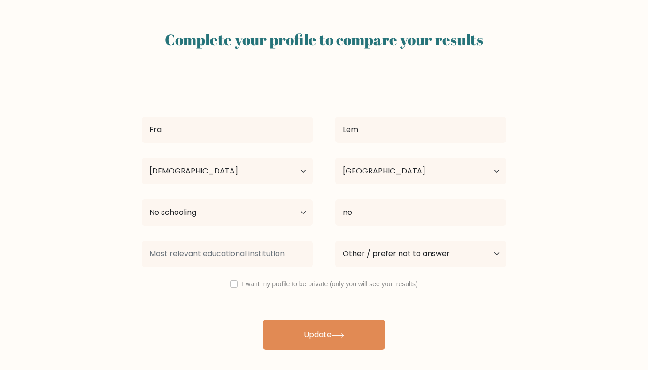
click at [180, 302] on div "Fra Lem Age Under 18 years old 18-24 years old 25-34 years old 35-44 years old …" at bounding box center [324, 216] width 376 height 267
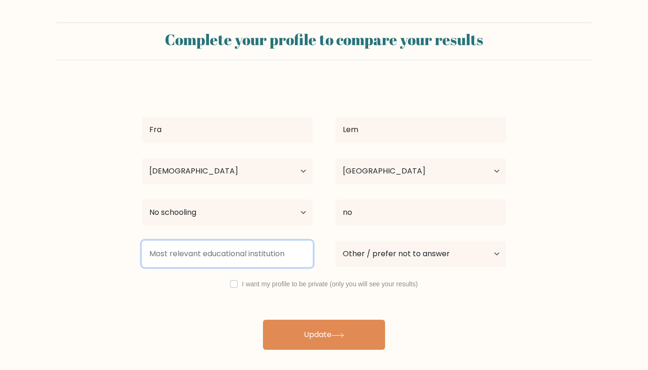
click at [244, 254] on input at bounding box center [227, 253] width 171 height 26
click at [244, 254] on input "home" at bounding box center [227, 253] width 171 height 26
type input "homeschooling"
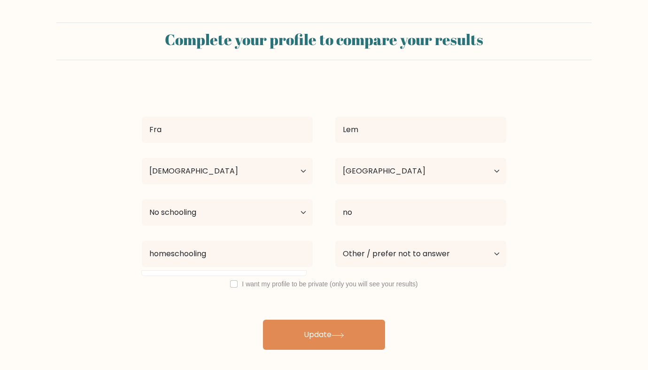
click at [195, 325] on div "Fra Lem Age Under 18 years old 18-24 years old 25-34 years old 35-44 years old …" at bounding box center [324, 216] width 376 height 267
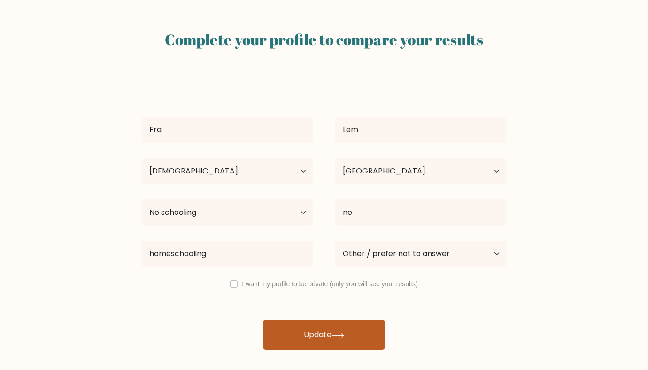
click at [319, 332] on button "Update" at bounding box center [324, 334] width 122 height 30
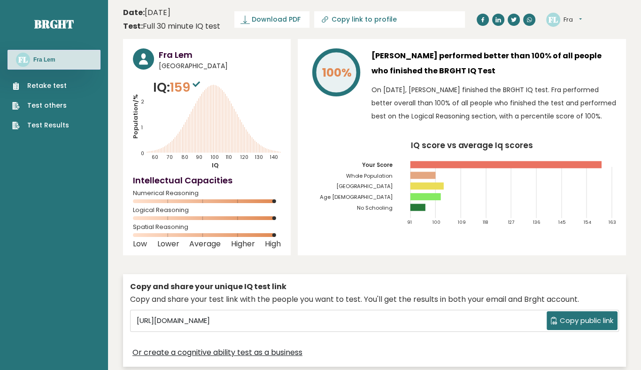
click at [395, 187] on text "[GEOGRAPHIC_DATA]" at bounding box center [368, 168] width 76 height 46
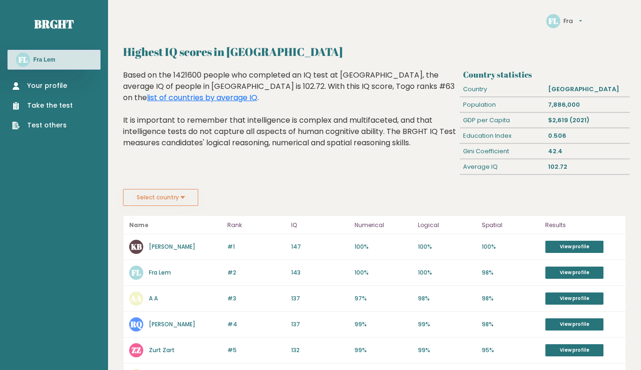
click at [569, 22] on button "Fra" at bounding box center [573, 20] width 18 height 9
click at [570, 32] on link "Settings" at bounding box center [587, 34] width 46 height 9
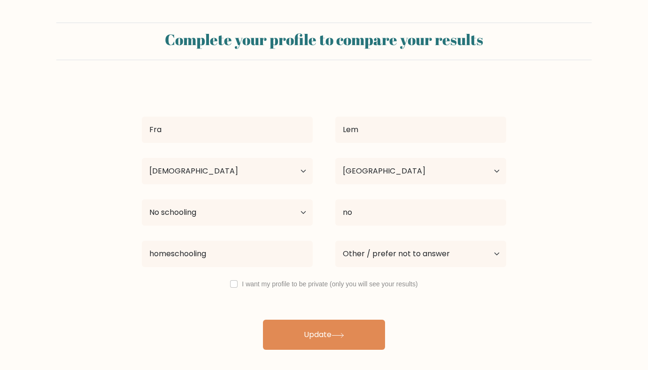
select select "18_24"
select select "TG"
select select "no_schooling"
select select "other"
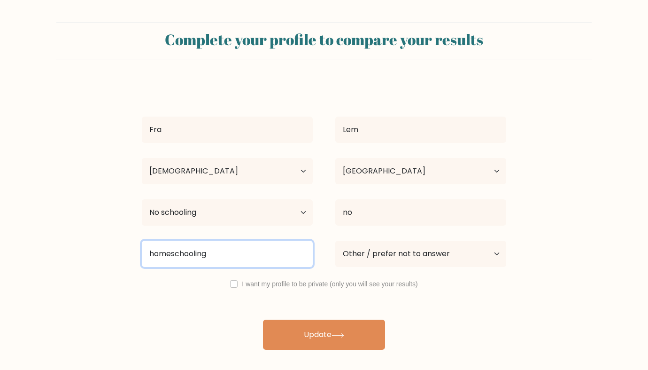
click at [229, 252] on input "homeschooling" at bounding box center [227, 253] width 171 height 26
type input "*"
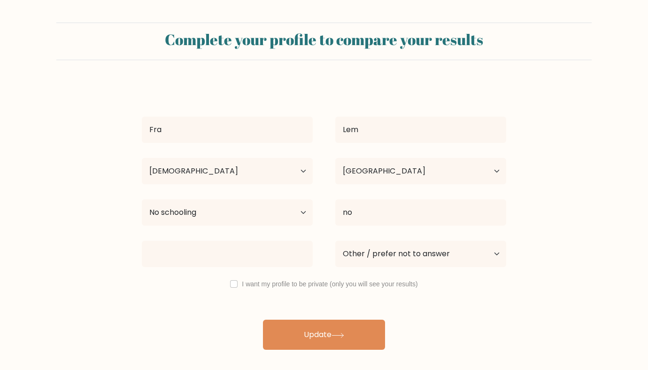
click at [77, 244] on form "Complete your profile to compare your results Fra Lem Age Under [DEMOGRAPHIC_DA…" at bounding box center [324, 186] width 648 height 327
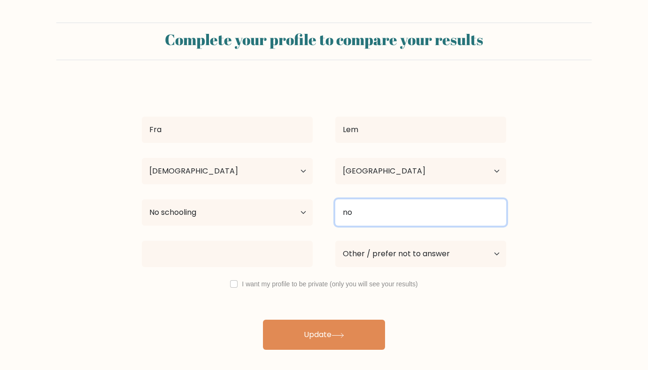
click at [378, 214] on input "no" at bounding box center [420, 212] width 171 height 26
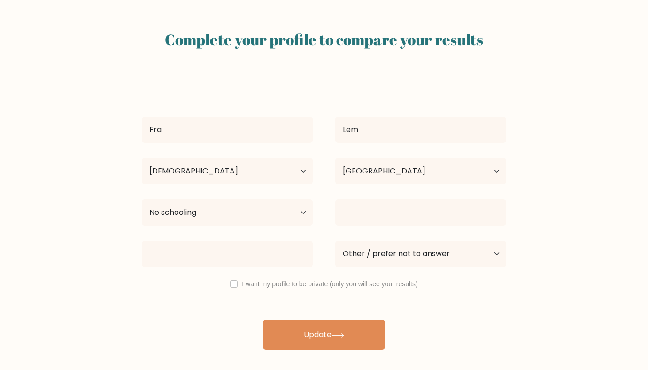
click at [552, 279] on form "Complete your profile to compare your results Fra Lem Age Under [DEMOGRAPHIC_DA…" at bounding box center [324, 186] width 648 height 327
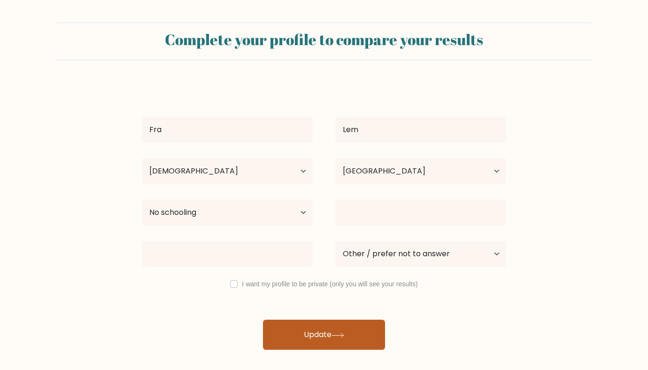
click at [328, 344] on button "Update" at bounding box center [324, 334] width 122 height 30
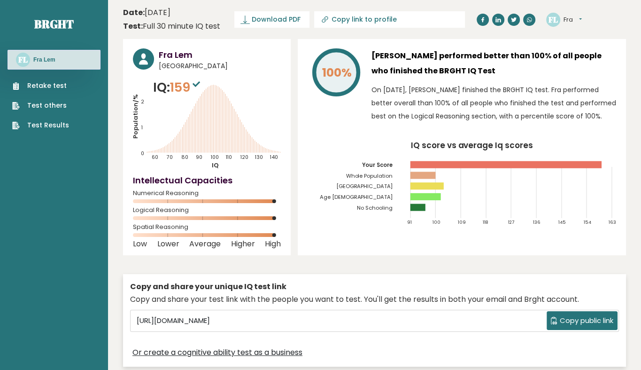
click at [389, 187] on tspan "[GEOGRAPHIC_DATA]" at bounding box center [364, 187] width 57 height 8
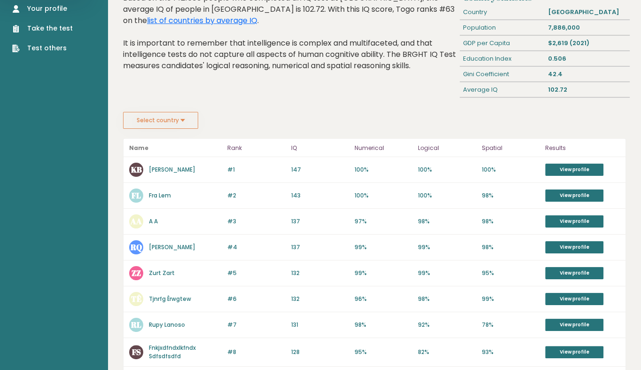
scroll to position [190, 0]
